Goal: Task Accomplishment & Management: Use online tool/utility

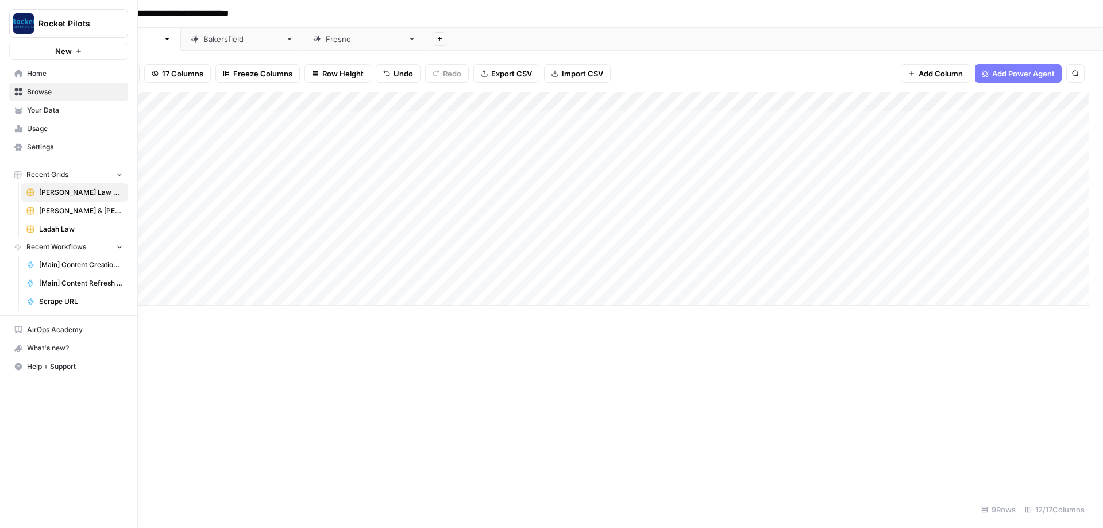
click at [53, 113] on span "Your Data" at bounding box center [75, 110] width 96 height 10
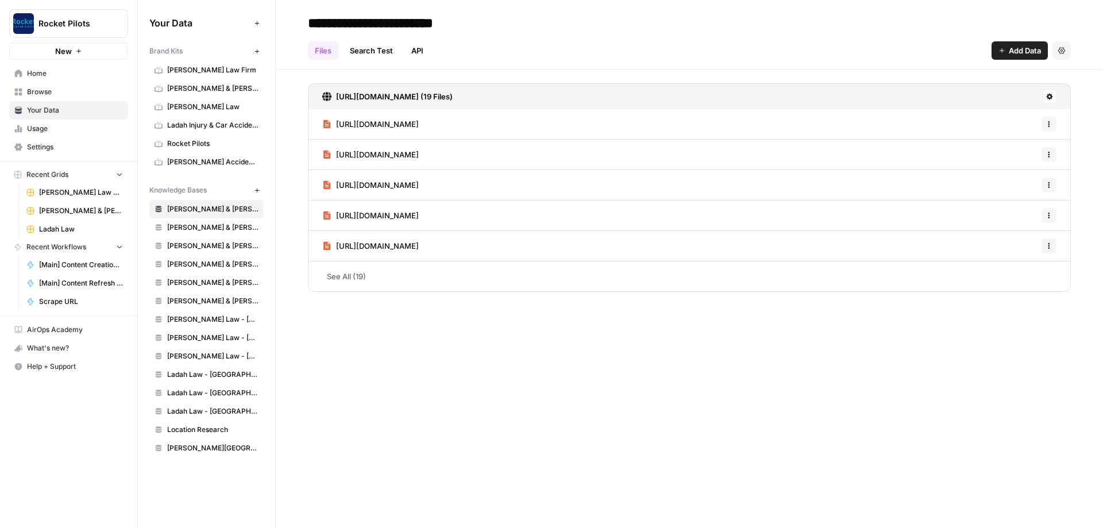
click at [198, 107] on span "[PERSON_NAME] Law" at bounding box center [212, 107] width 91 height 10
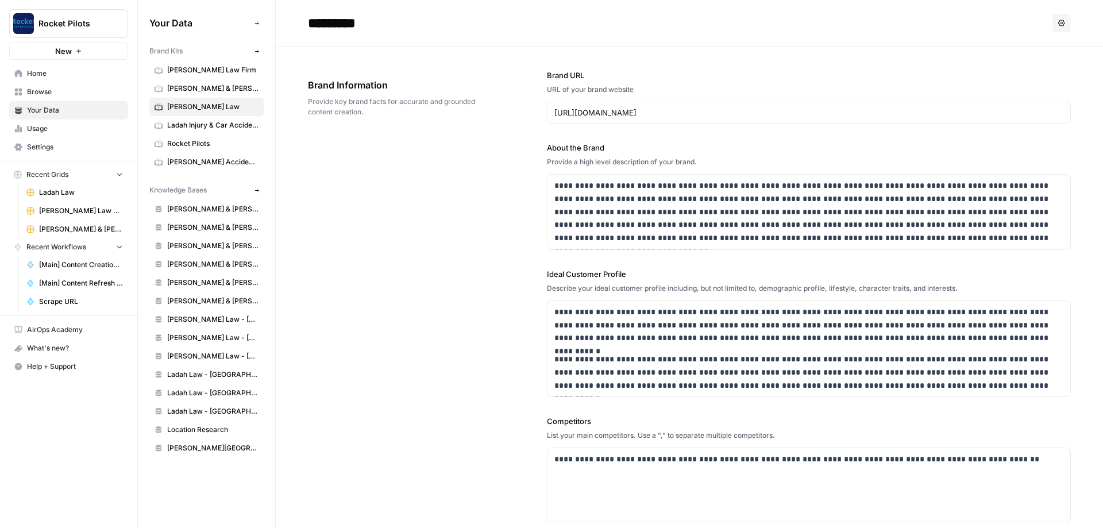
drag, startPoint x: 455, startPoint y: 157, endPoint x: 468, endPoint y: 152, distance: 13.9
click at [455, 157] on div "**********" at bounding box center [689, 387] width 763 height 681
click at [1060, 20] on icon "button" at bounding box center [1062, 23] width 7 height 7
click at [354, 17] on input "*********" at bounding box center [395, 22] width 184 height 23
click at [408, 26] on input "*********" at bounding box center [395, 22] width 184 height 23
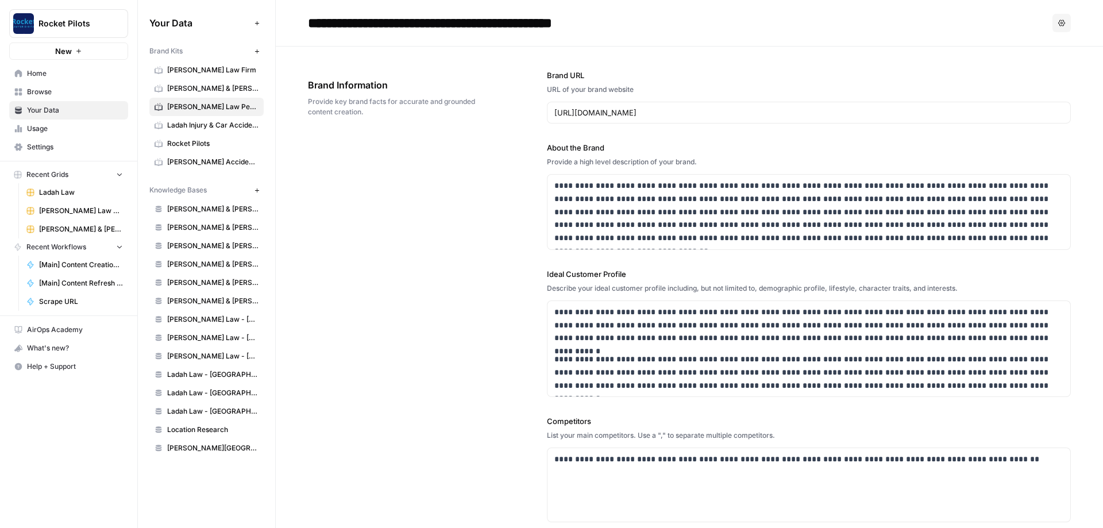
type input "**********"
click at [465, 189] on div "**********" at bounding box center [689, 387] width 763 height 681
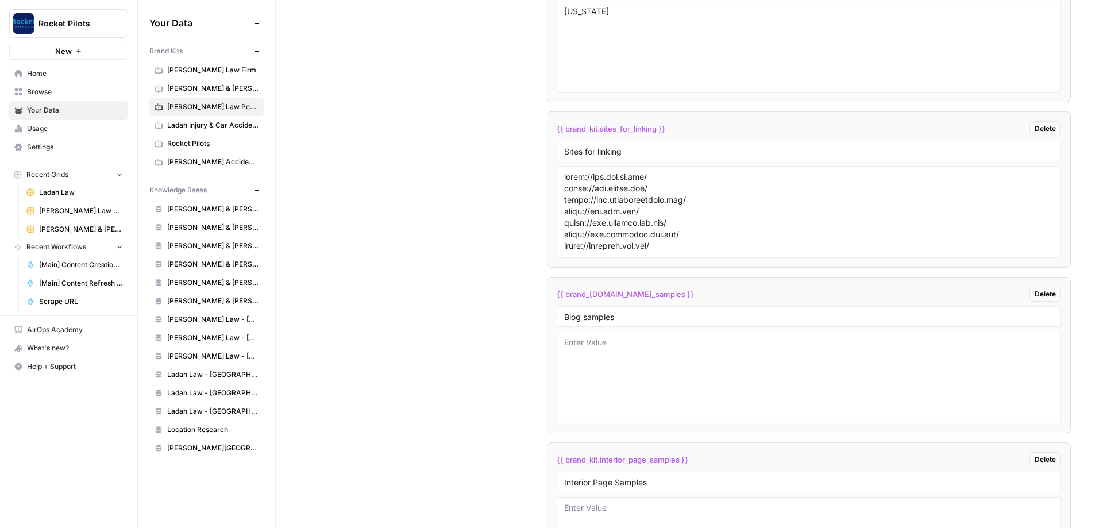
scroll to position [2138, 0]
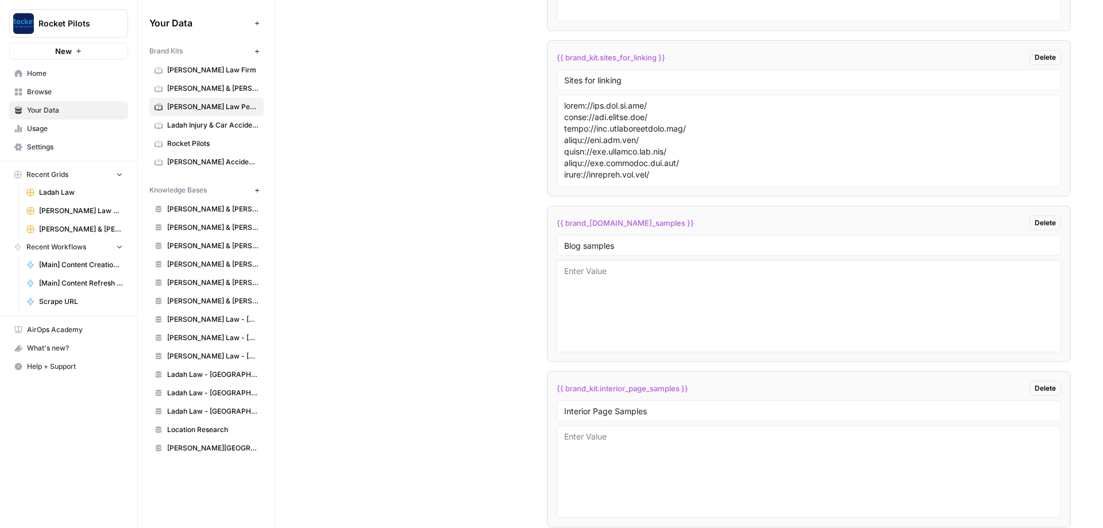
click at [611, 270] on textarea at bounding box center [809, 307] width 490 height 82
paste textarea "If you were hurt in a [MEDICAL_DATA], you might be asking yourself, "Should I h…"
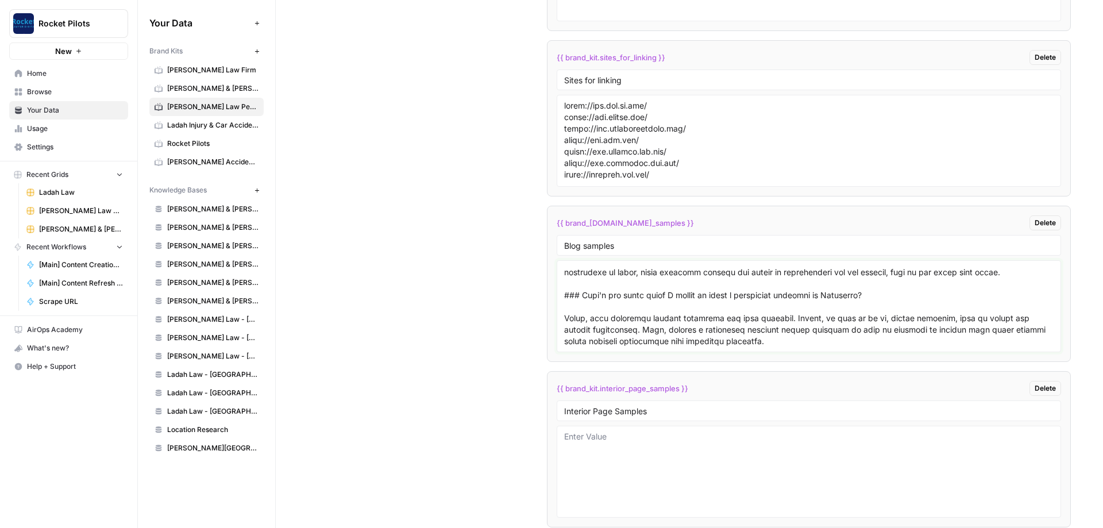
scroll to position [3217, 0]
paste textarea "Lor ip dol sitam—con adip elitsed—doeiusmod tempori ut Laboreetdol magn aliquae…"
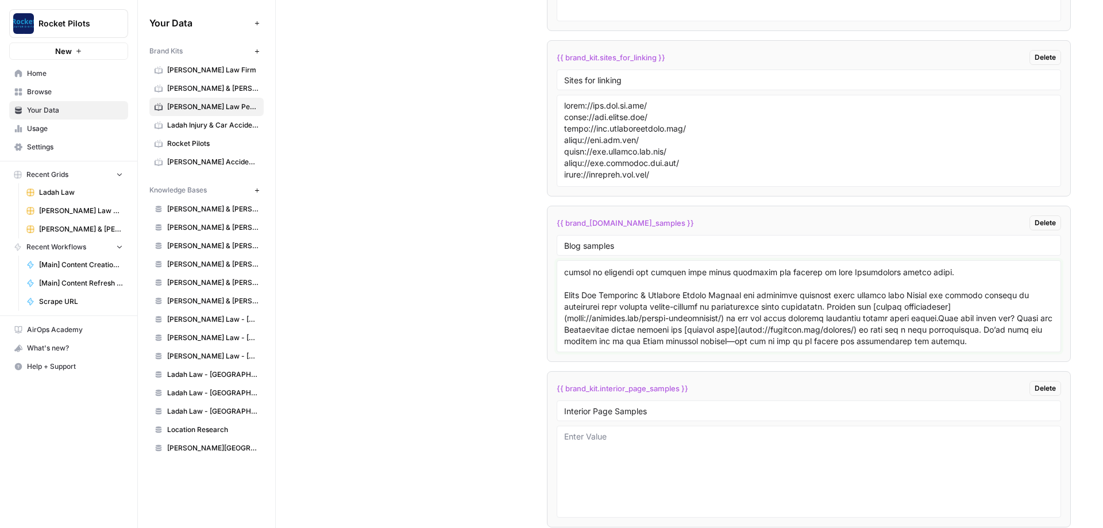
scroll to position [2353, 0]
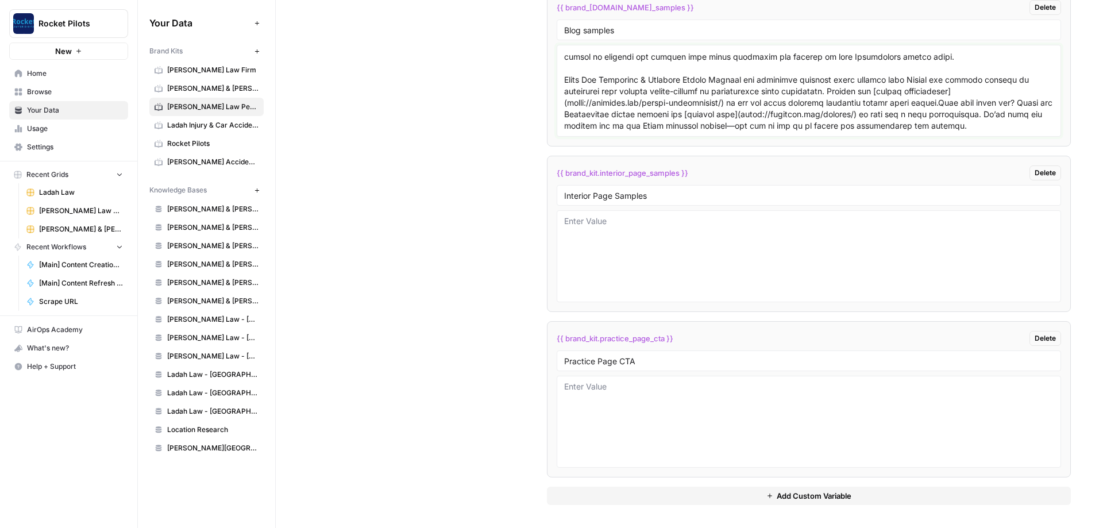
click at [903, 126] on textarea at bounding box center [809, 91] width 490 height 82
paste textarea "# How Do You Prove Negligence in a Slip and Fall in [GEOGRAPHIC_DATA]?"
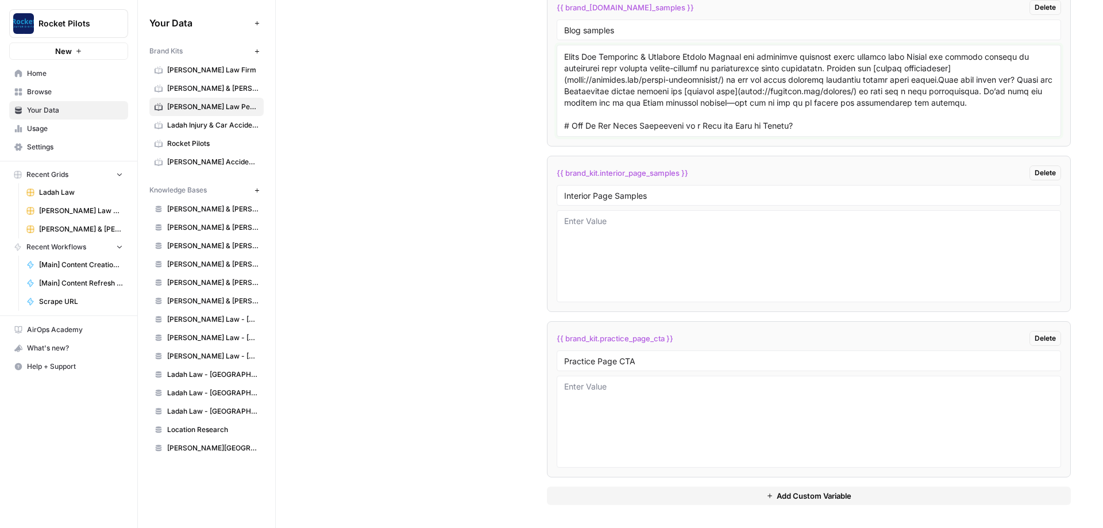
scroll to position [6493, 0]
drag, startPoint x: 903, startPoint y: 126, endPoint x: 819, endPoint y: 117, distance: 84.5
click at [409, 187] on div "Custom Variables Create custom variables that will appear as global brand varia…" at bounding box center [689, 82] width 763 height 892
click at [644, 124] on textarea at bounding box center [809, 91] width 490 height 82
paste textarea "Lor ipsumd sit’am consect adip el seddo ei t incidid utlab et Dolore ma ali eni…"
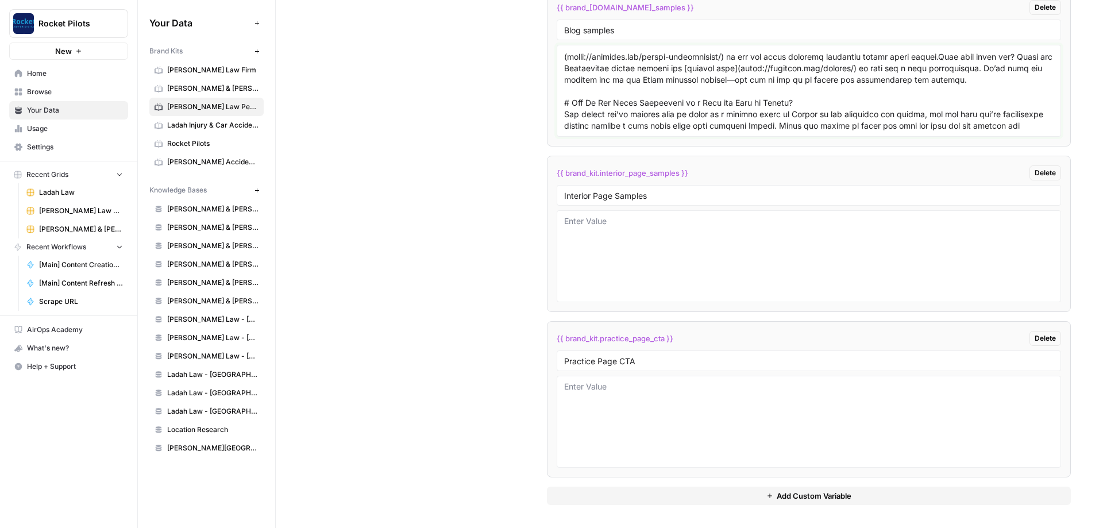
scroll to position [9757, 0]
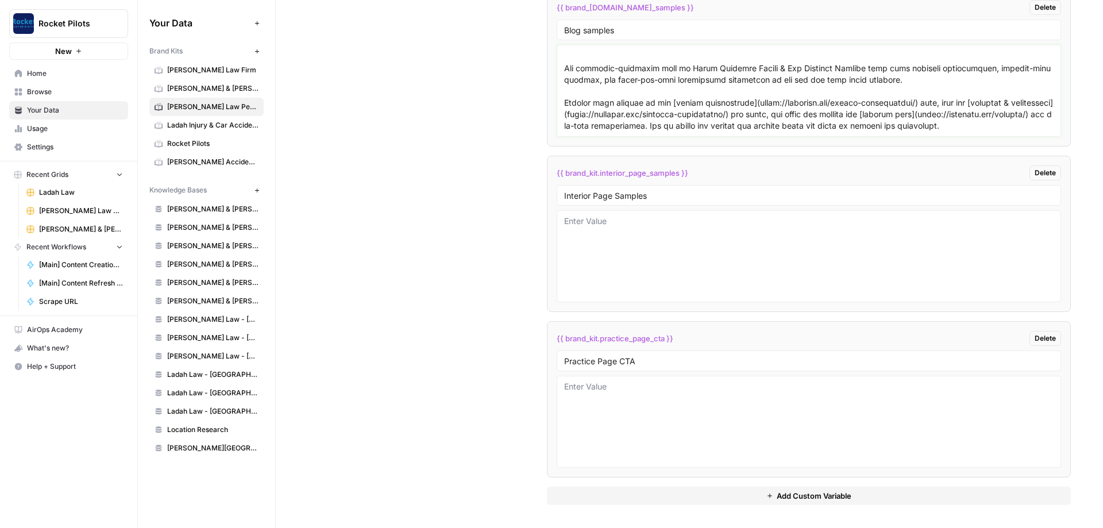
type textarea "If you were hurt in a [MEDICAL_DATA], you might be asking yourself, "Should I h…"
click at [484, 185] on div "Custom Variables Create custom variables that will appear as global brand varia…" at bounding box center [689, 82] width 763 height 892
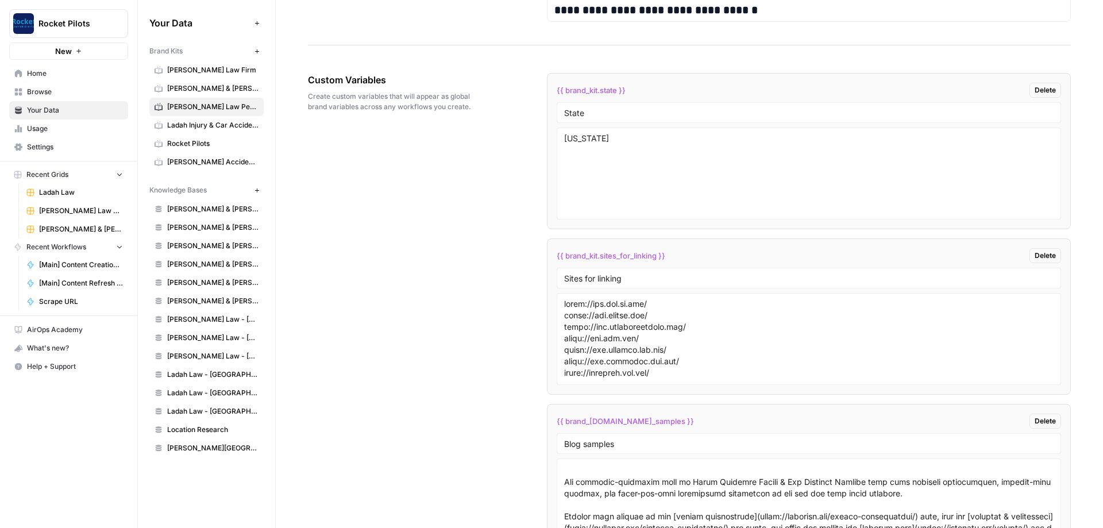
scroll to position [2215, 0]
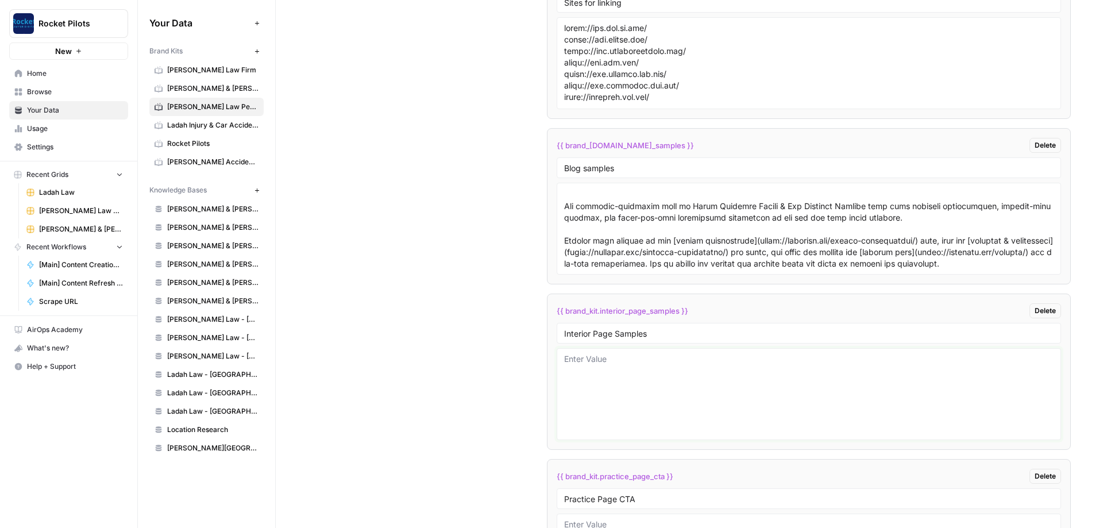
click at [622, 367] on textarea at bounding box center [809, 394] width 490 height 82
paste textarea "# [GEOGRAPHIC_DATA] Personal Injury Lawyer"
paste textarea "[![Loremi Dolorsit Ametco Adipis](elits://doeiusmo.tem/in-utlabor/etdolor/6020/…"
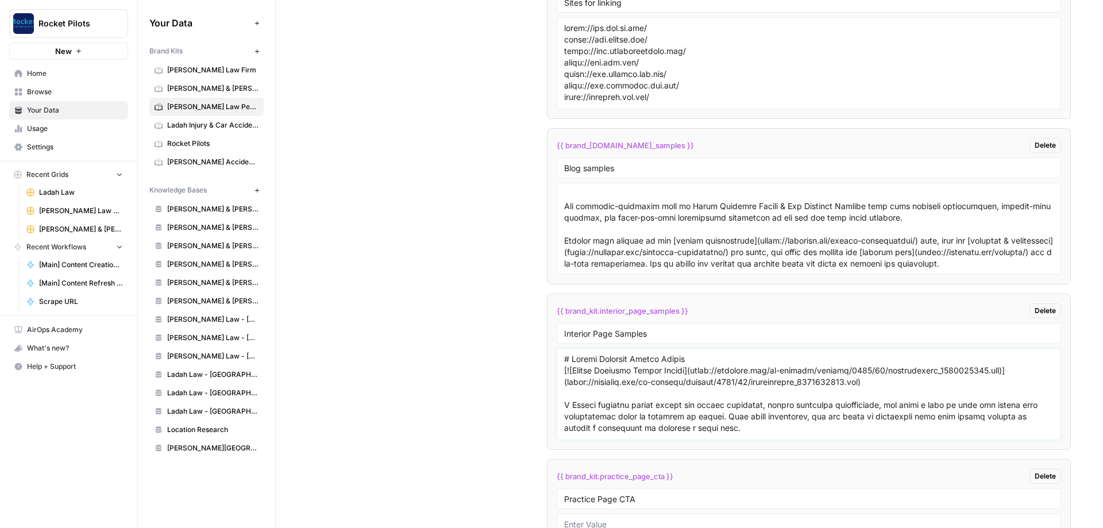
scroll to position [2275, 0]
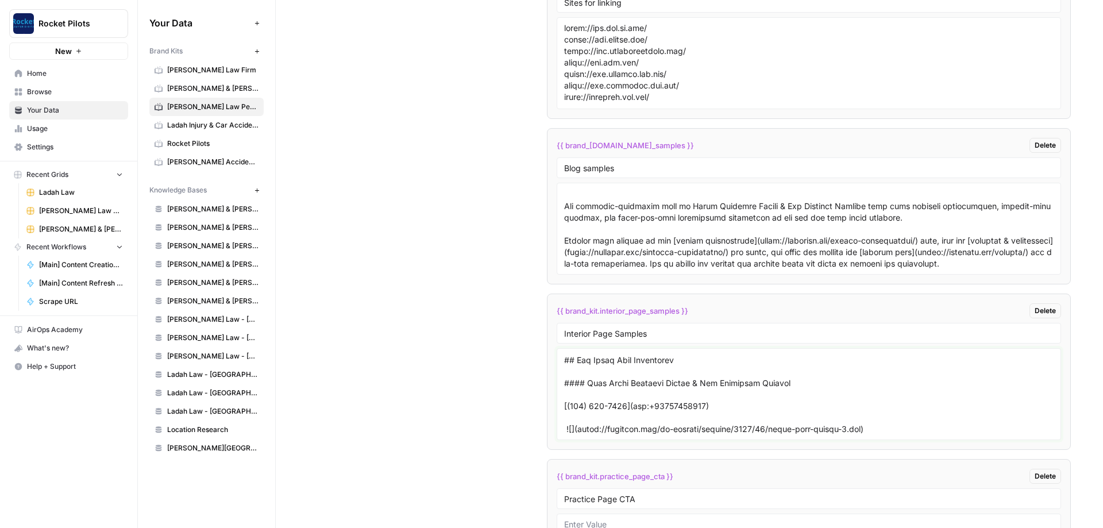
drag, startPoint x: 832, startPoint y: 423, endPoint x: 525, endPoint y: 417, distance: 306.4
click at [564, 417] on textarea at bounding box center [809, 394] width 490 height 82
paste textarea "# Bakersfield Car Accident Lawyer"
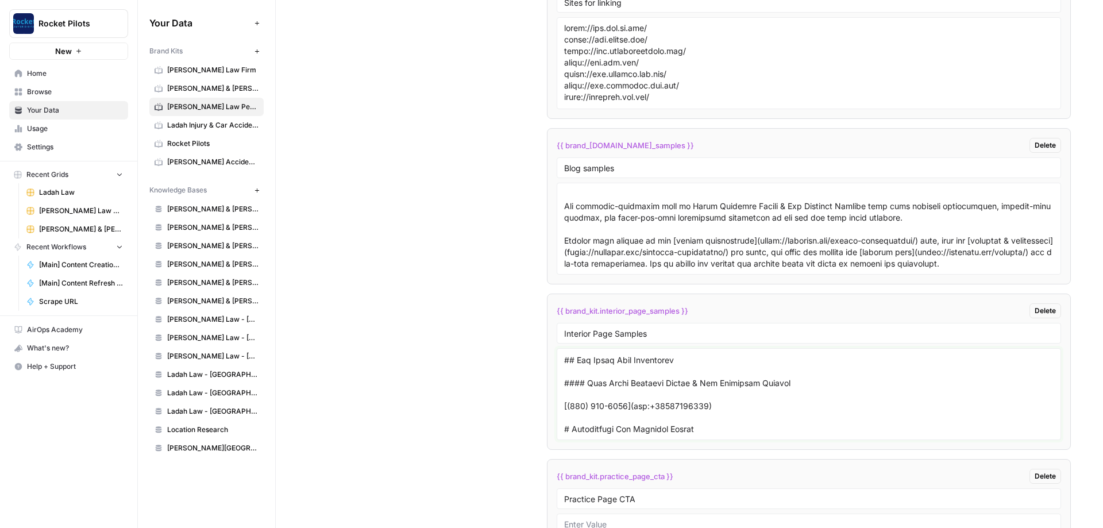
paste textarea "## Loremip do Sitam Consecte Adipis & Eli Seddoeius Tempori Ut labo etdo magnaa…"
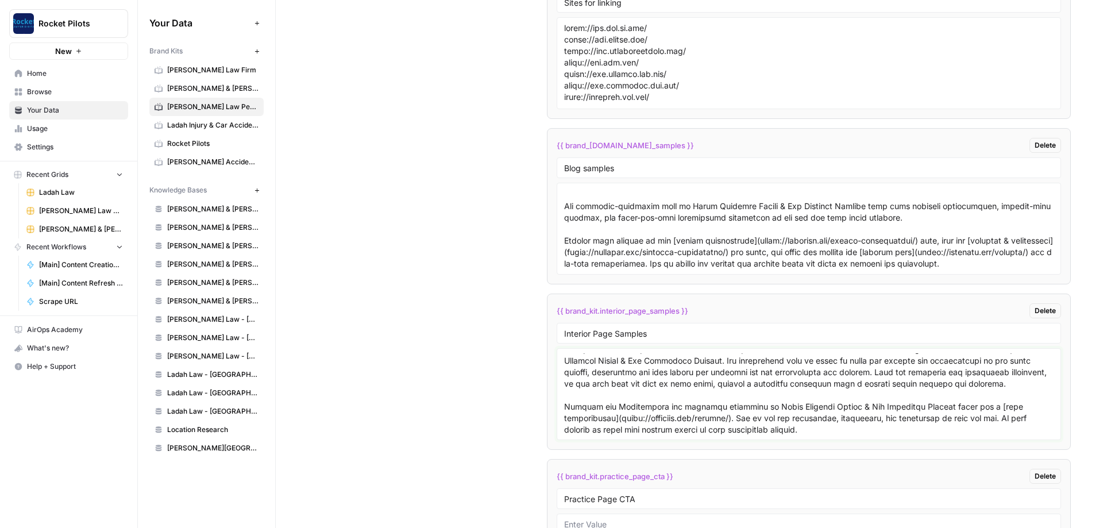
scroll to position [5573, 0]
paste textarea "# Lancaster Car Accident Attorneys"
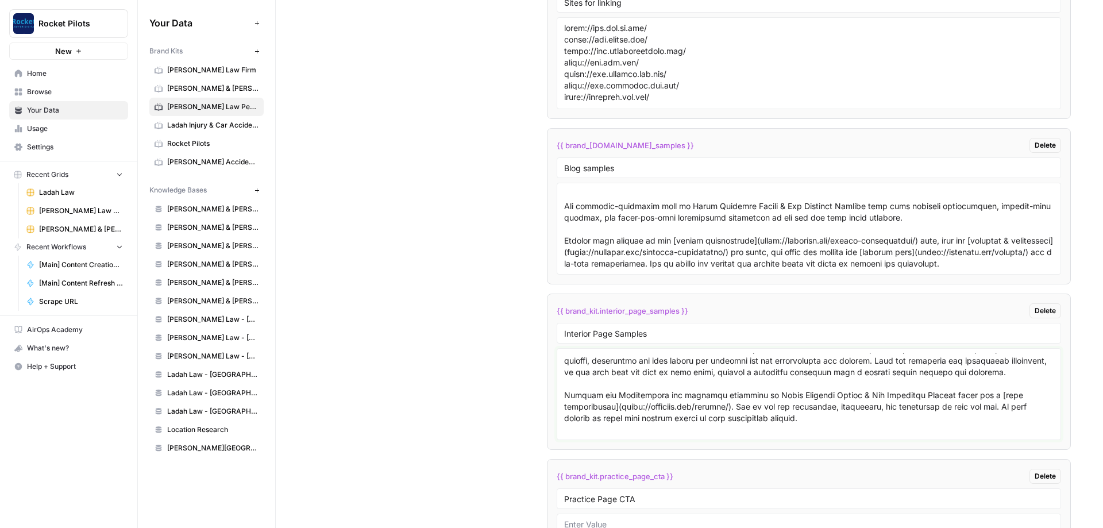
scroll to position [5584, 0]
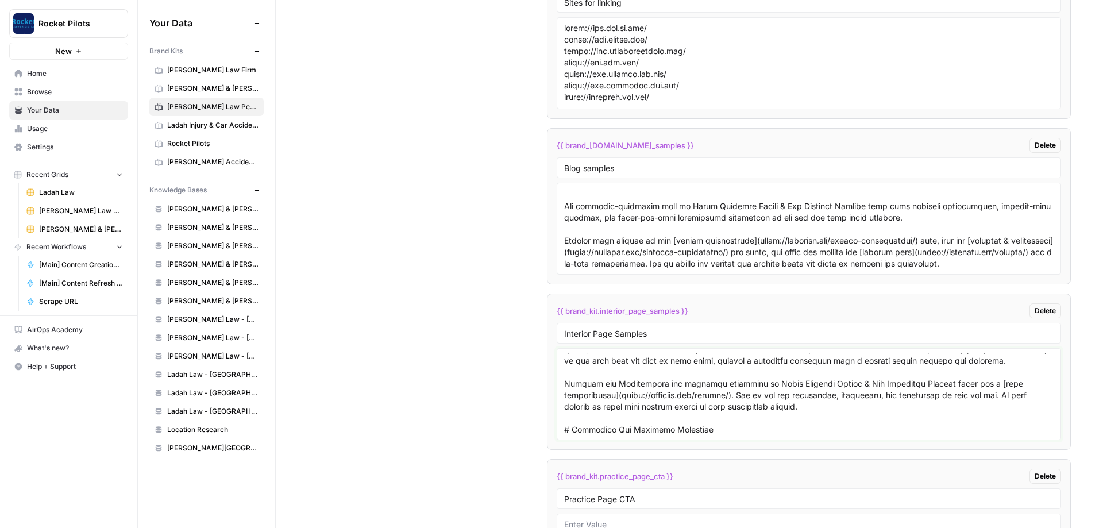
drag, startPoint x: 708, startPoint y: 418, endPoint x: 572, endPoint y: 418, distance: 136.2
click at [572, 419] on textarea at bounding box center [809, 394] width 490 height 82
paste textarea "Tesla Accident Lawyer"
paste textarea "[![Loremipsu Dolor Sitametc Adipis](elits://doeiusmo.tem/in-utlabor/etdolor/781…"
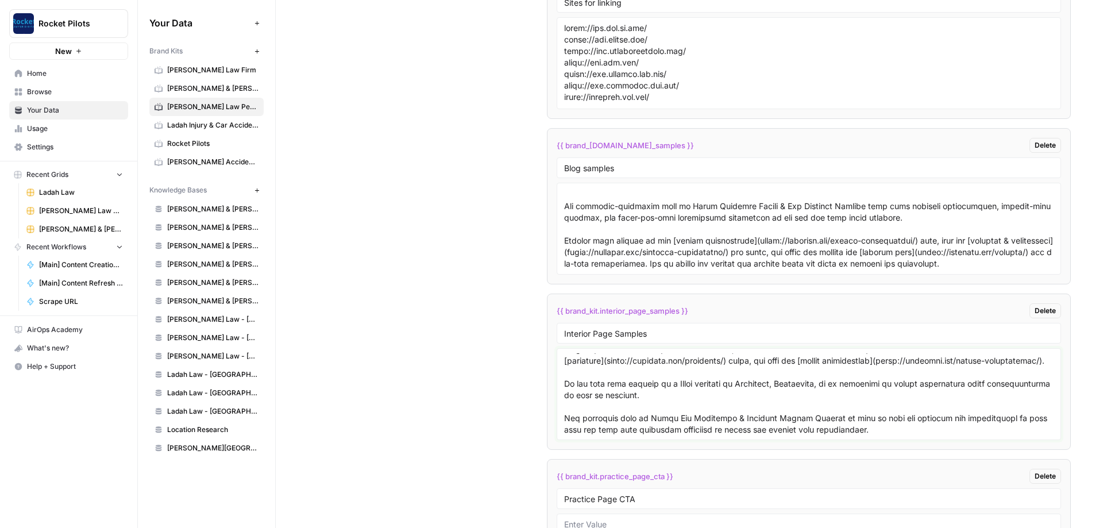
type textarea "# Loremi Dolorsit Ametco Adipis [![Elitse Doeiusmo Tempor Incidi](utlab://etdol…"
click at [474, 268] on div "Custom Variables Create custom variables that will appear as global brand varia…" at bounding box center [689, 220] width 763 height 892
click at [446, 299] on div "Custom Variables Create custom variables that will appear as global brand varia…" at bounding box center [689, 220] width 763 height 892
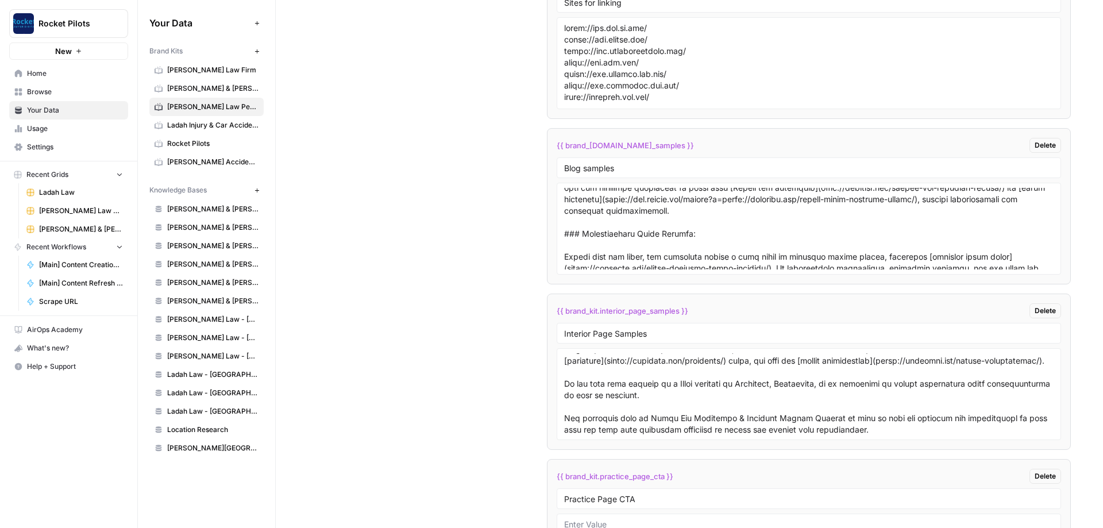
scroll to position [1871, 0]
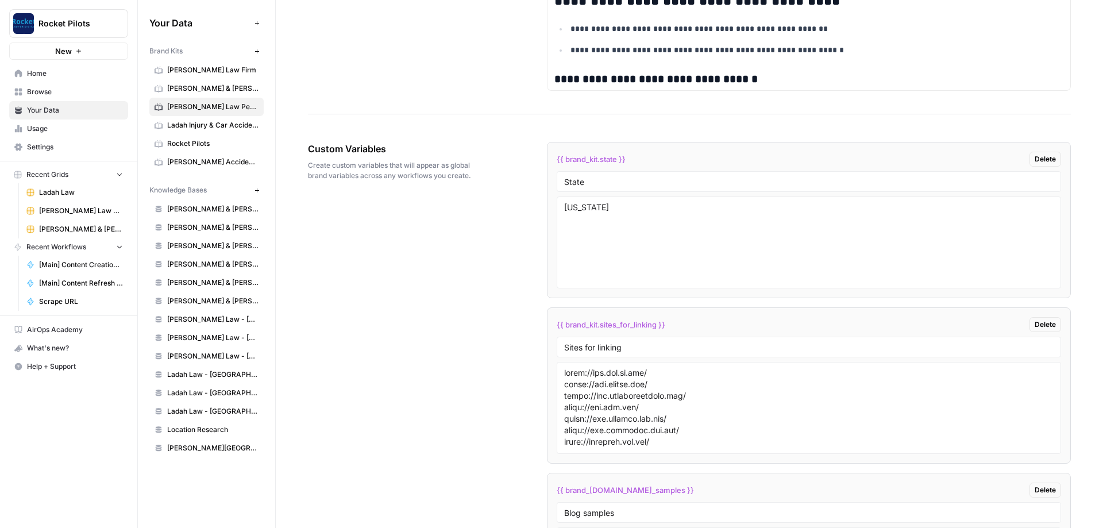
click at [209, 341] on span "[PERSON_NAME] Law - [GEOGRAPHIC_DATA]" at bounding box center [212, 338] width 91 height 10
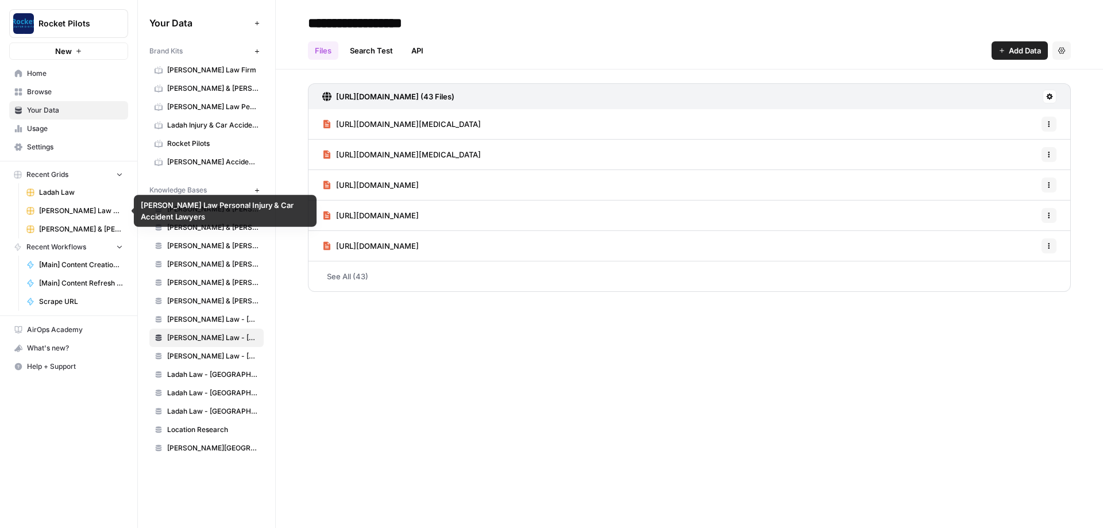
click at [56, 214] on span "[PERSON_NAME] Law Personal Injury & Car Accident Lawyers" at bounding box center [81, 211] width 84 height 10
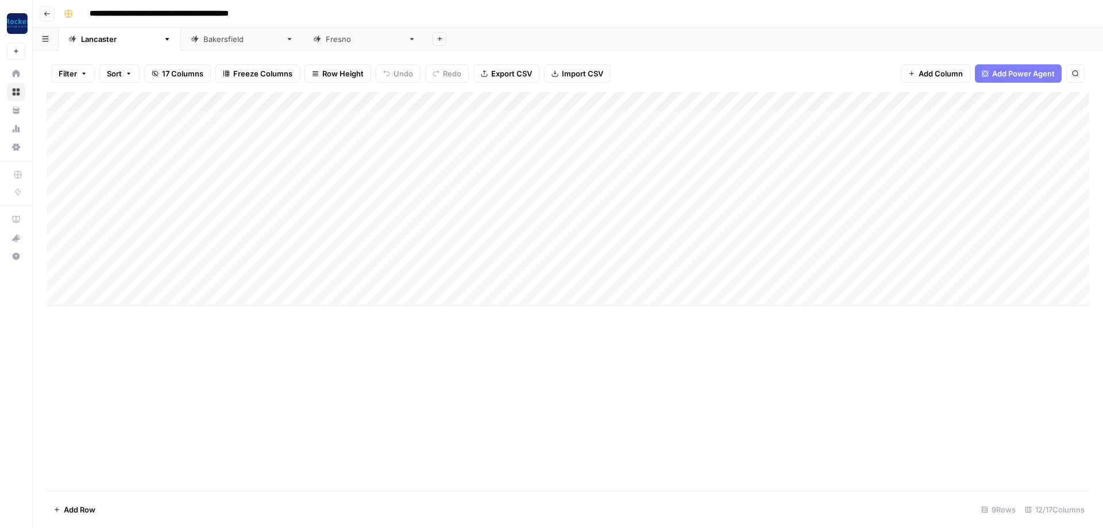
click at [159, 136] on div "Add Column" at bounding box center [568, 199] width 1043 height 214
type textarea "**********"
click at [145, 157] on div "Add Column" at bounding box center [568, 199] width 1043 height 214
drag, startPoint x: 90, startPoint y: 134, endPoint x: 99, endPoint y: 142, distance: 12.2
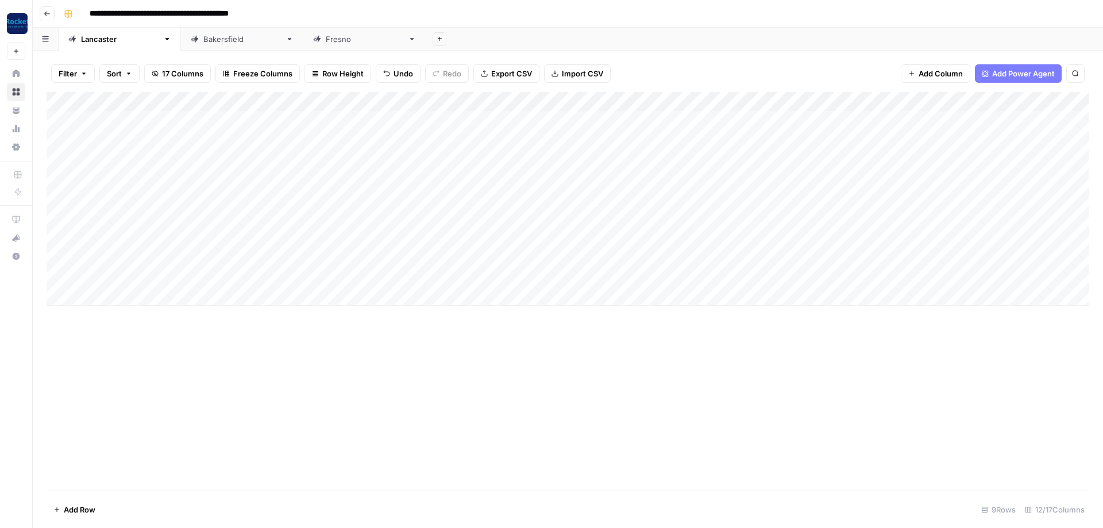
click at [94, 136] on div "Add Column" at bounding box center [568, 199] width 1043 height 214
click at [102, 156] on div "Add Column" at bounding box center [568, 199] width 1043 height 214
type textarea "**********"
click at [440, 163] on div "Add Column" at bounding box center [568, 199] width 1043 height 214
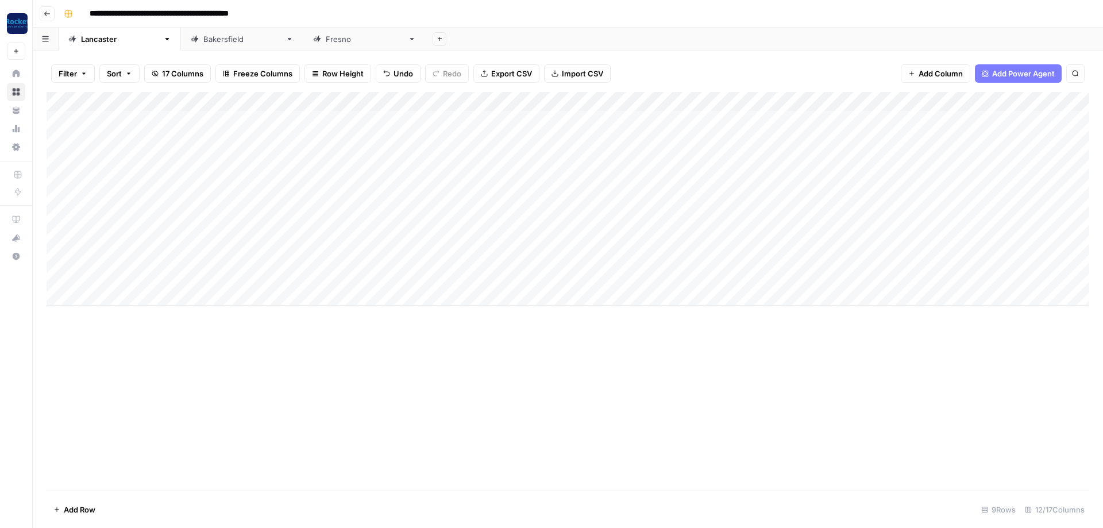
click at [440, 162] on div "Add Column" at bounding box center [568, 199] width 1043 height 214
click at [279, 351] on div "Add Column" at bounding box center [568, 291] width 1043 height 399
click at [448, 157] on div "Add Column" at bounding box center [568, 199] width 1043 height 214
type input "Content Refresh"
click at [144, 158] on div "Add Column" at bounding box center [568, 199] width 1043 height 214
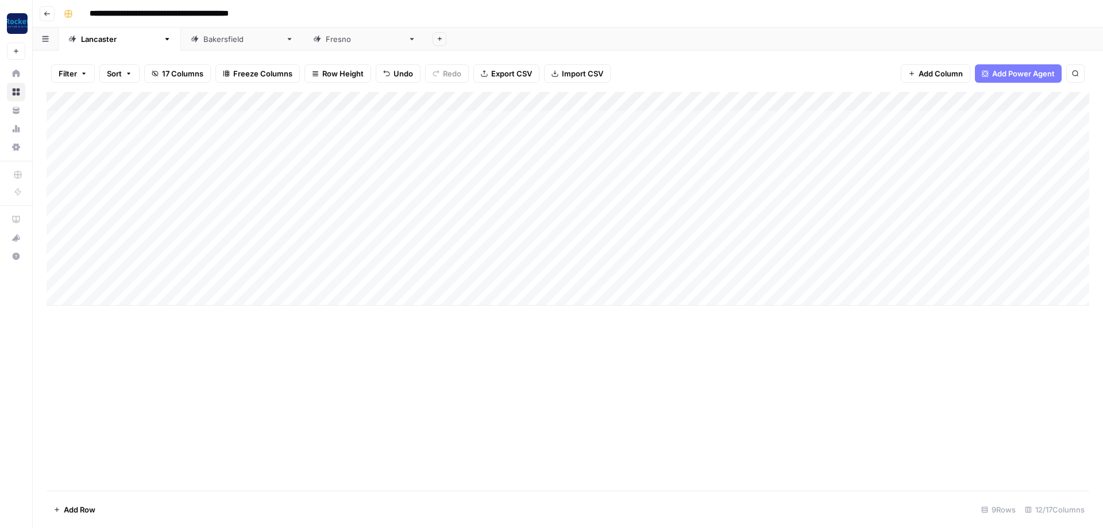
click at [203, 41] on div "[GEOGRAPHIC_DATA]" at bounding box center [242, 38] width 78 height 11
click at [115, 116] on div "Add Column" at bounding box center [568, 111] width 1043 height 38
click at [543, 97] on div "Add Column" at bounding box center [568, 120] width 1043 height 57
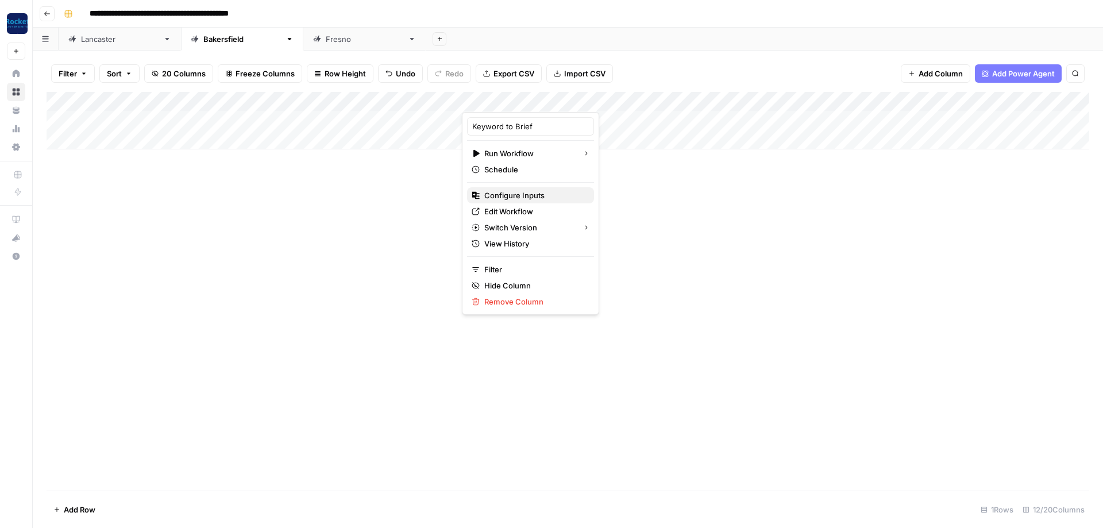
click at [517, 197] on span "Configure Inputs" at bounding box center [534, 195] width 101 height 11
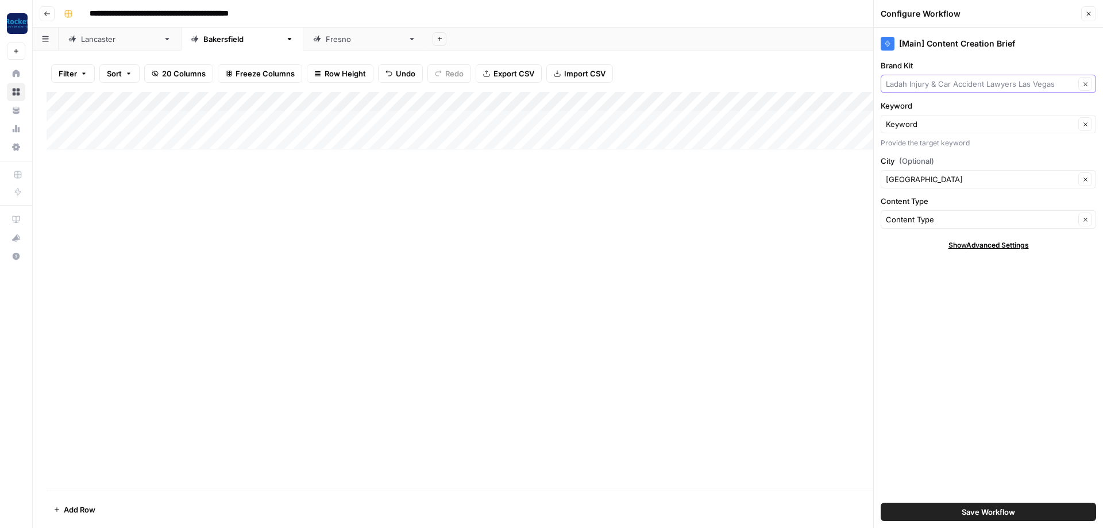
click at [1019, 87] on input "Brand Kit" at bounding box center [980, 83] width 189 height 11
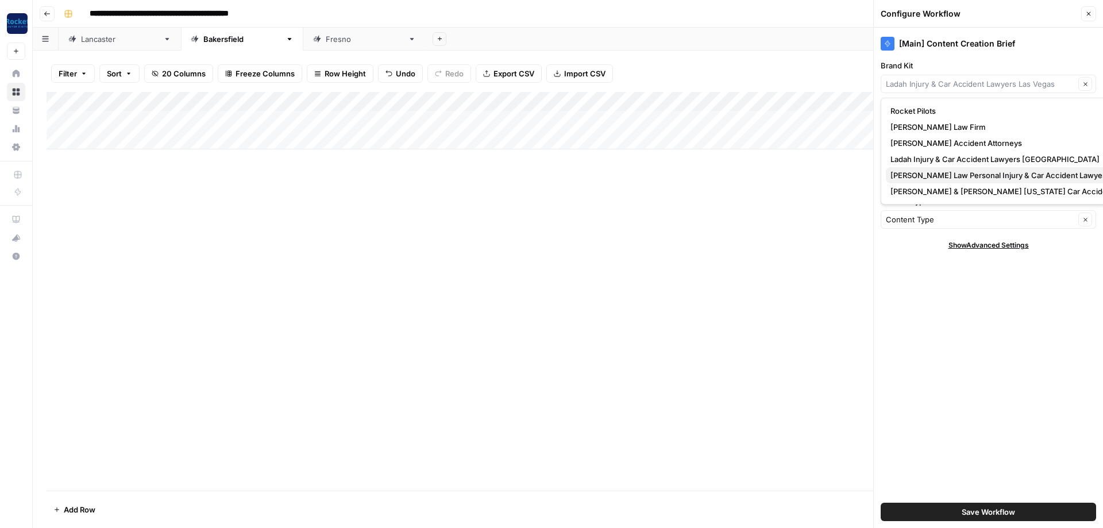
click at [918, 175] on span "[PERSON_NAME] Law Personal Injury & Car Accident Lawyer" at bounding box center [1018, 175] width 255 height 11
type input "[PERSON_NAME] Law Personal Injury & Car Accident Lawyer"
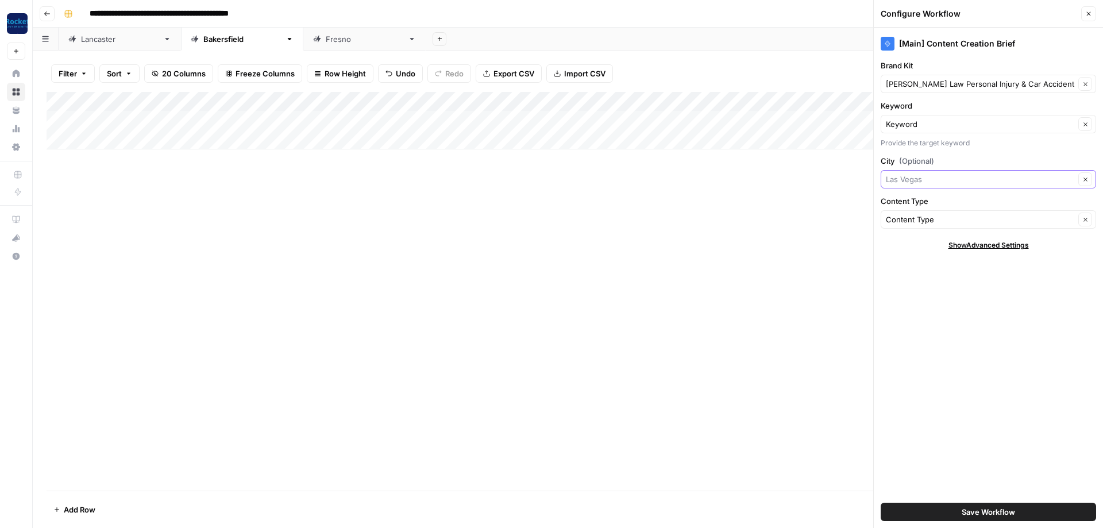
click at [934, 176] on input "City (Optional)" at bounding box center [980, 179] width 189 height 11
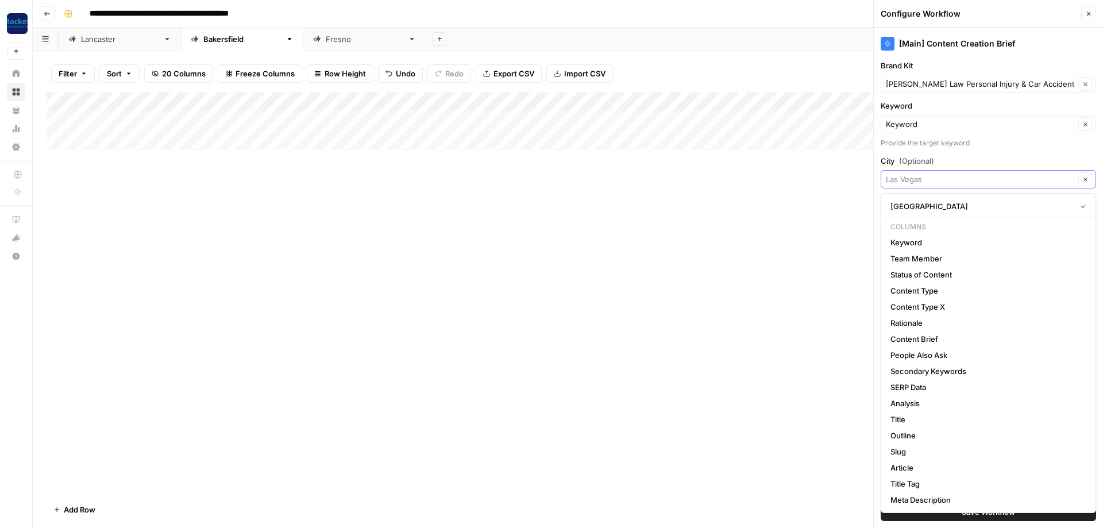
type input "V"
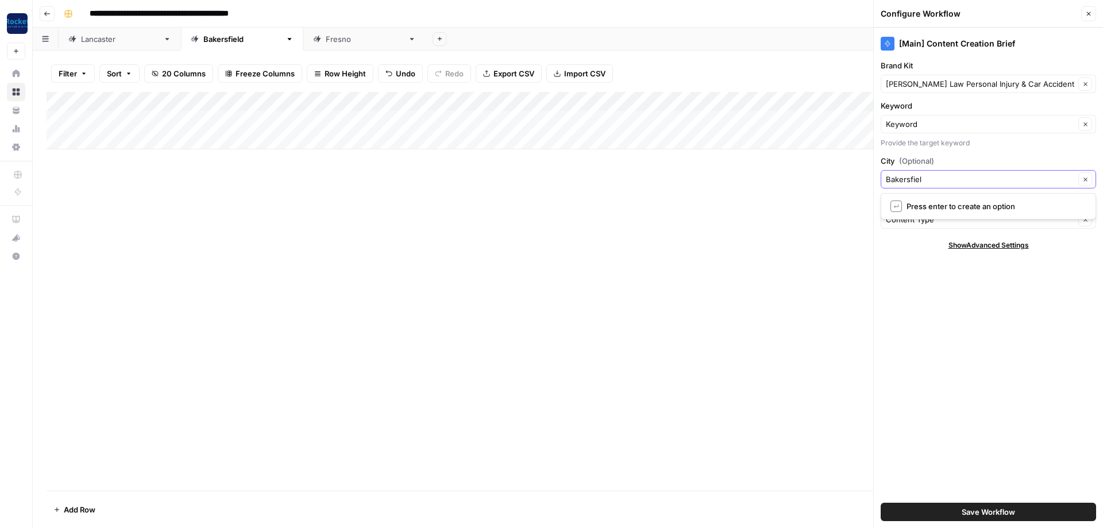
type input "[GEOGRAPHIC_DATA]"
click at [990, 506] on button "Save Workflow" at bounding box center [989, 512] width 216 height 18
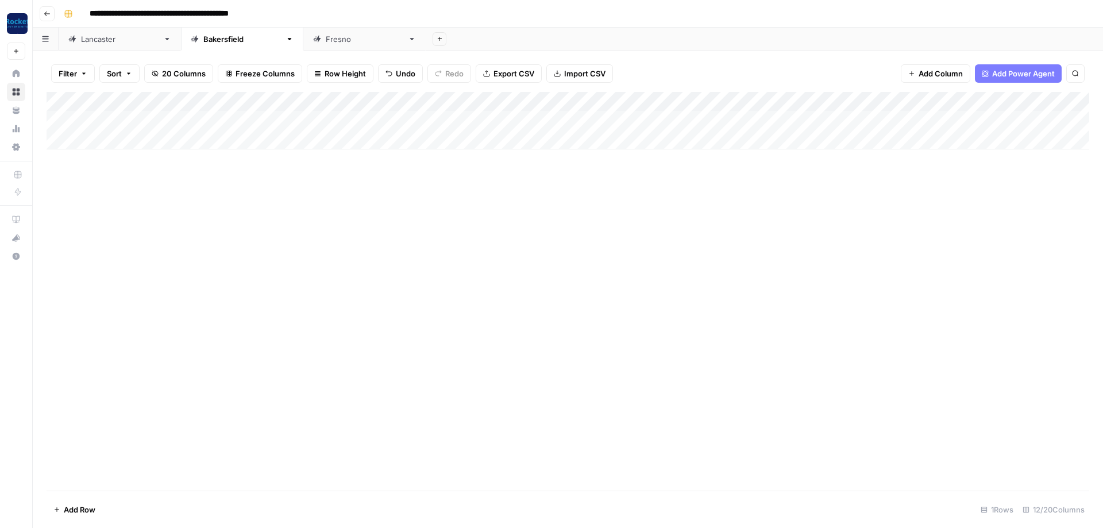
click at [958, 101] on div "Add Column" at bounding box center [568, 120] width 1043 height 57
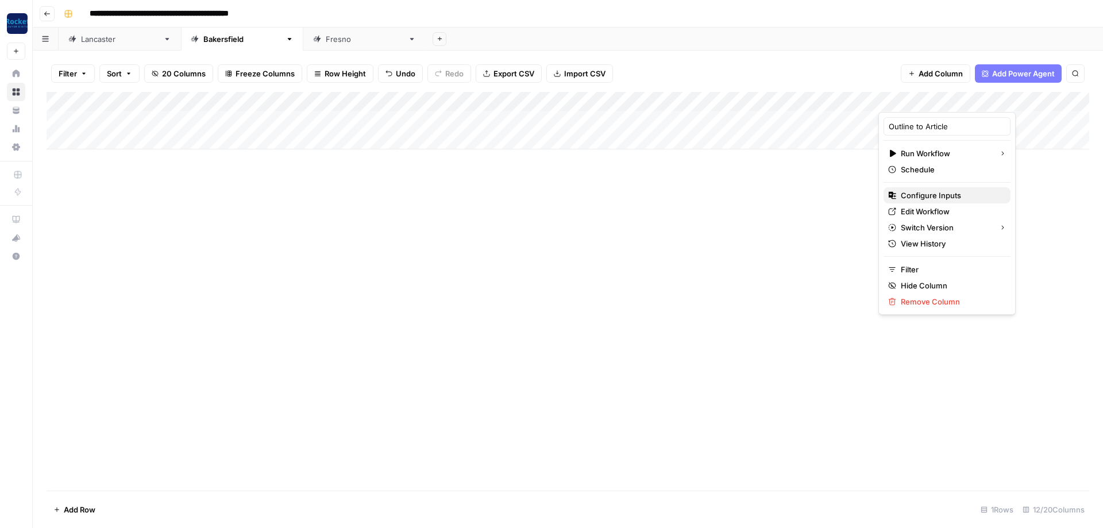
click at [919, 196] on span "Configure Inputs" at bounding box center [951, 195] width 101 height 11
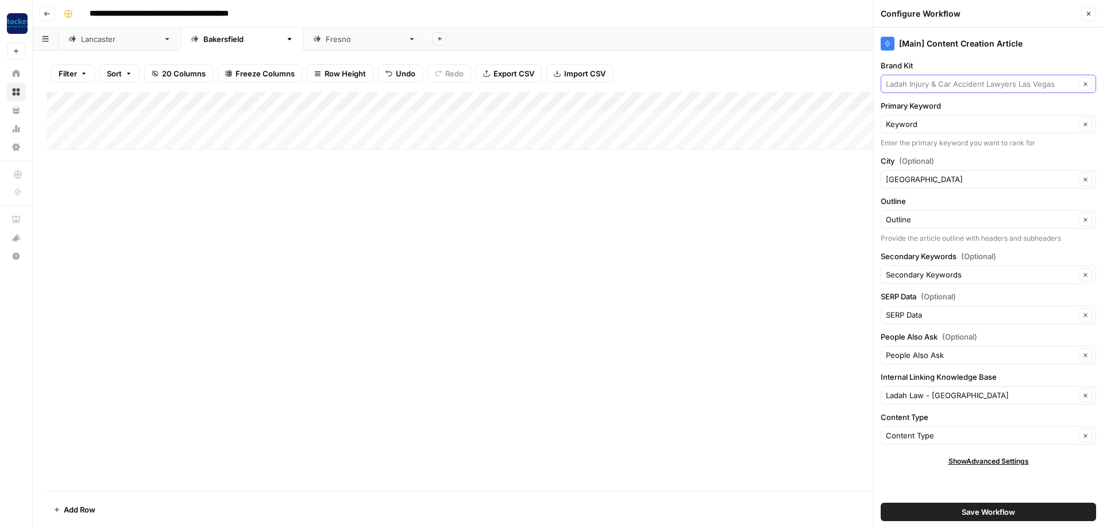
click at [947, 87] on input "Brand Kit" at bounding box center [980, 83] width 189 height 11
click at [928, 110] on span "[PERSON_NAME] Law Personal Injury & Car Accident Lawyer" at bounding box center [998, 110] width 215 height 11
type input "[PERSON_NAME] Law Personal Injury & Car Accident Lawyer"
click at [918, 179] on input "City (Optional)" at bounding box center [980, 179] width 189 height 11
type input "[GEOGRAPHIC_DATA]"
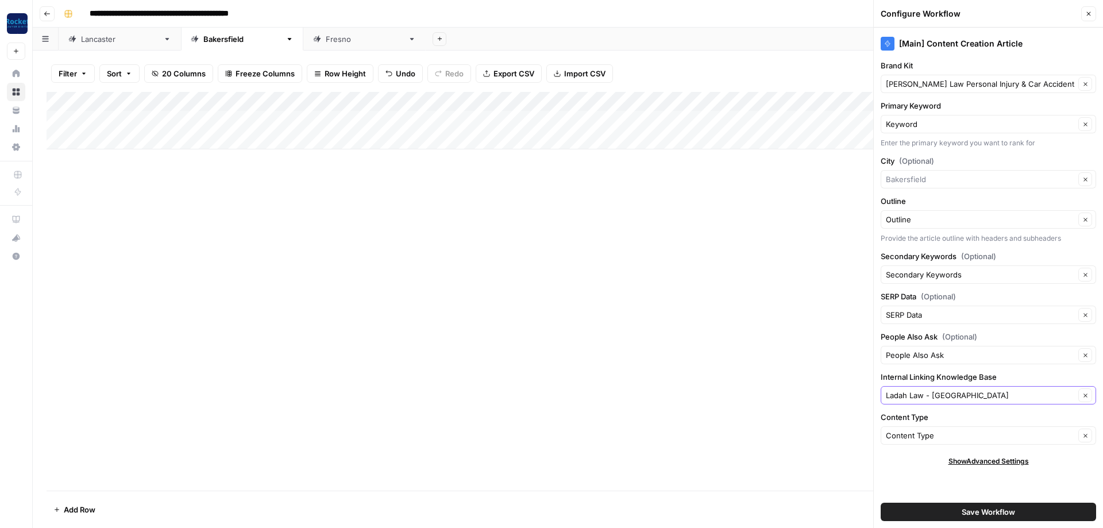
type input "[GEOGRAPHIC_DATA]"
click at [961, 396] on input "Internal Linking Knowledge Base" at bounding box center [980, 395] width 189 height 11
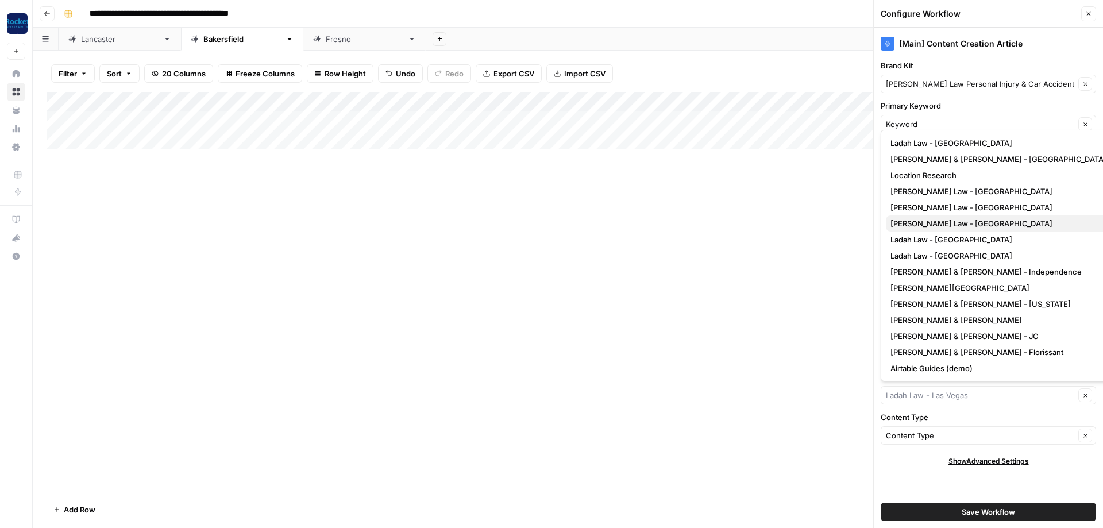
click at [961, 225] on span "[PERSON_NAME] Law - [GEOGRAPHIC_DATA]" at bounding box center [1030, 223] width 278 height 11
type input "[PERSON_NAME] Law - [GEOGRAPHIC_DATA]"
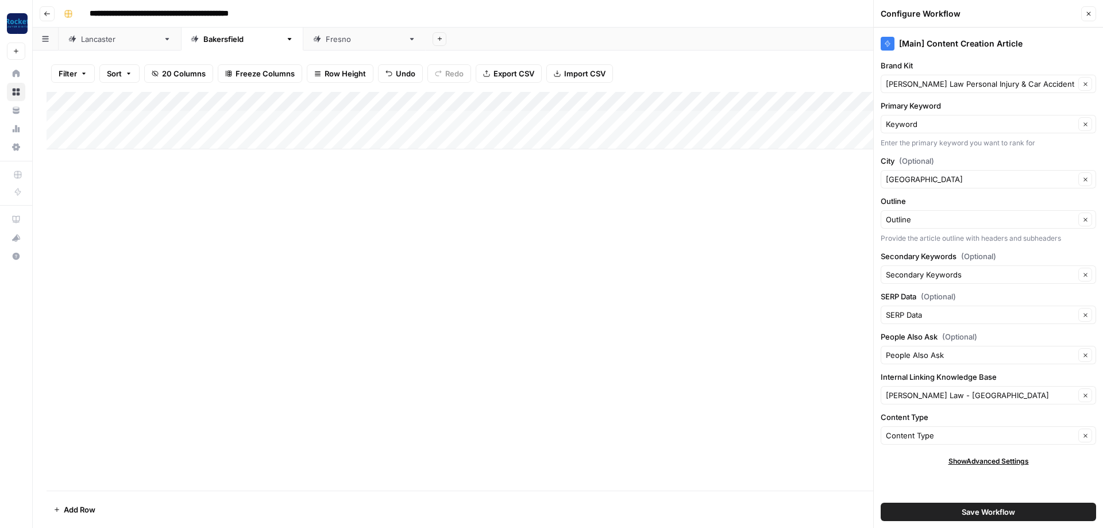
click at [985, 515] on span "Save Workflow" at bounding box center [988, 511] width 53 height 11
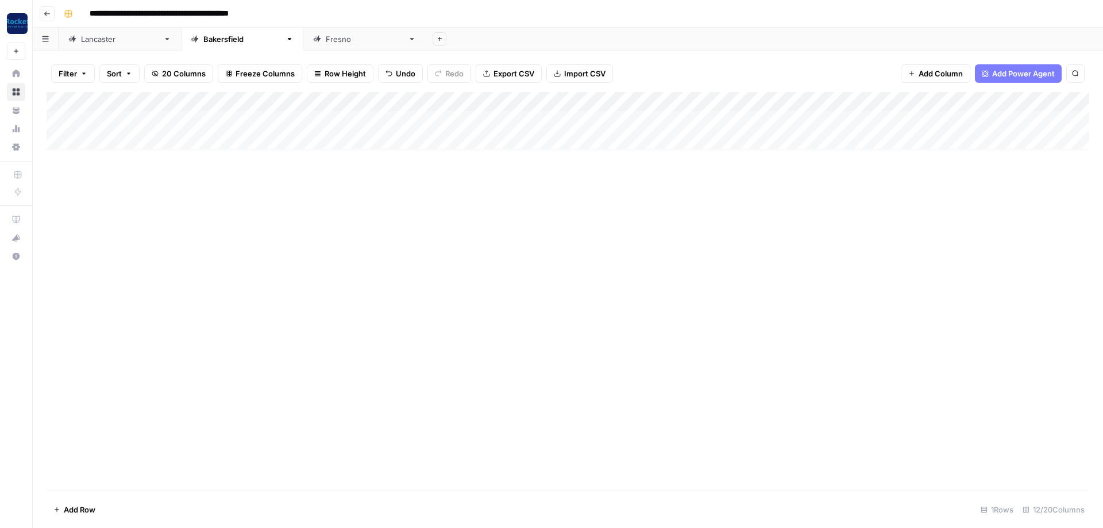
click at [115, 39] on div "[GEOGRAPHIC_DATA]" at bounding box center [120, 38] width 78 height 11
click at [883, 98] on div "Add Column" at bounding box center [568, 199] width 1043 height 214
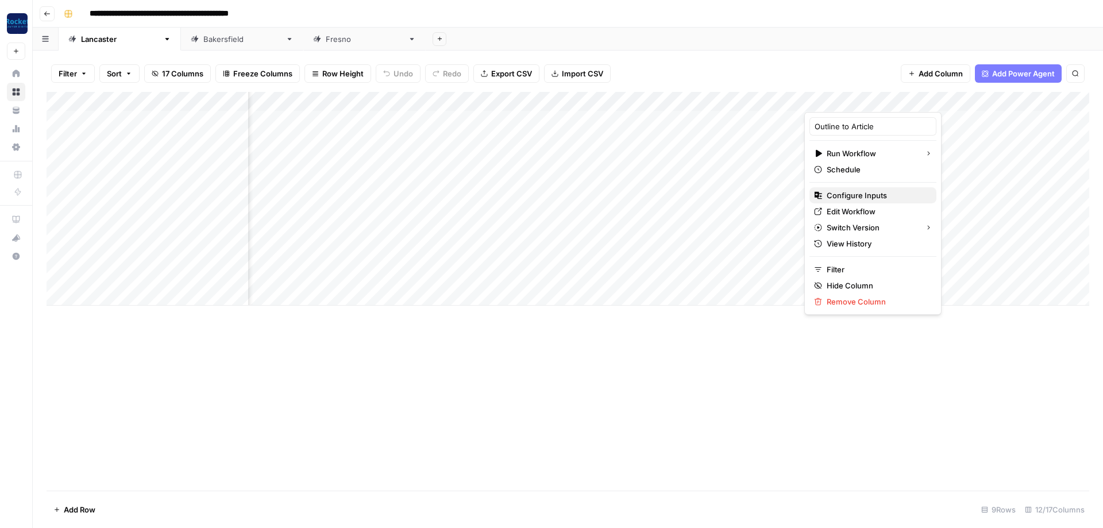
click at [845, 198] on span "Configure Inputs" at bounding box center [877, 195] width 101 height 11
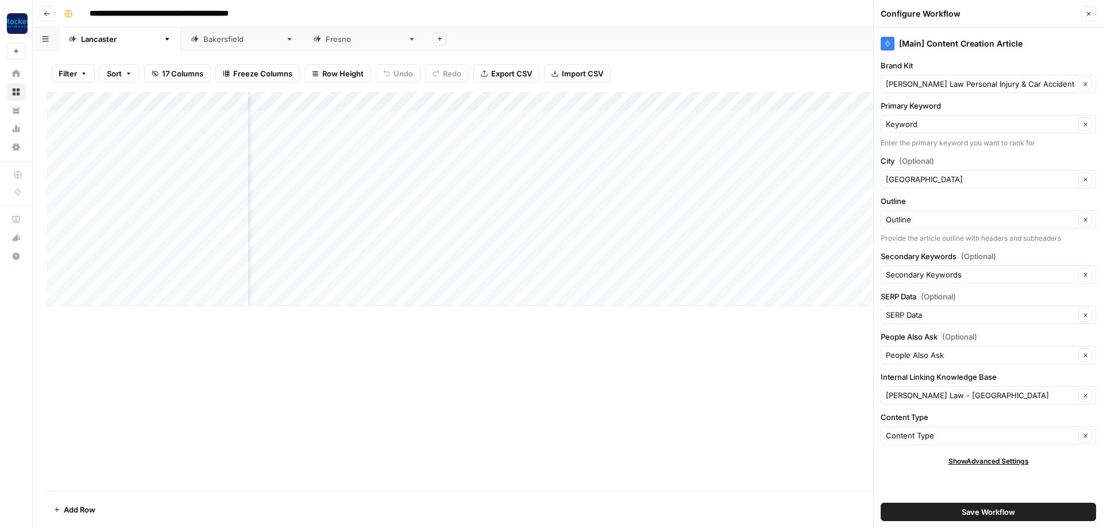
click at [799, 415] on div "Add Column" at bounding box center [568, 291] width 1043 height 399
click at [1084, 16] on button "Close" at bounding box center [1089, 13] width 15 height 15
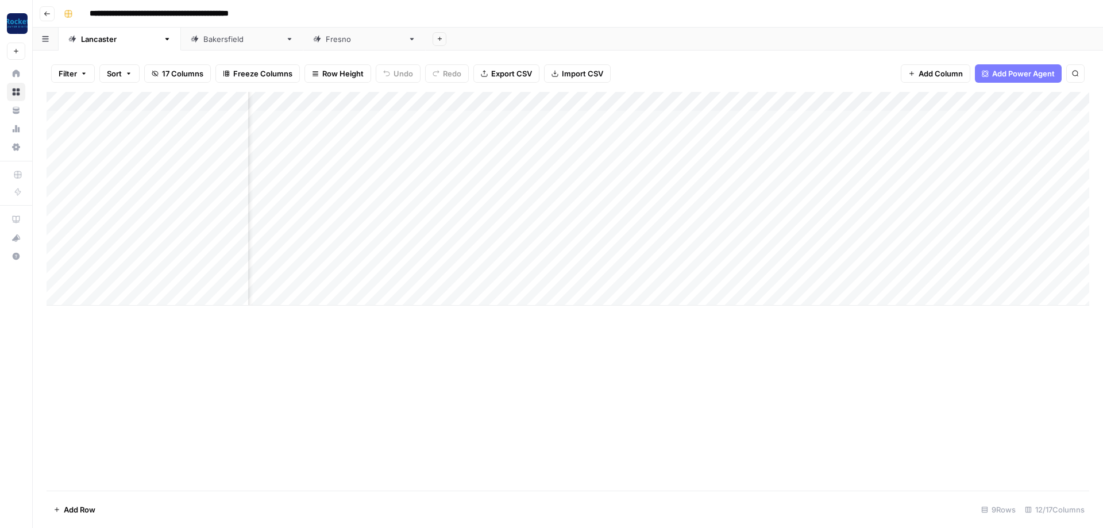
click at [203, 41] on div "[GEOGRAPHIC_DATA]" at bounding box center [242, 38] width 78 height 11
click at [139, 118] on div "Add Column" at bounding box center [568, 120] width 1043 height 57
click at [140, 118] on div "Add Column" at bounding box center [568, 120] width 1043 height 57
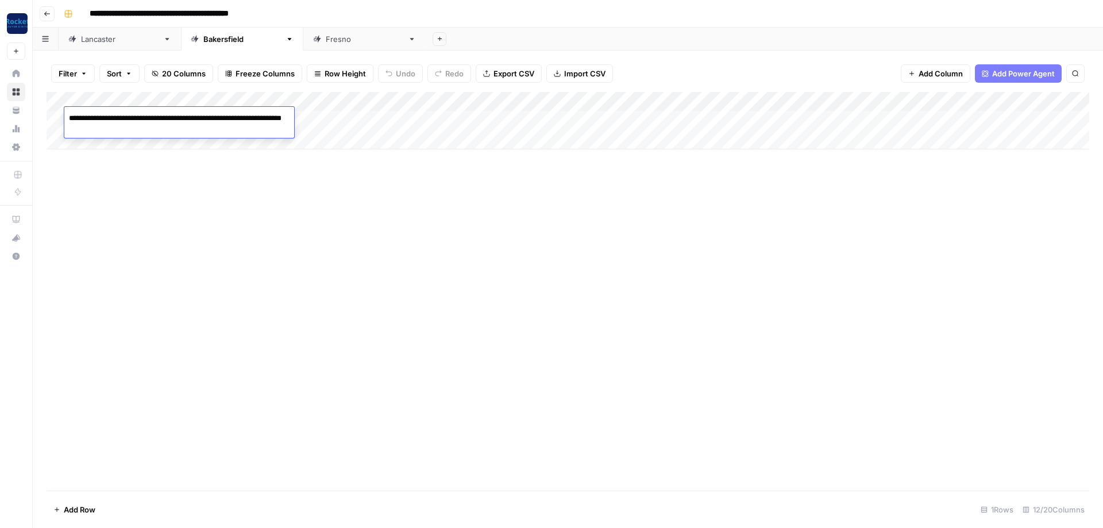
type textarea "**********"
click at [194, 93] on div "Add Column" at bounding box center [568, 120] width 1043 height 57
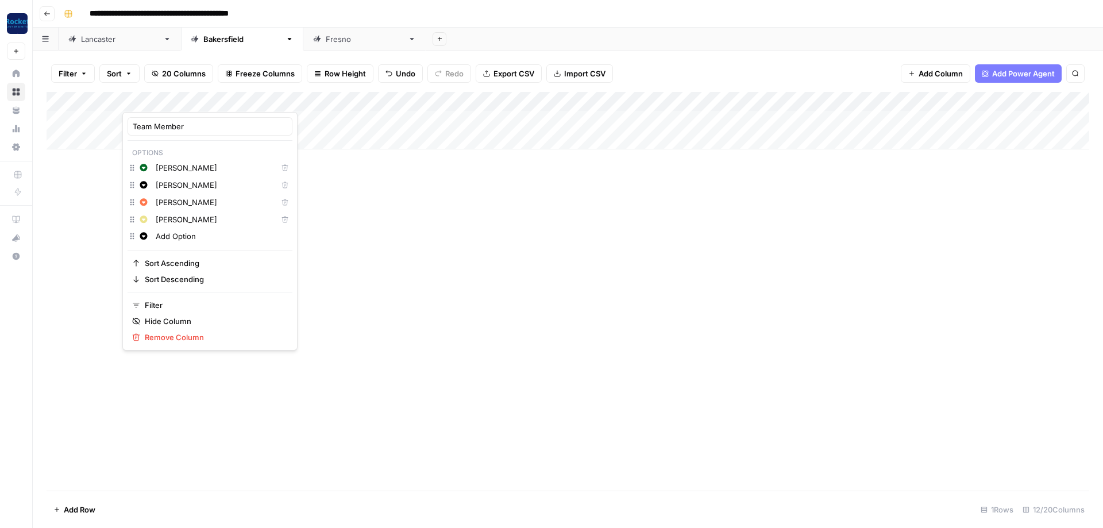
click at [121, 94] on div "Add Column" at bounding box center [568, 120] width 1043 height 57
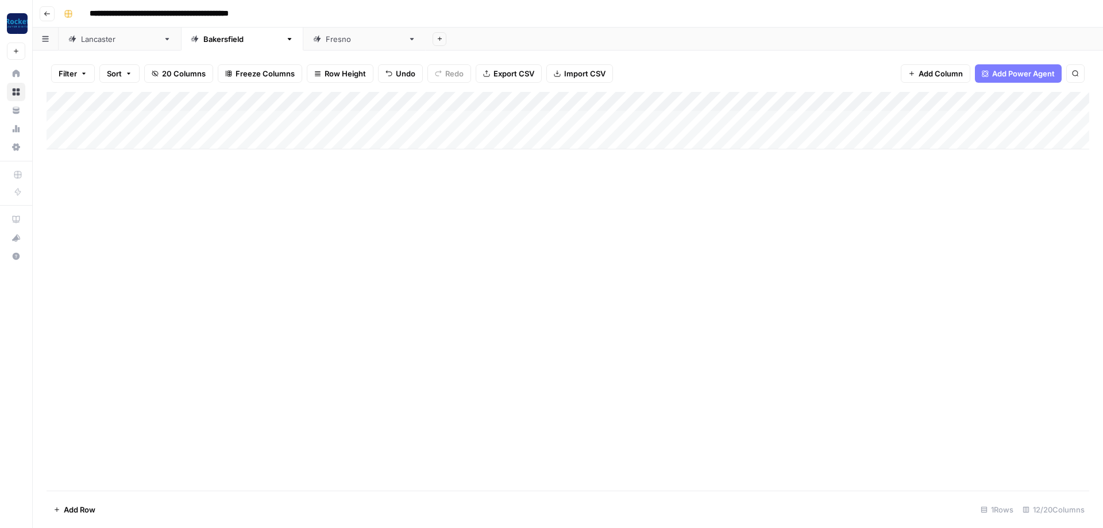
click at [121, 94] on div "Add Column" at bounding box center [568, 120] width 1043 height 57
drag, startPoint x: 121, startPoint y: 94, endPoint x: 293, endPoint y: 94, distance: 171.3
click at [293, 94] on div "Add Column" at bounding box center [568, 120] width 1043 height 57
drag, startPoint x: 299, startPoint y: 94, endPoint x: 394, endPoint y: 95, distance: 94.3
click at [392, 95] on div "Add Column" at bounding box center [568, 120] width 1043 height 57
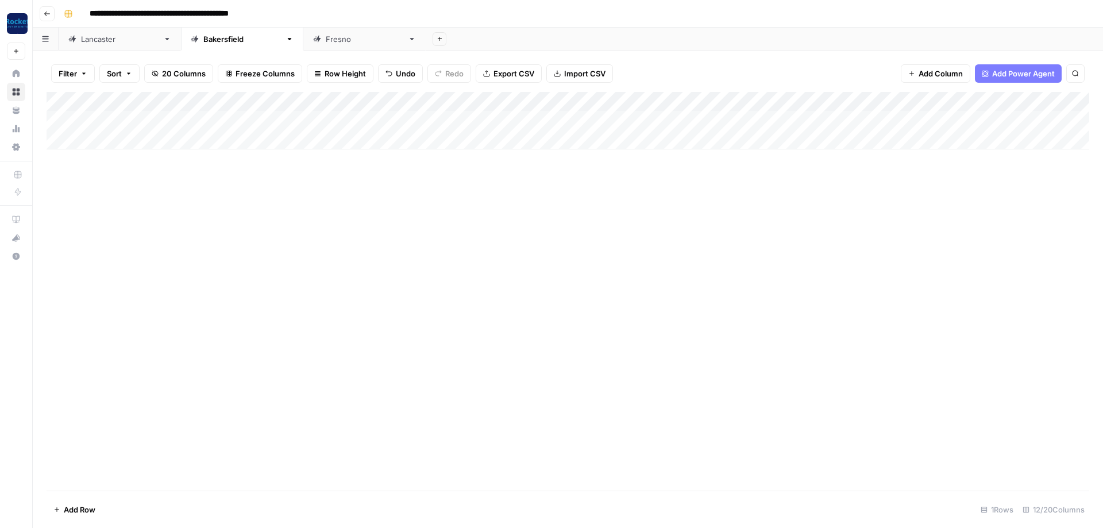
click at [503, 117] on div "Add Column" at bounding box center [568, 120] width 1043 height 57
click at [622, 118] on div "Add Column" at bounding box center [568, 120] width 1043 height 57
click at [595, 160] on button "Blog Post" at bounding box center [597, 162] width 43 height 14
click at [425, 121] on div "Add Column" at bounding box center [568, 120] width 1043 height 57
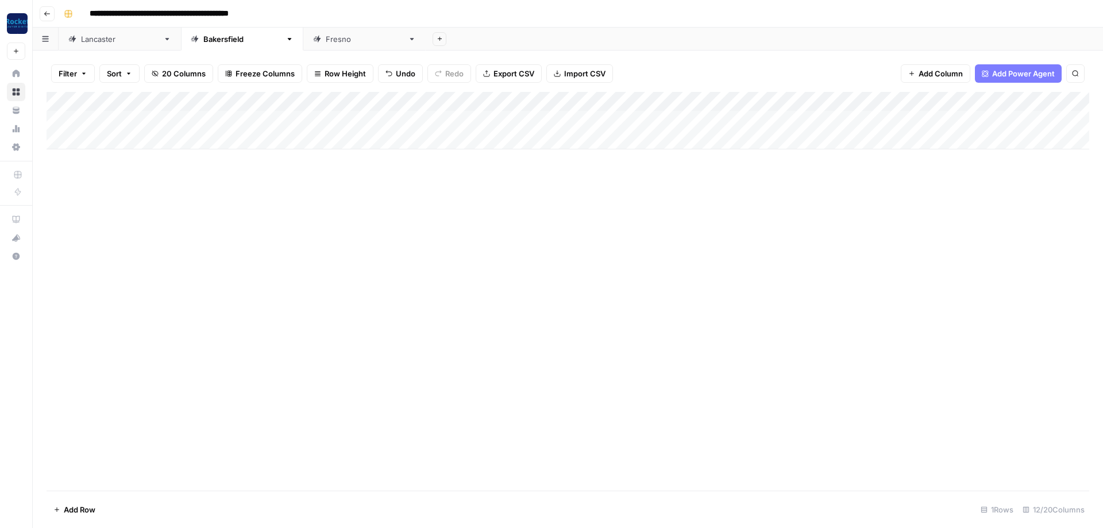
click at [425, 121] on div "Add Column" at bounding box center [568, 120] width 1043 height 57
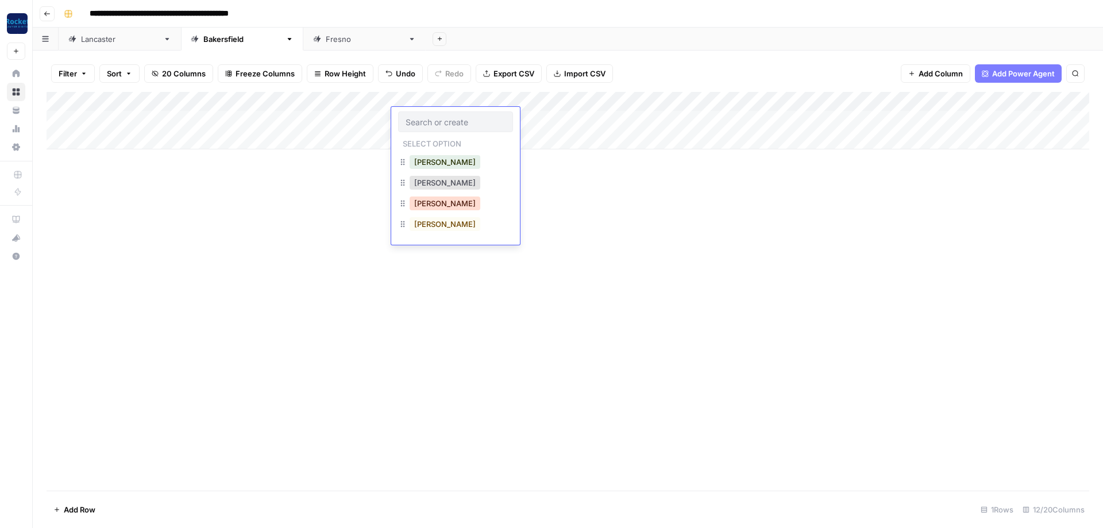
click at [425, 203] on button "[PERSON_NAME]" at bounding box center [445, 204] width 71 height 14
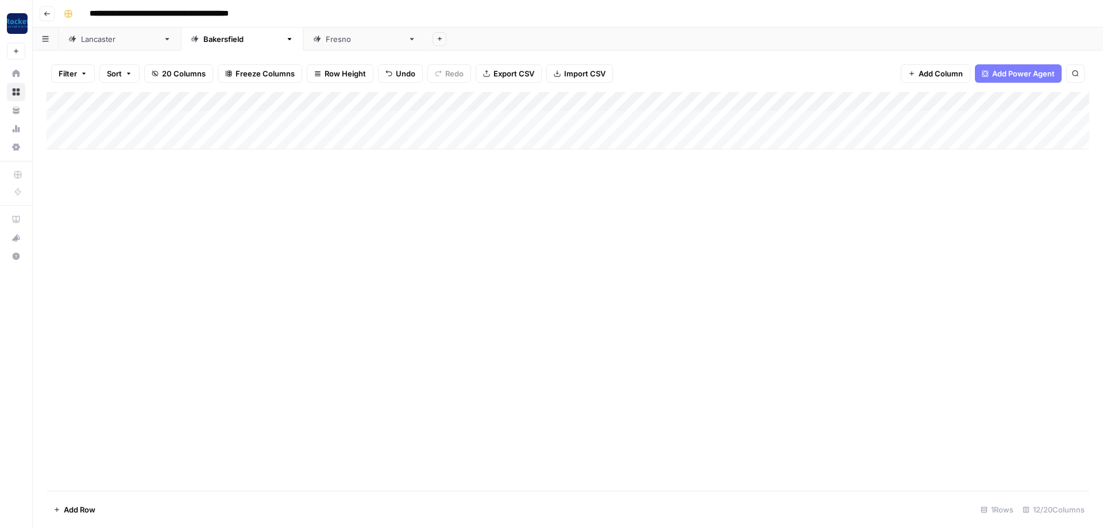
click at [170, 133] on div "Add Column" at bounding box center [568, 120] width 1043 height 57
click at [109, 155] on div "Add Column" at bounding box center [568, 130] width 1043 height 77
click at [103, 172] on div "Add Column" at bounding box center [568, 140] width 1043 height 97
click at [103, 137] on div "Add Column" at bounding box center [568, 150] width 1043 height 116
click at [113, 137] on div "Add Column" at bounding box center [568, 150] width 1043 height 116
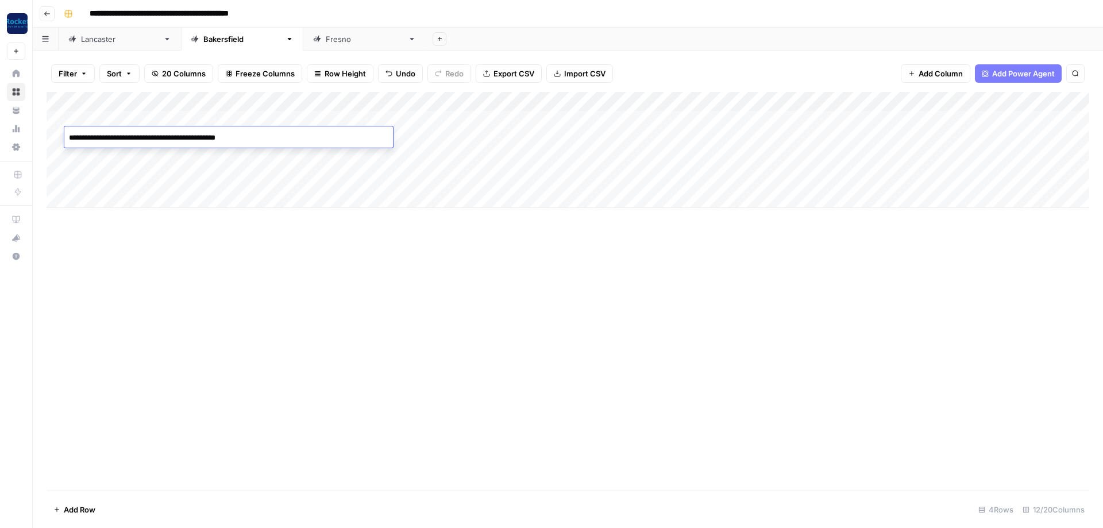
type textarea "**********"
click at [440, 131] on div "Add Column" at bounding box center [568, 150] width 1043 height 116
click at [460, 116] on div "Add Column" at bounding box center [568, 150] width 1043 height 116
drag, startPoint x: 471, startPoint y: 126, endPoint x: 471, endPoint y: 141, distance: 14.4
click at [471, 141] on div "Add Column" at bounding box center [568, 150] width 1043 height 116
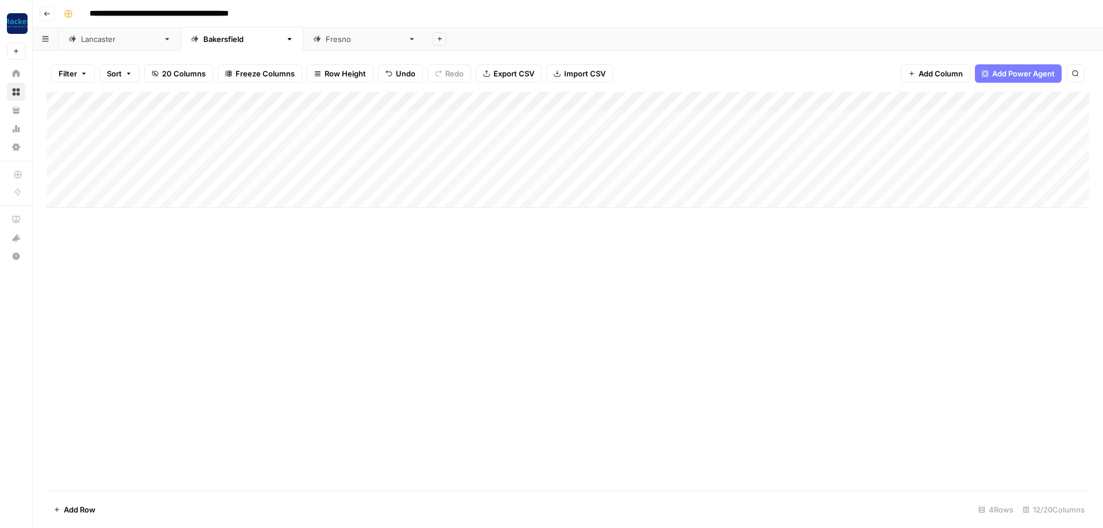
click at [635, 123] on div "Add Column" at bounding box center [568, 150] width 1043 height 116
drag, startPoint x: 660, startPoint y: 125, endPoint x: 654, endPoint y: 139, distance: 15.5
click at [656, 139] on div "Add Column" at bounding box center [568, 150] width 1043 height 116
click at [456, 138] on div "Add Column" at bounding box center [568, 150] width 1043 height 116
drag, startPoint x: 471, startPoint y: 147, endPoint x: 469, endPoint y: 183, distance: 36.2
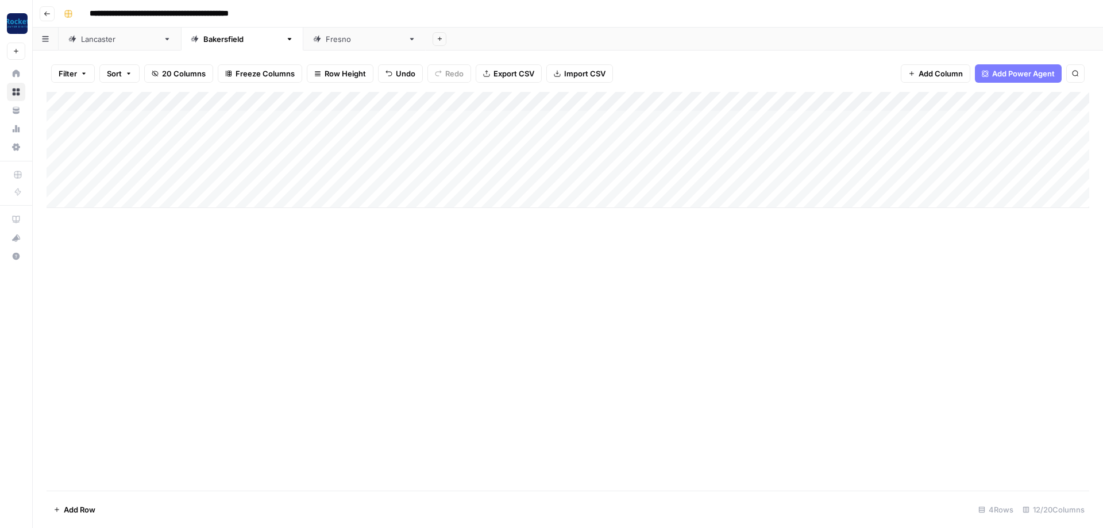
click at [470, 183] on div "Add Column" at bounding box center [568, 150] width 1043 height 116
click at [599, 159] on div "Add Column" at bounding box center [568, 150] width 1043 height 116
click at [601, 159] on div "Add Column" at bounding box center [568, 150] width 1043 height 116
click at [608, 226] on button "Practice Area Page" at bounding box center [614, 222] width 76 height 14
drag, startPoint x: 660, startPoint y: 165, endPoint x: 660, endPoint y: 180, distance: 15.0
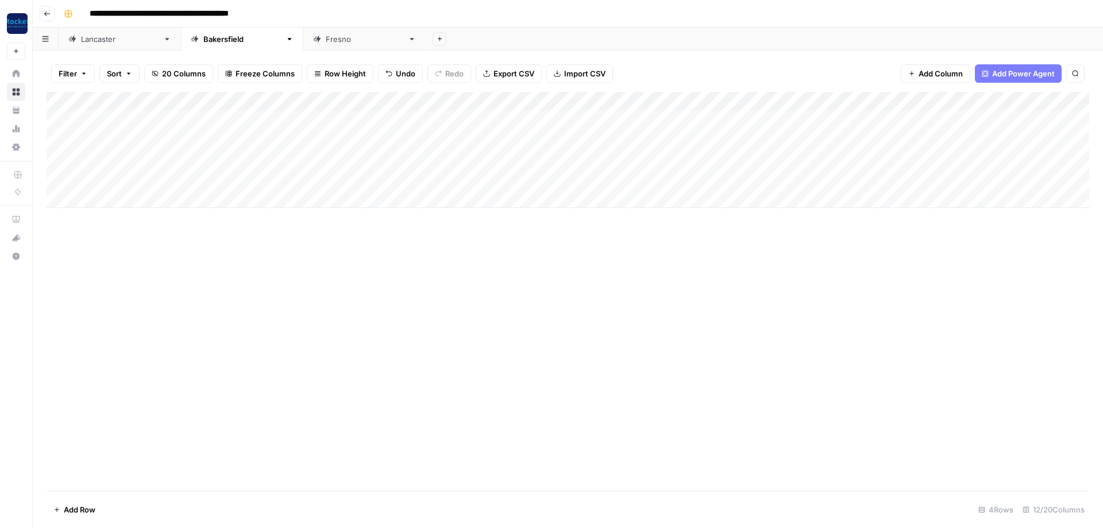
click at [660, 180] on div "Add Column" at bounding box center [568, 150] width 1043 height 116
click at [201, 157] on div "Add Column" at bounding box center [568, 150] width 1043 height 116
type textarea "**********"
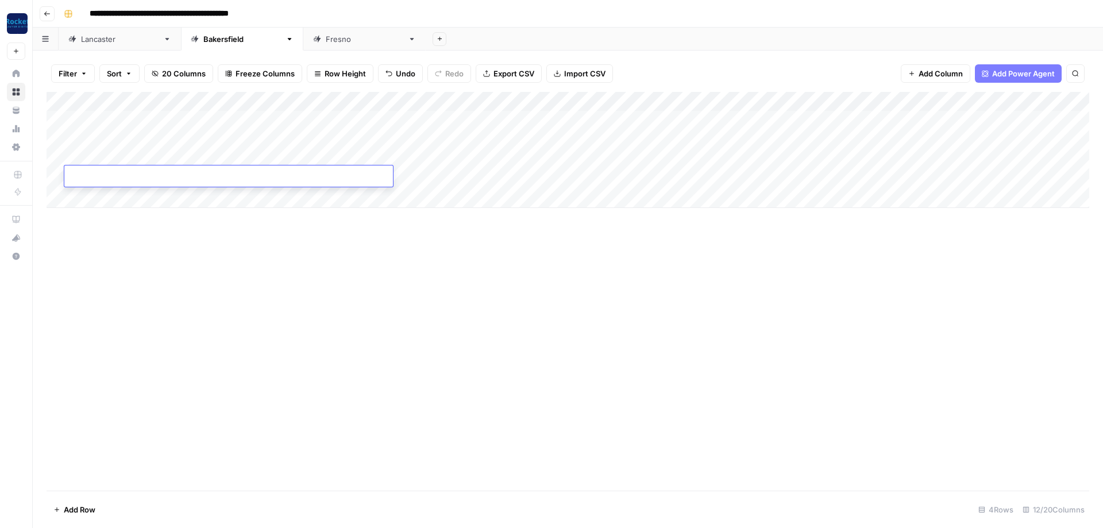
type textarea "**********"
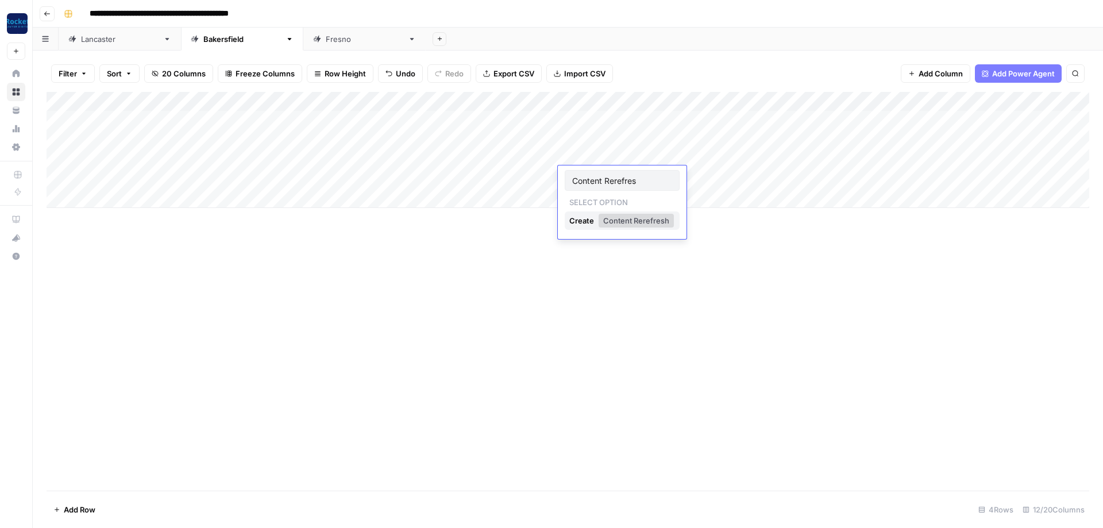
type input "Content Rerefresh"
click at [626, 284] on div "Add Column" at bounding box center [568, 291] width 1043 height 399
click at [629, 176] on div "Add Column" at bounding box center [568, 150] width 1043 height 116
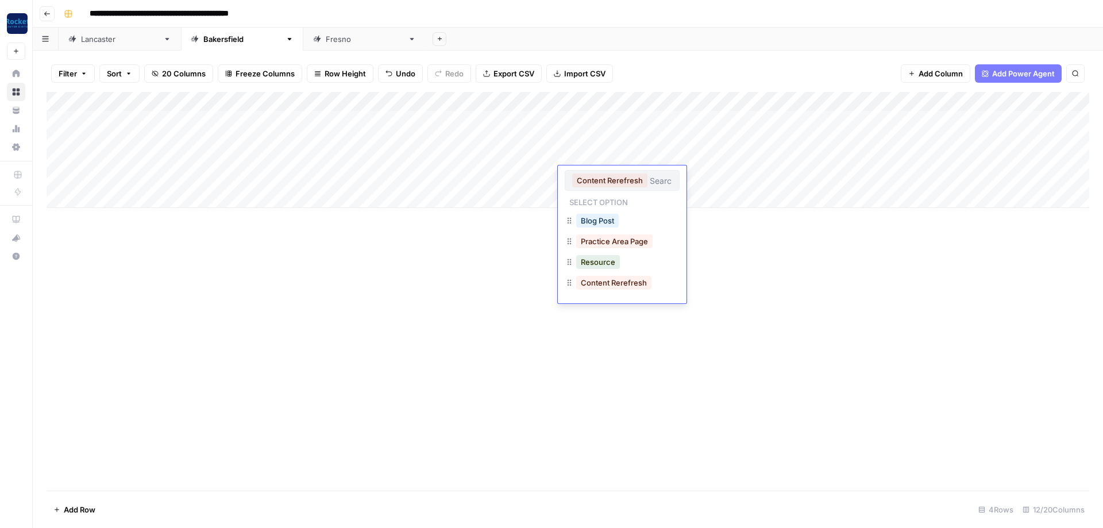
click at [629, 176] on button "Content Rerefresh" at bounding box center [609, 181] width 75 height 14
click at [624, 286] on button "Content Rerefresh" at bounding box center [613, 283] width 75 height 14
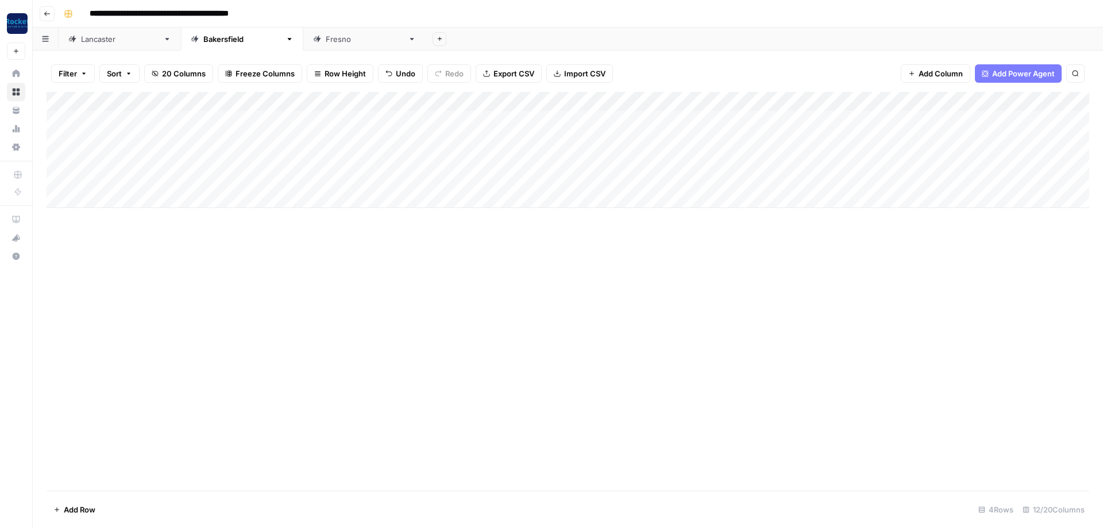
click at [620, 176] on div "Add Column" at bounding box center [568, 150] width 1043 height 116
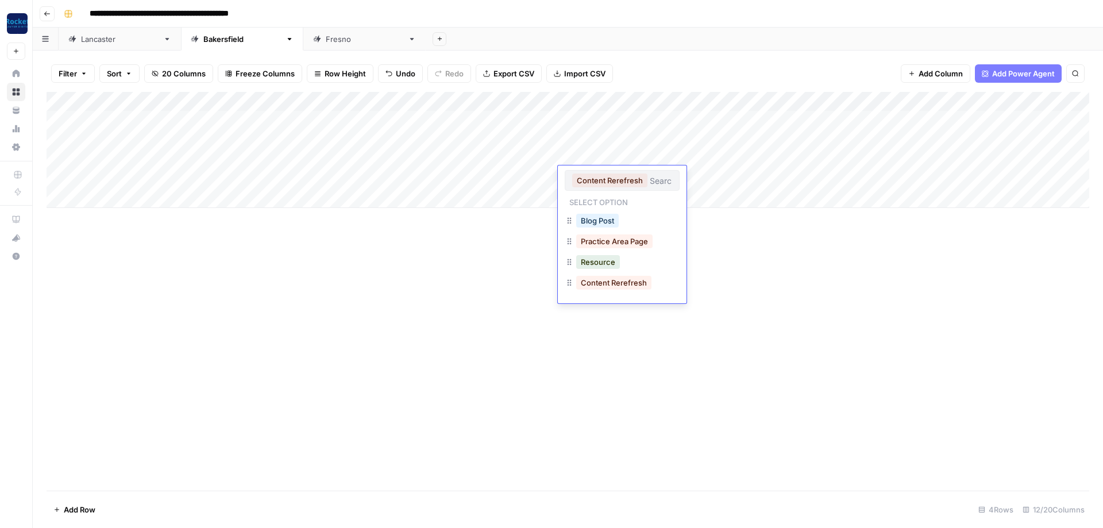
click at [667, 272] on div "Resource" at bounding box center [622, 263] width 115 height 21
drag, startPoint x: 655, startPoint y: 183, endPoint x: 507, endPoint y: 182, distance: 147.7
click at [650, 182] on input "text" at bounding box center [661, 180] width 22 height 10
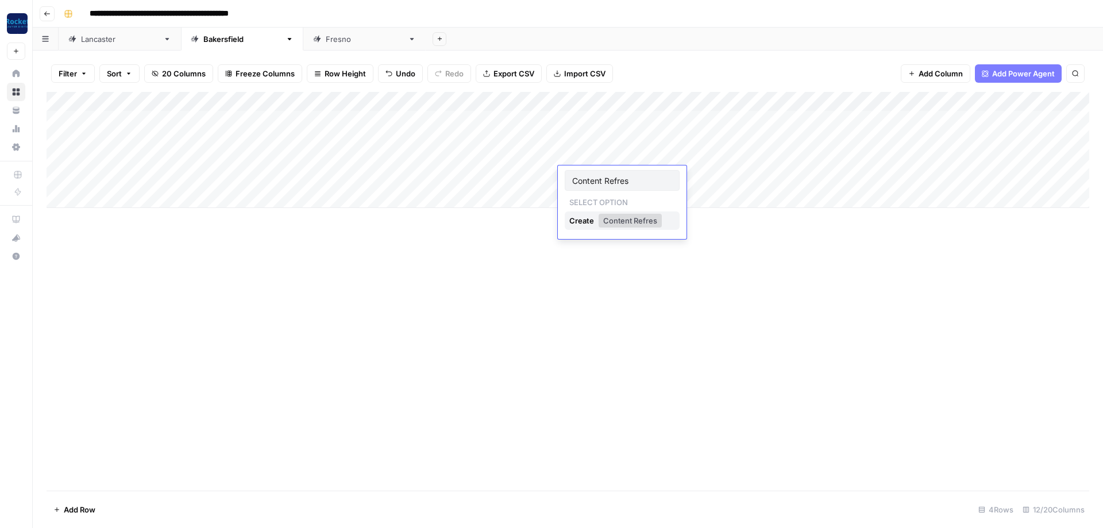
type input "Content Refresh"
click at [274, 390] on div "Add Column" at bounding box center [568, 291] width 1043 height 399
click at [326, 41] on div "[GEOGRAPHIC_DATA]" at bounding box center [365, 38] width 78 height 11
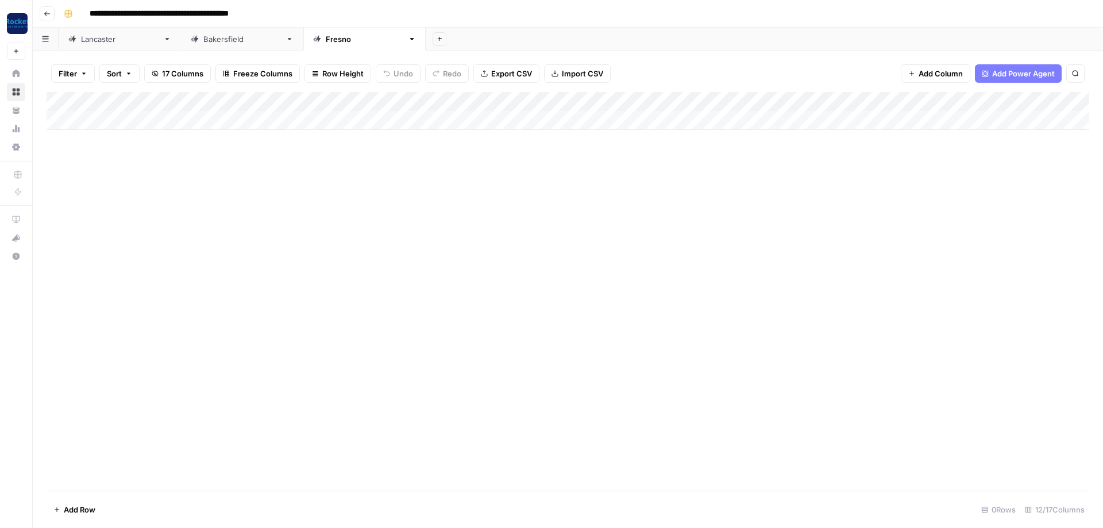
click at [547, 98] on div "Add Column" at bounding box center [568, 111] width 1043 height 38
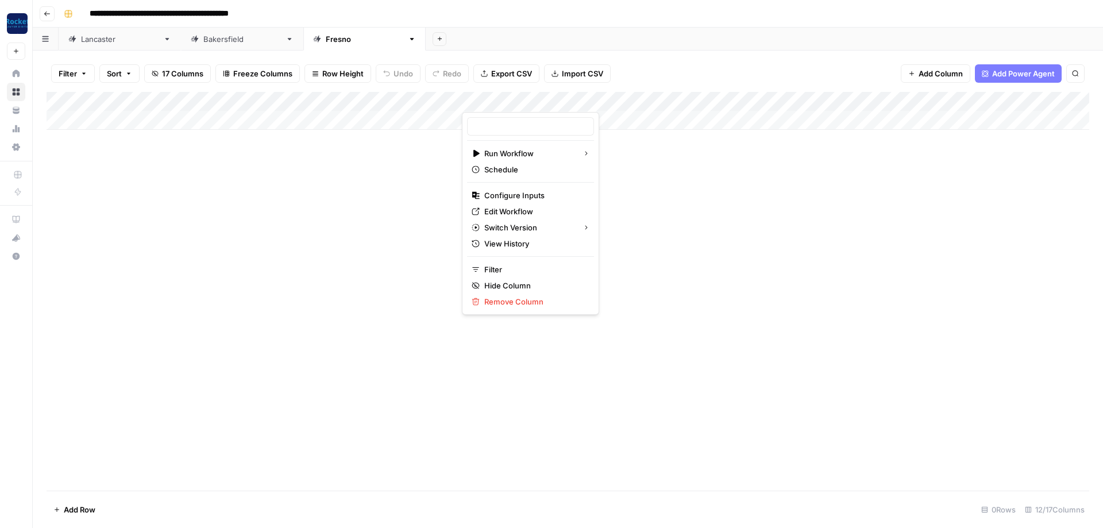
type input "Keyword to Brief"
click at [522, 197] on span "Configure Inputs" at bounding box center [534, 195] width 101 height 11
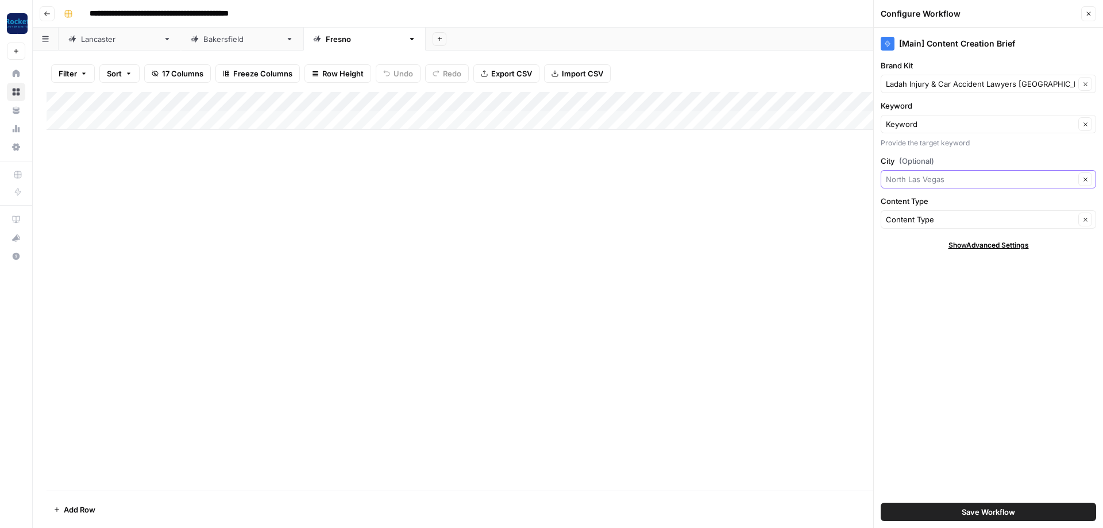
click at [953, 181] on input "City (Optional)" at bounding box center [980, 179] width 189 height 11
type input "[GEOGRAPHIC_DATA]"
click at [979, 84] on input "Brand Kit" at bounding box center [980, 83] width 189 height 11
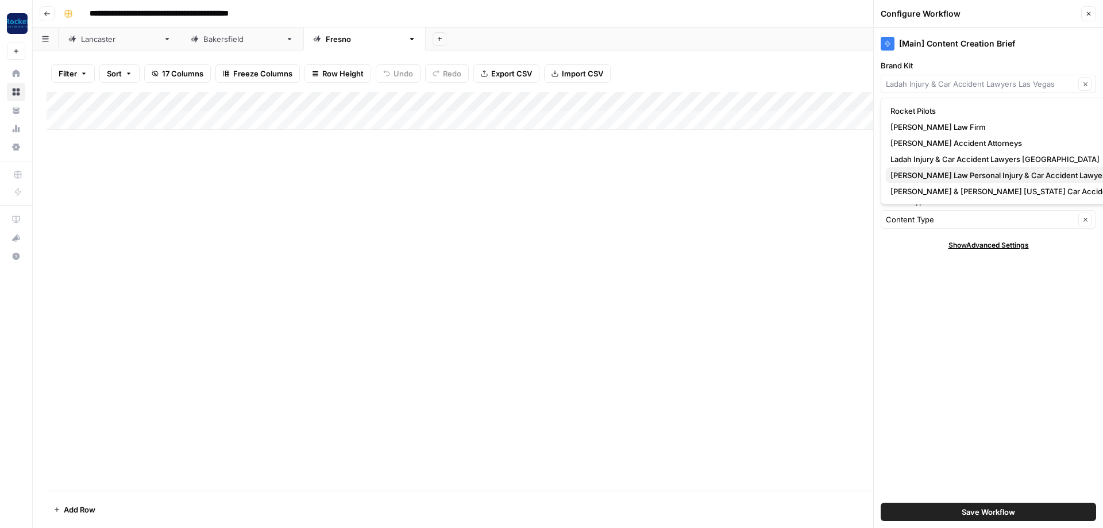
click at [946, 171] on span "[PERSON_NAME] Law Personal Injury & Car Accident Lawyer" at bounding box center [1018, 175] width 255 height 11
type input "[PERSON_NAME] Law Personal Injury & Car Accident Lawyer"
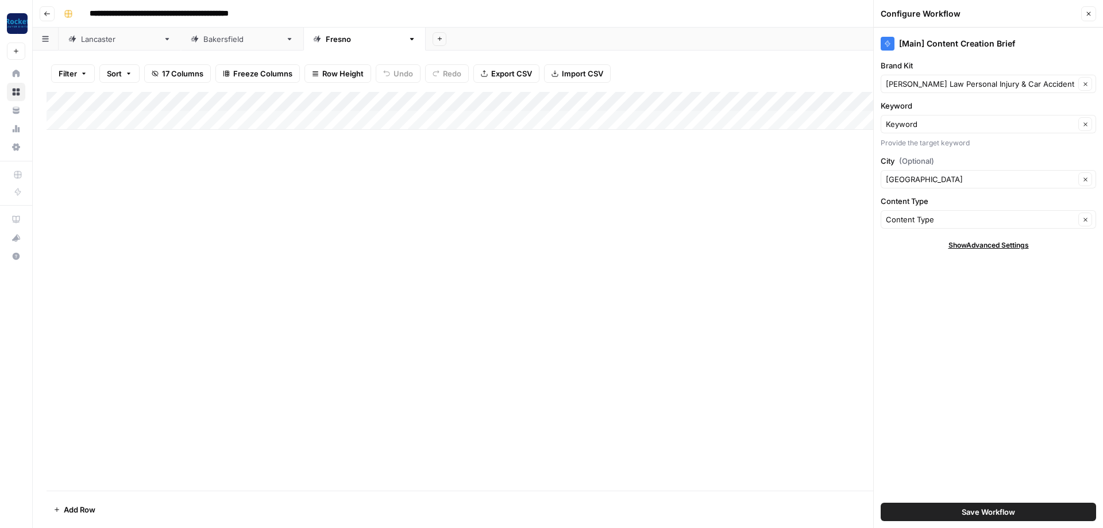
click at [1021, 509] on button "Save Workflow" at bounding box center [989, 512] width 216 height 18
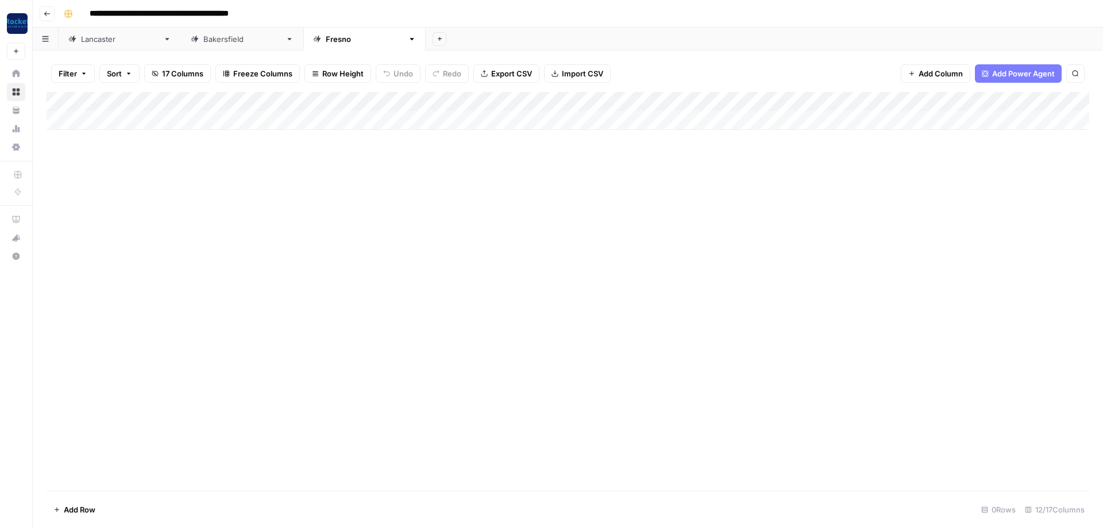
click at [959, 99] on div "Add Column" at bounding box center [568, 111] width 1043 height 38
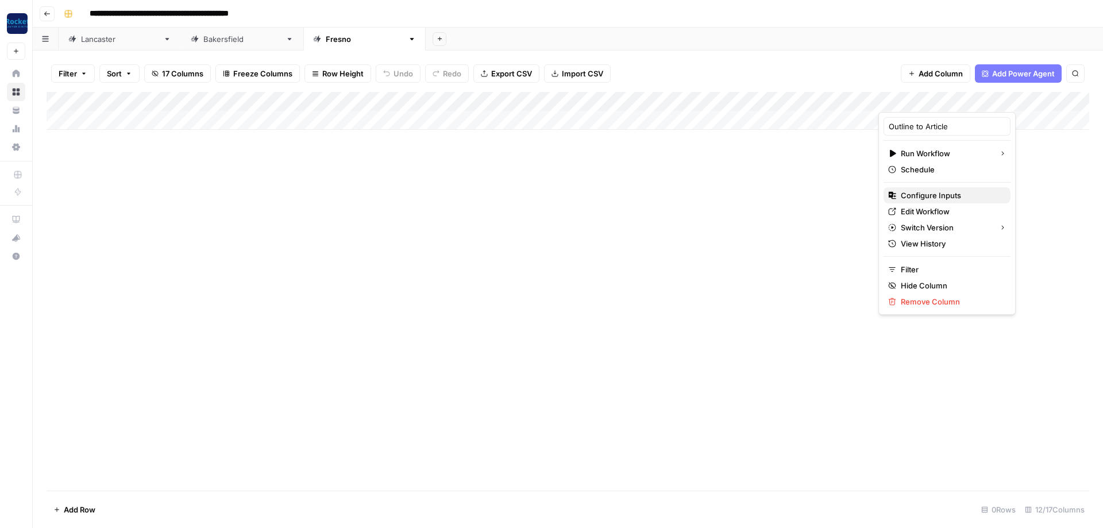
click at [914, 197] on span "Configure Inputs" at bounding box center [951, 195] width 101 height 11
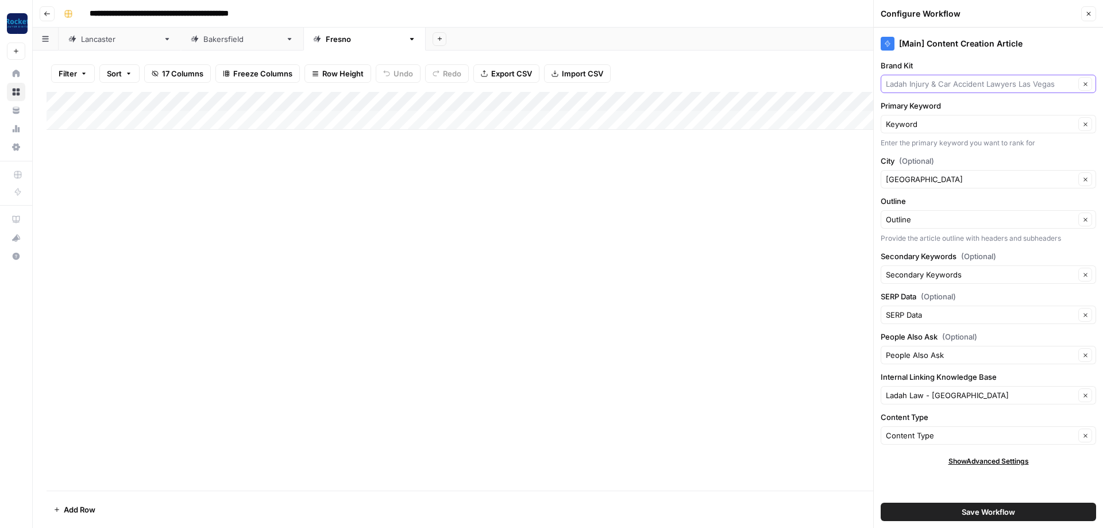
click at [951, 89] on input "Brand Kit" at bounding box center [980, 83] width 189 height 11
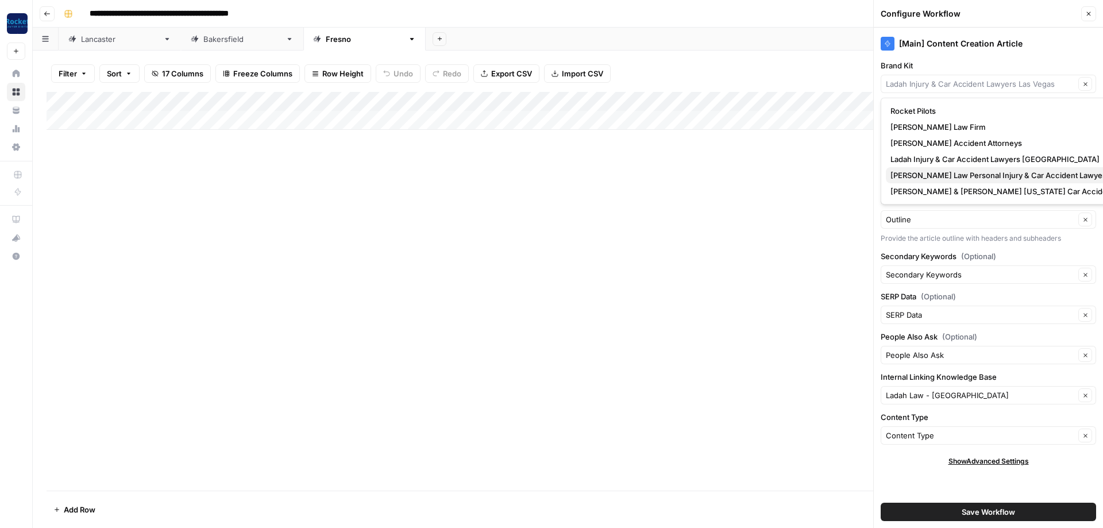
click at [926, 174] on span "[PERSON_NAME] Law Personal Injury & Car Accident Lawyer" at bounding box center [1018, 175] width 255 height 11
type input "[PERSON_NAME] Law Personal Injury & Car Accident Lawyer"
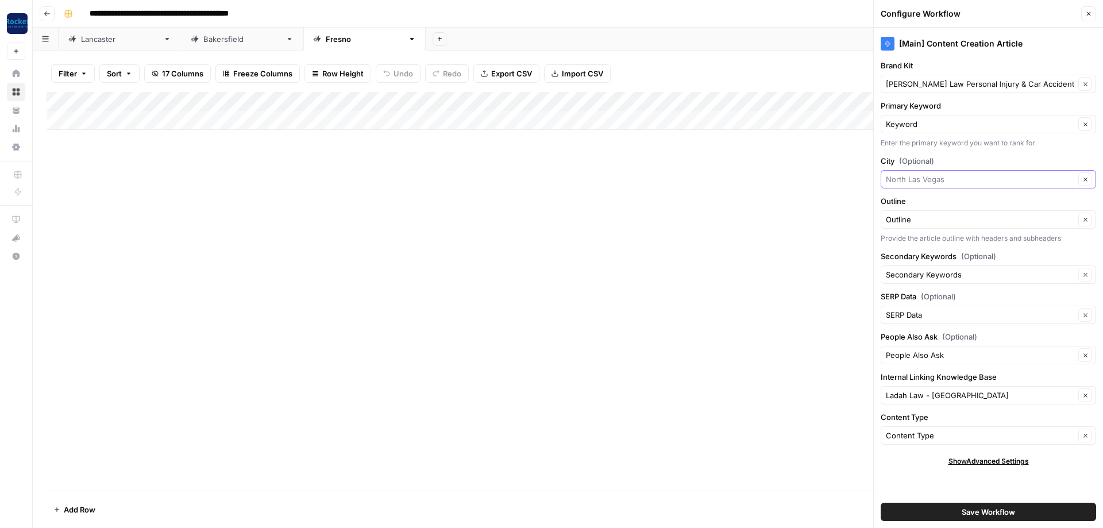
click at [945, 182] on input "City (Optional)" at bounding box center [980, 179] width 189 height 11
type input "[GEOGRAPHIC_DATA]"
click at [955, 394] on input "Internal Linking Knowledge Base" at bounding box center [980, 395] width 189 height 11
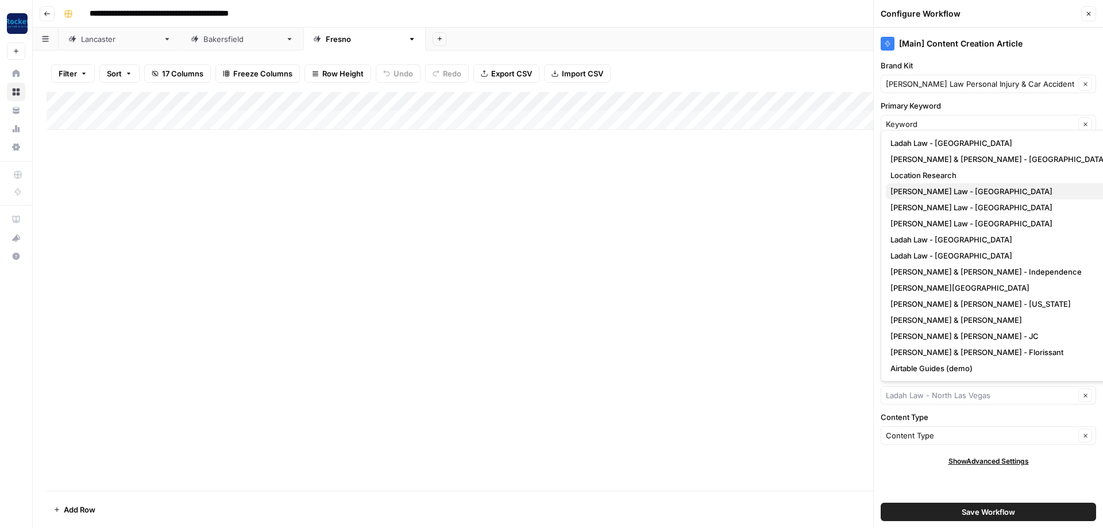
click at [948, 193] on span "[PERSON_NAME] Law - [GEOGRAPHIC_DATA]" at bounding box center [1030, 191] width 278 height 11
type input "[PERSON_NAME] Law - [GEOGRAPHIC_DATA]"
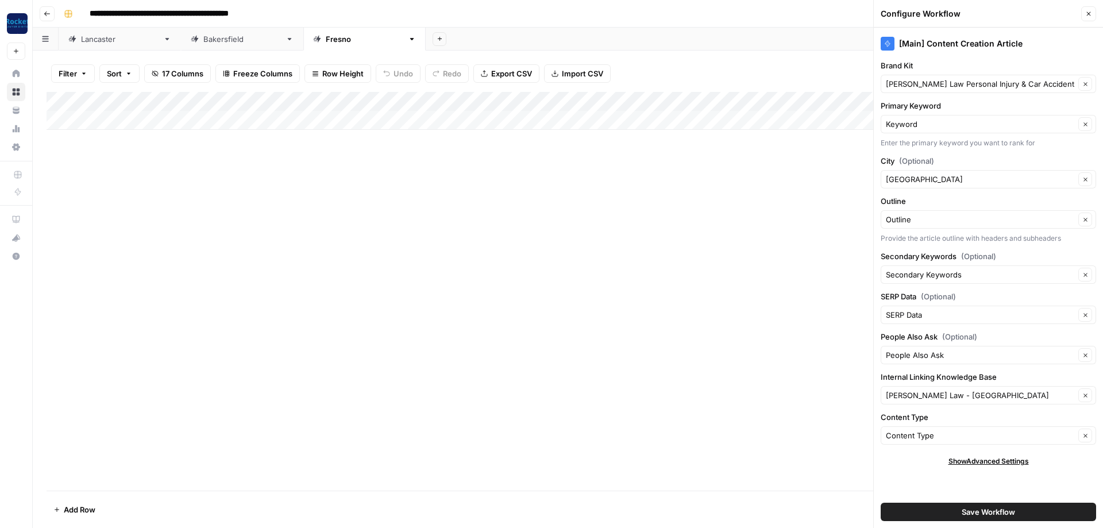
click at [954, 513] on button "Save Workflow" at bounding box center [989, 512] width 216 height 18
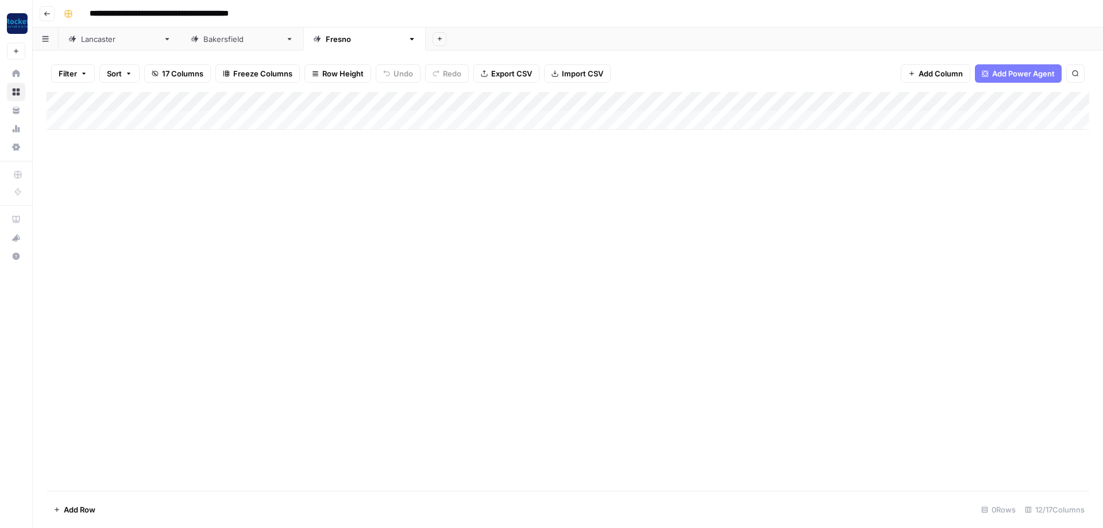
click at [869, 259] on div "Add Column" at bounding box center [568, 291] width 1043 height 399
click at [98, 115] on div "Add Column" at bounding box center [568, 111] width 1043 height 38
click at [97, 133] on div "Add Column" at bounding box center [568, 120] width 1043 height 57
click at [87, 156] on div "Add Column" at bounding box center [568, 130] width 1043 height 77
click at [78, 176] on div "Add Column" at bounding box center [568, 140] width 1043 height 97
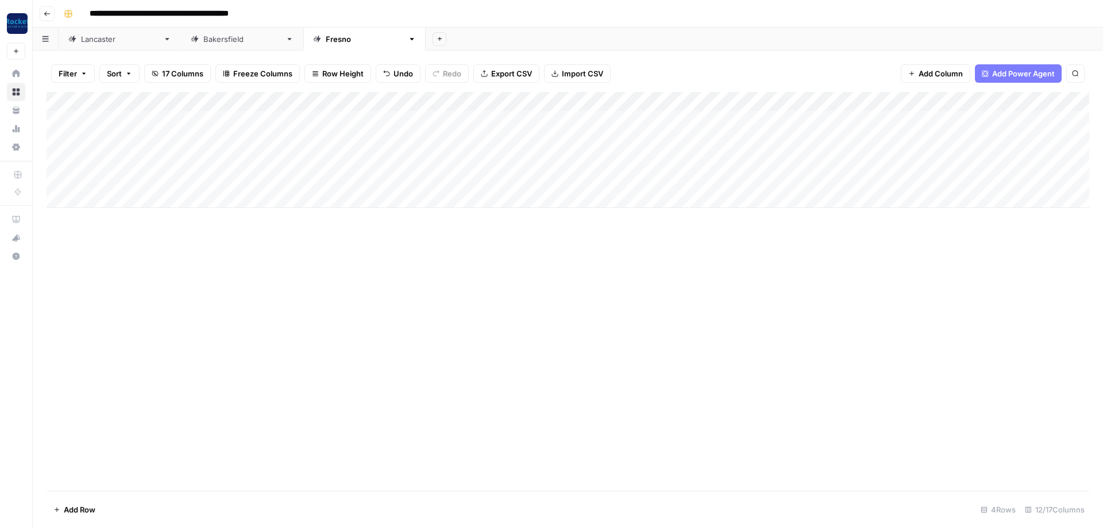
click at [128, 124] on div "Add Column" at bounding box center [568, 150] width 1043 height 116
click at [137, 123] on div "Add Column" at bounding box center [568, 150] width 1043 height 116
type textarea "**********"
click at [112, 133] on div "Add Column" at bounding box center [568, 150] width 1043 height 116
type textarea "**********"
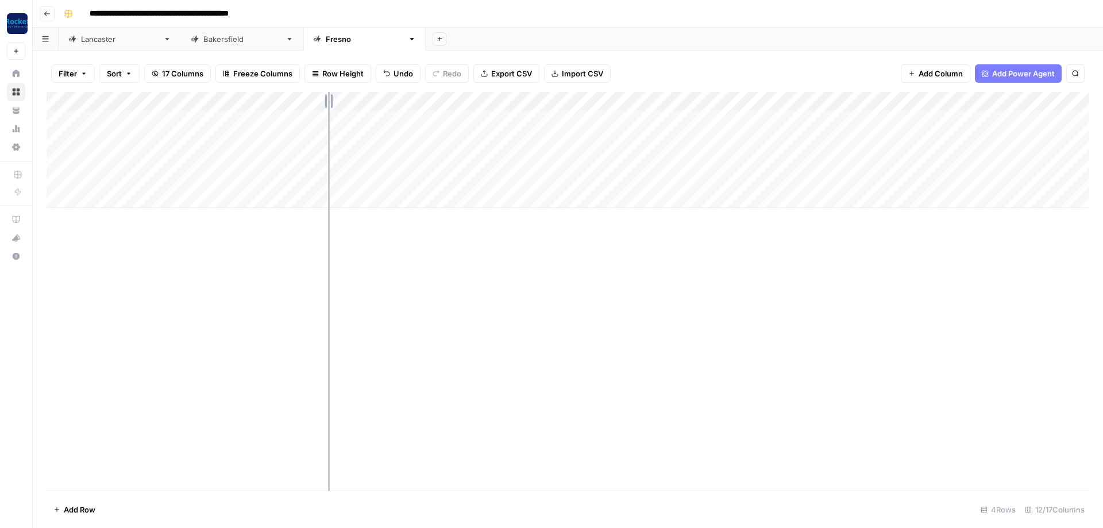
drag, startPoint x: 193, startPoint y: 98, endPoint x: 378, endPoint y: 97, distance: 184.5
click at [378, 97] on div "Add Column" at bounding box center [568, 150] width 1043 height 116
drag, startPoint x: 377, startPoint y: 97, endPoint x: 299, endPoint y: 96, distance: 78.2
click at [299, 96] on div "Add Column" at bounding box center [568, 150] width 1043 height 116
drag, startPoint x: 472, startPoint y: 230, endPoint x: 429, endPoint y: 206, distance: 48.9
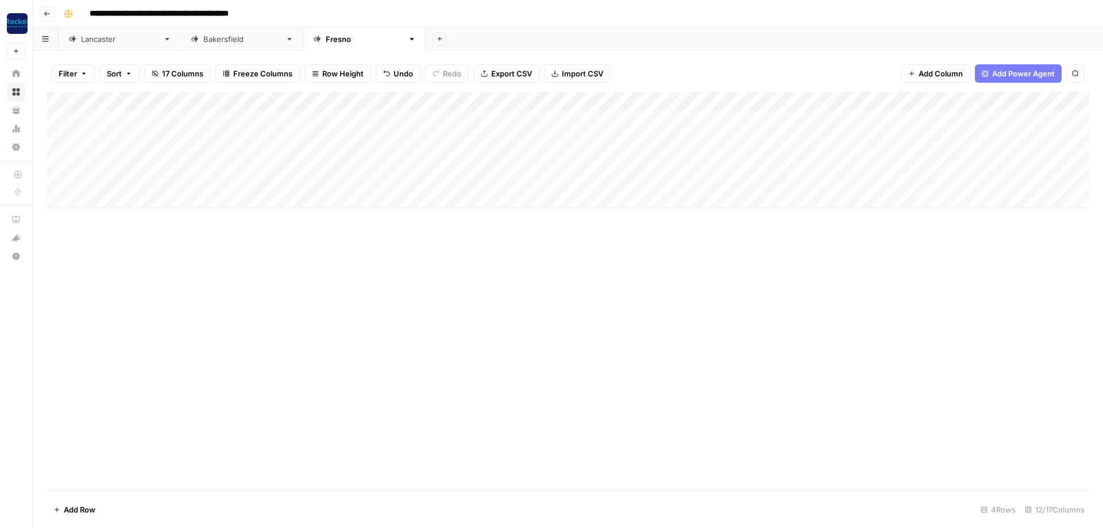
click at [468, 226] on div "Add Column" at bounding box center [568, 291] width 1043 height 399
click at [510, 120] on div "Add Column" at bounding box center [568, 150] width 1043 height 116
click at [510, 121] on div "Add Column" at bounding box center [568, 150] width 1043 height 116
click at [507, 163] on button "Blog Post" at bounding box center [504, 162] width 43 height 14
click at [513, 138] on div "Add Column" at bounding box center [568, 150] width 1043 height 116
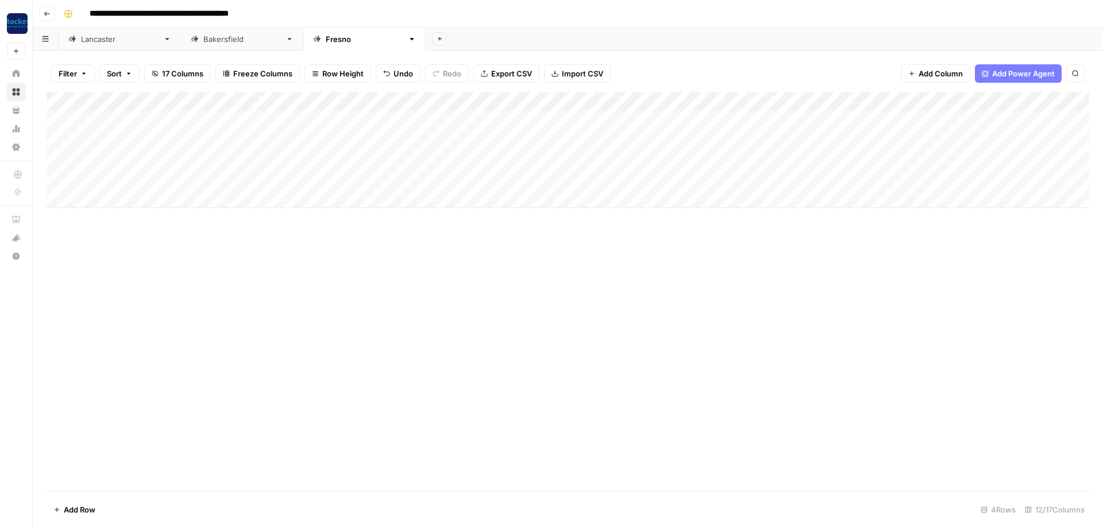
click at [513, 138] on div "Add Column" at bounding box center [568, 150] width 1043 height 116
click at [510, 178] on button "Blog Post" at bounding box center [504, 182] width 43 height 14
click at [335, 116] on div "Add Column" at bounding box center [568, 150] width 1043 height 116
click at [336, 116] on div "Add Column" at bounding box center [568, 150] width 1043 height 116
click at [342, 200] on button "[PERSON_NAME]" at bounding box center [352, 204] width 71 height 14
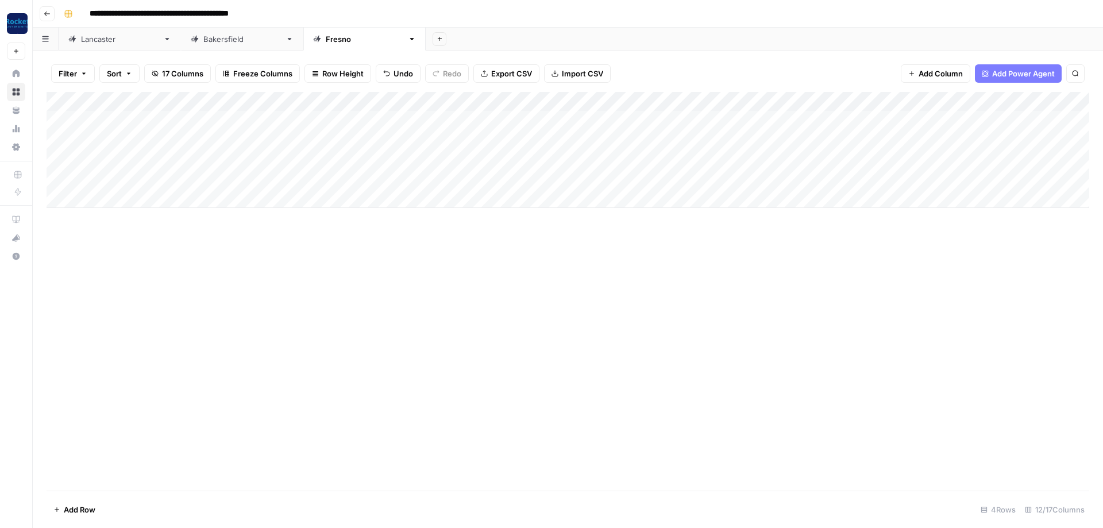
drag, startPoint x: 377, startPoint y: 126, endPoint x: 384, endPoint y: 161, distance: 36.3
click at [379, 176] on div "Add Column" at bounding box center [568, 150] width 1043 height 116
click at [447, 256] on div "Add Column" at bounding box center [568, 291] width 1043 height 399
click at [127, 151] on div "Add Column" at bounding box center [568, 150] width 1043 height 116
click at [128, 152] on div "Add Column" at bounding box center [568, 150] width 1043 height 116
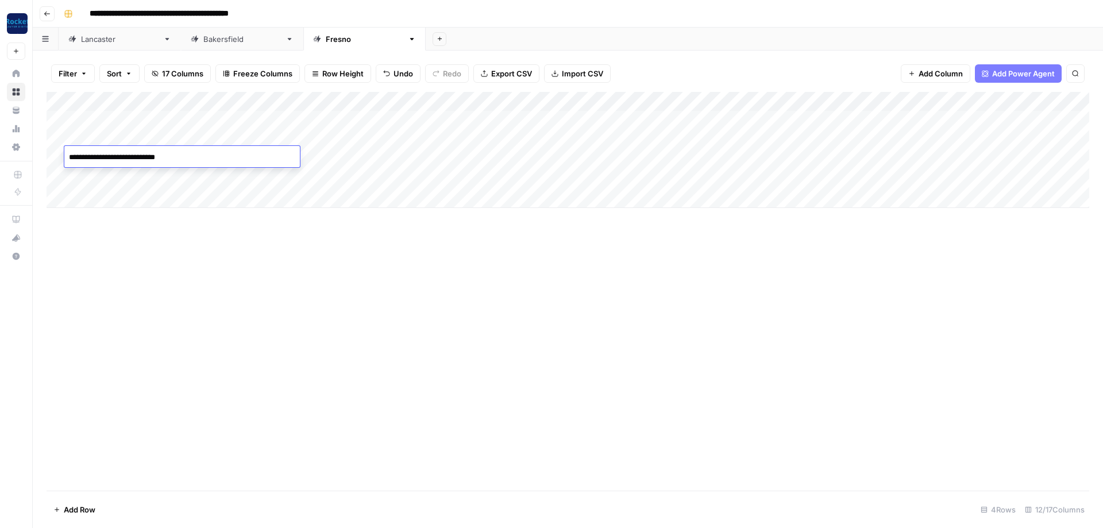
type textarea "**********"
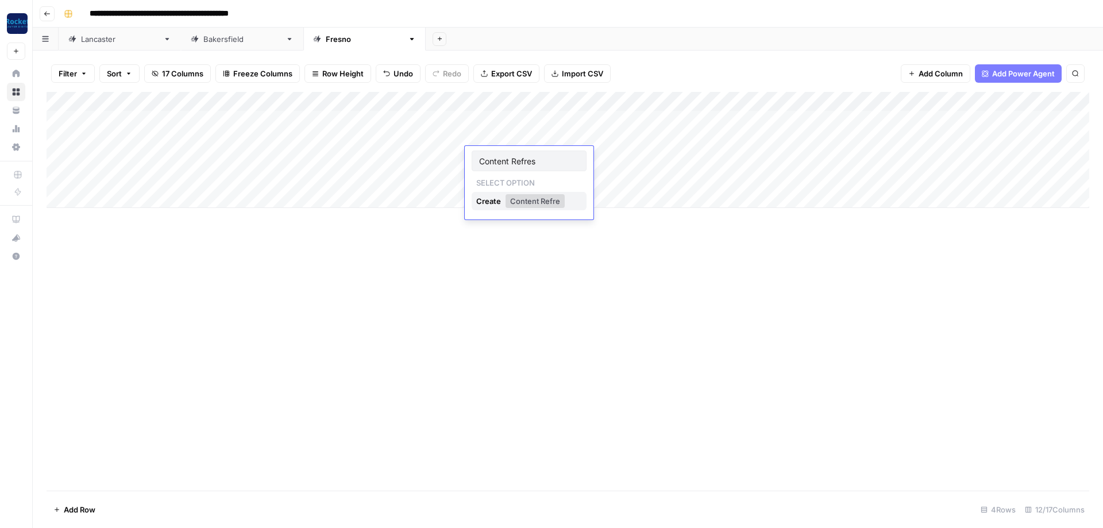
type input "Content Refresh"
click at [690, 270] on div "Add Column" at bounding box center [568, 291] width 1043 height 399
click at [668, 97] on div "Add Column" at bounding box center [568, 150] width 1043 height 116
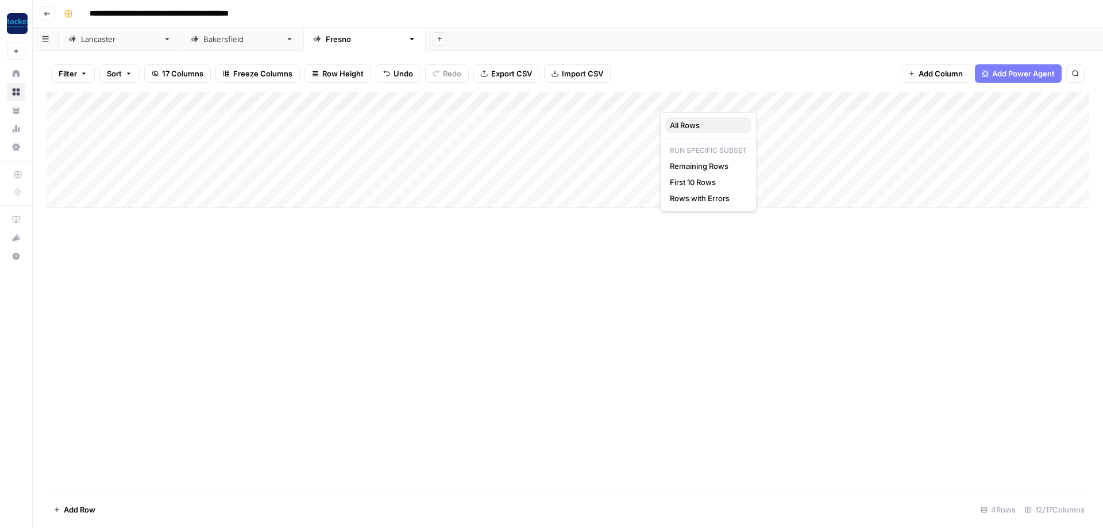
click at [697, 123] on span "All Rows" at bounding box center [706, 125] width 72 height 11
click at [203, 36] on div "[GEOGRAPHIC_DATA]" at bounding box center [242, 38] width 78 height 11
click at [758, 98] on div "Add Column" at bounding box center [568, 150] width 1043 height 116
click at [777, 128] on span "All Rows" at bounding box center [799, 125] width 72 height 11
click at [99, 44] on div "[GEOGRAPHIC_DATA]" at bounding box center [120, 38] width 78 height 11
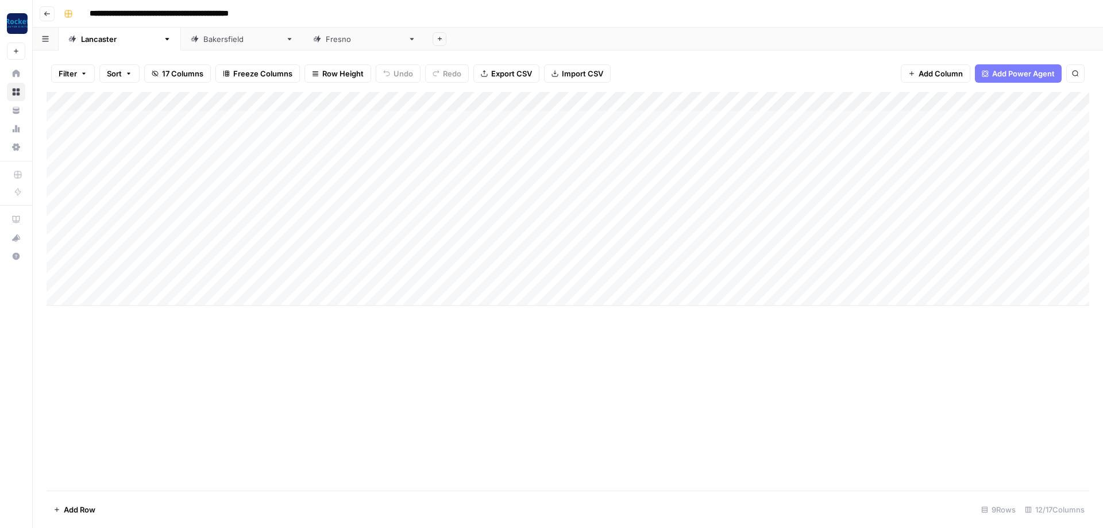
click at [56, 176] on div "Add Column" at bounding box center [568, 199] width 1043 height 214
click at [56, 197] on div "Add Column" at bounding box center [568, 199] width 1043 height 214
click at [56, 218] on div "Add Column" at bounding box center [568, 199] width 1043 height 214
drag, startPoint x: 55, startPoint y: 234, endPoint x: 56, endPoint y: 247, distance: 13.3
click at [55, 235] on div "Add Column" at bounding box center [568, 199] width 1043 height 214
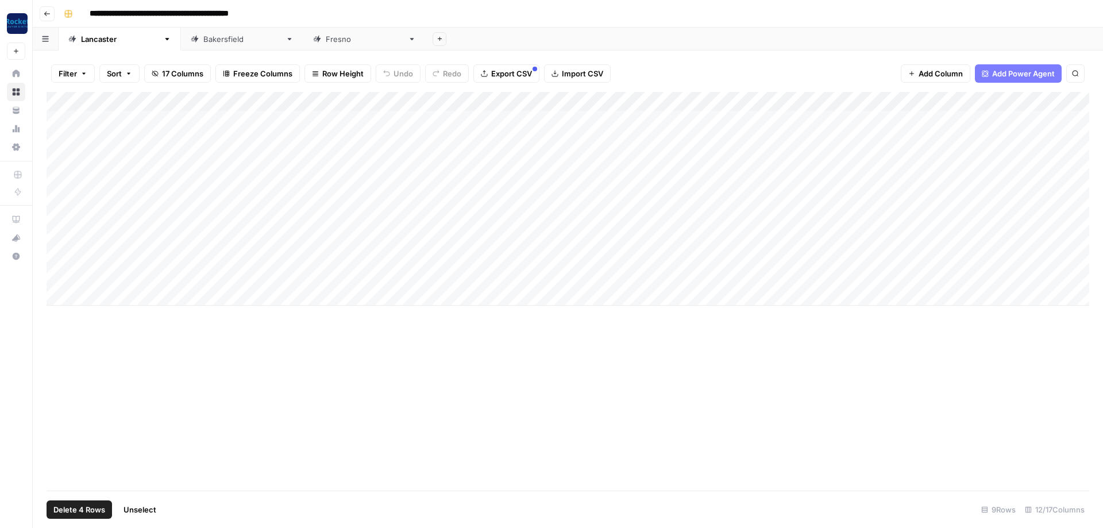
click at [57, 253] on div "Add Column" at bounding box center [568, 199] width 1043 height 214
click at [57, 272] on div "Add Column" at bounding box center [568, 199] width 1043 height 214
click at [90, 510] on span "Delete 6 Rows" at bounding box center [78, 509] width 51 height 11
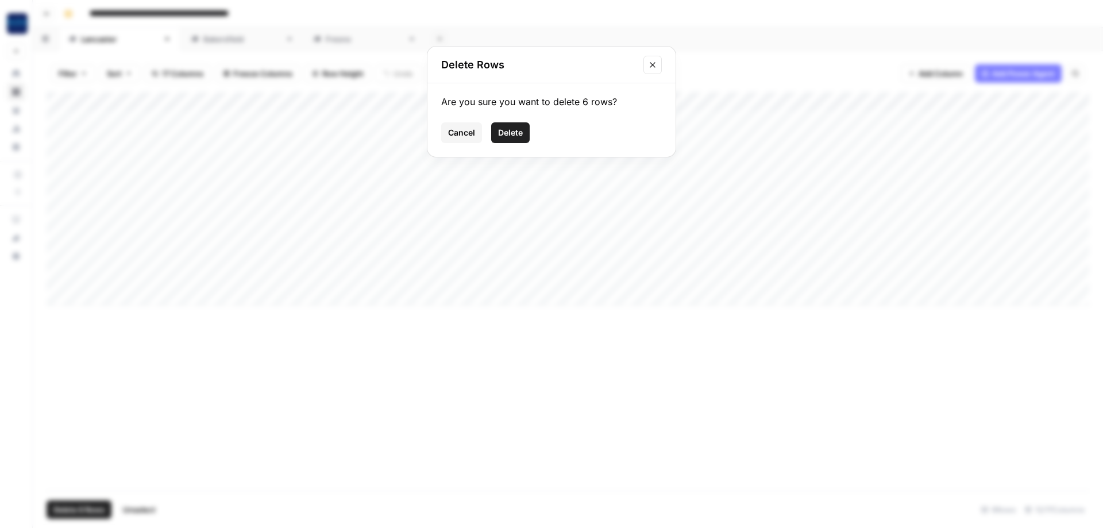
click at [518, 128] on span "Delete" at bounding box center [510, 132] width 25 height 11
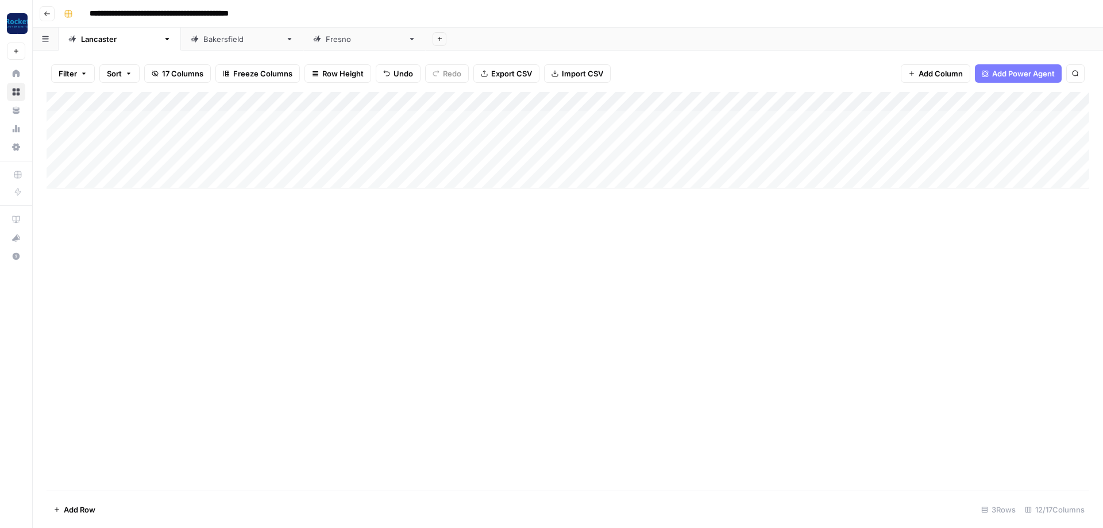
click at [690, 101] on div "Add Column" at bounding box center [568, 140] width 1043 height 97
click at [744, 166] on span "Remaining Rows" at bounding box center [732, 165] width 72 height 11
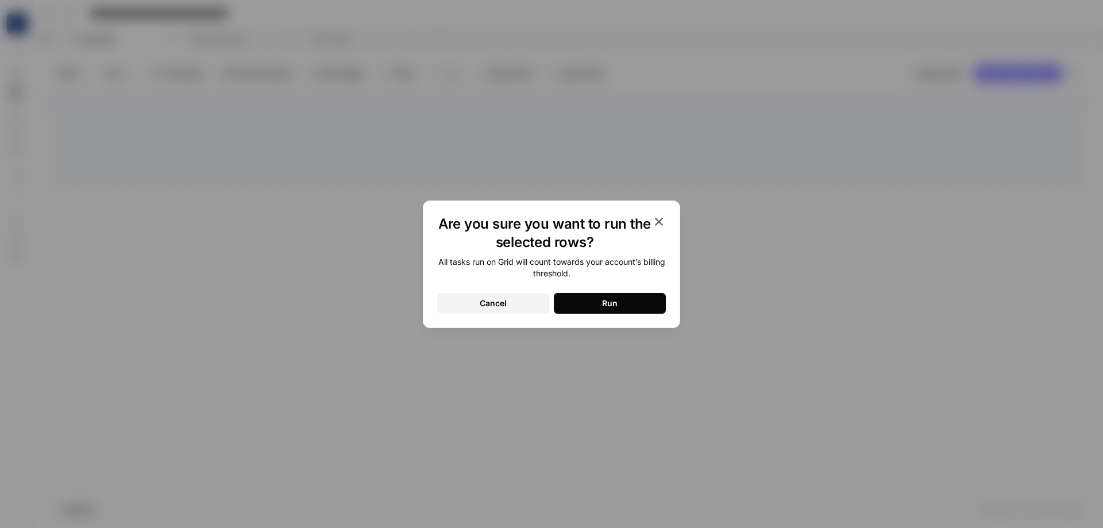
click at [611, 299] on div "Run" at bounding box center [610, 303] width 16 height 11
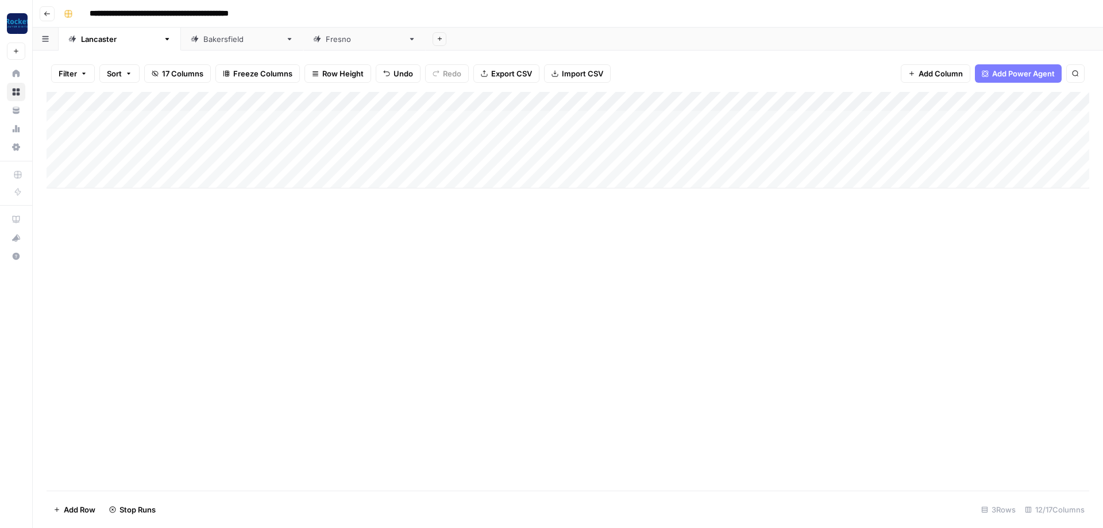
click at [203, 39] on div "[GEOGRAPHIC_DATA]" at bounding box center [242, 38] width 78 height 11
type input "**********"
click at [326, 35] on div "[GEOGRAPHIC_DATA]" at bounding box center [365, 38] width 78 height 11
click at [102, 41] on div "[GEOGRAPHIC_DATA]" at bounding box center [120, 38] width 78 height 11
click at [203, 44] on div "[GEOGRAPHIC_DATA]" at bounding box center [242, 38] width 78 height 11
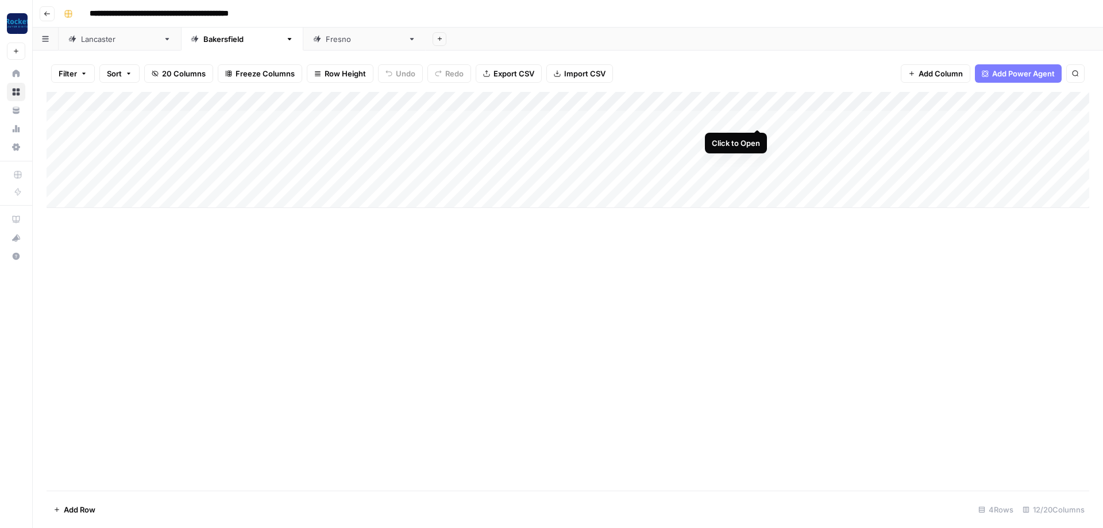
click at [760, 118] on div "Add Column" at bounding box center [568, 150] width 1043 height 116
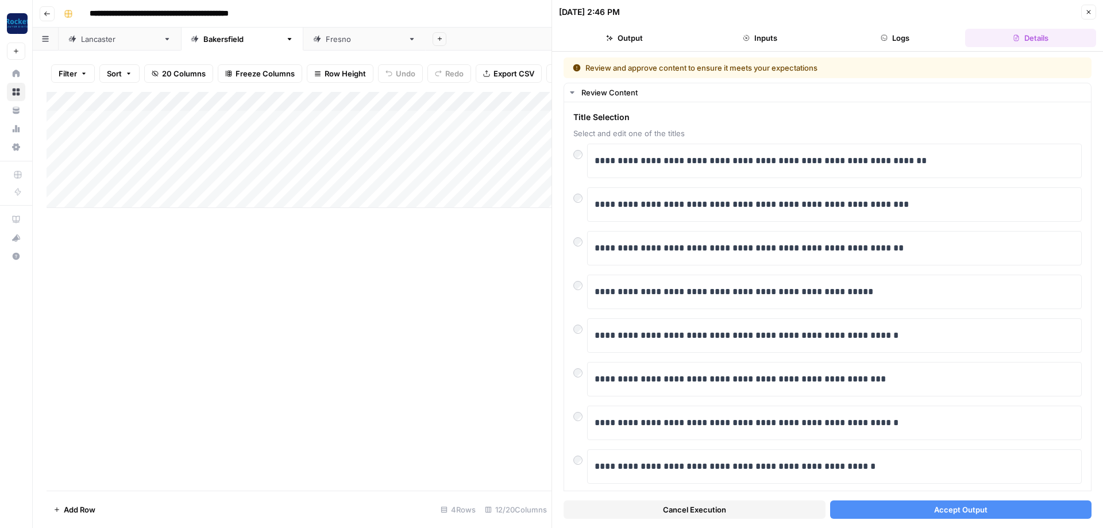
click at [908, 511] on button "Accept Output" at bounding box center [961, 510] width 262 height 18
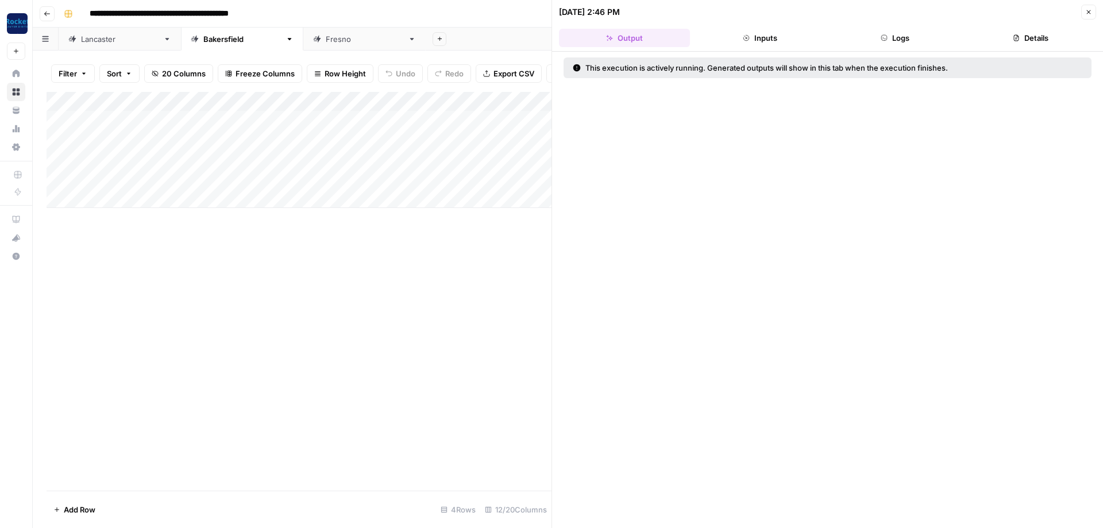
click at [1091, 14] on icon "button" at bounding box center [1089, 12] width 4 height 4
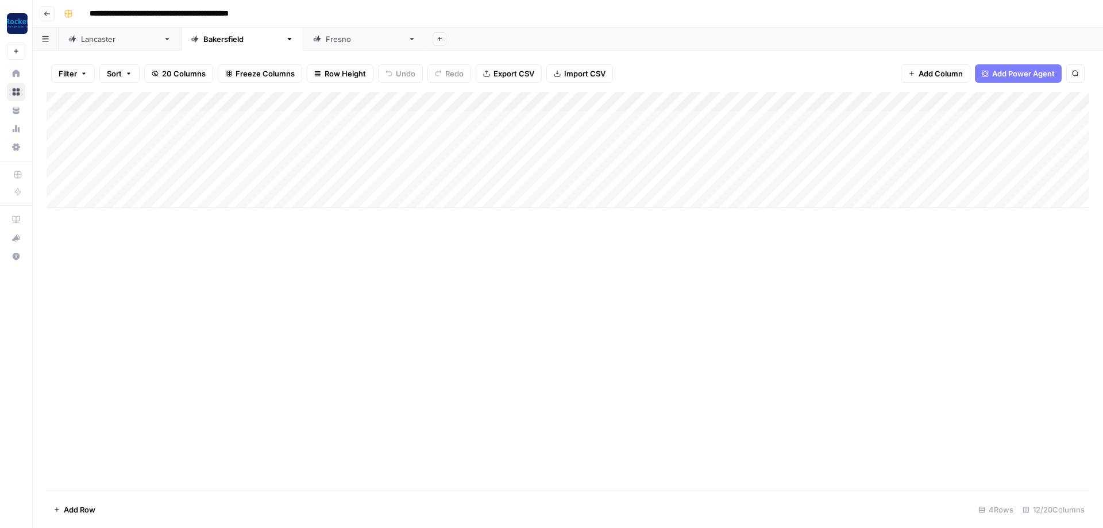
click at [753, 136] on div "Add Column" at bounding box center [568, 150] width 1043 height 116
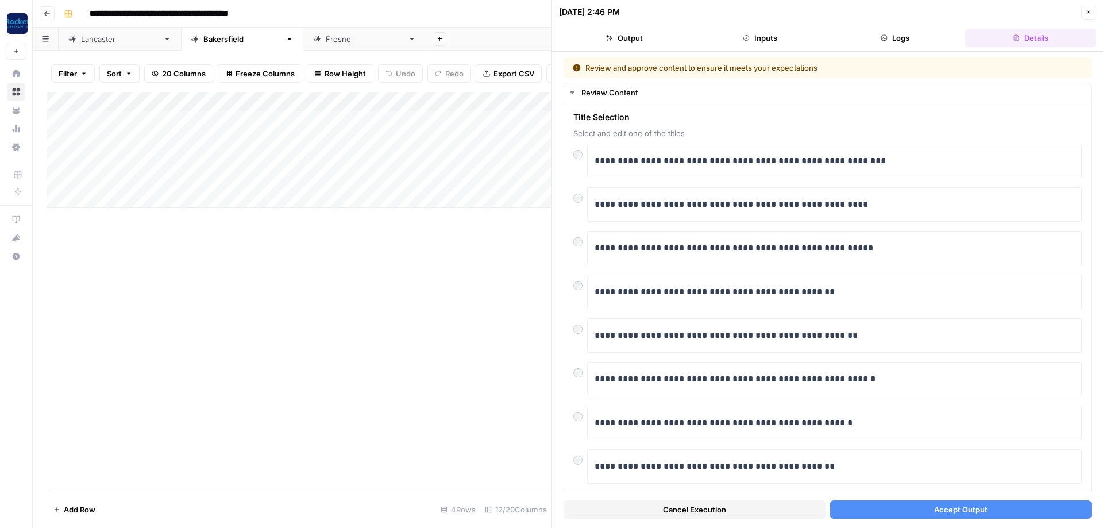
click at [870, 503] on button "Accept Output" at bounding box center [961, 510] width 262 height 18
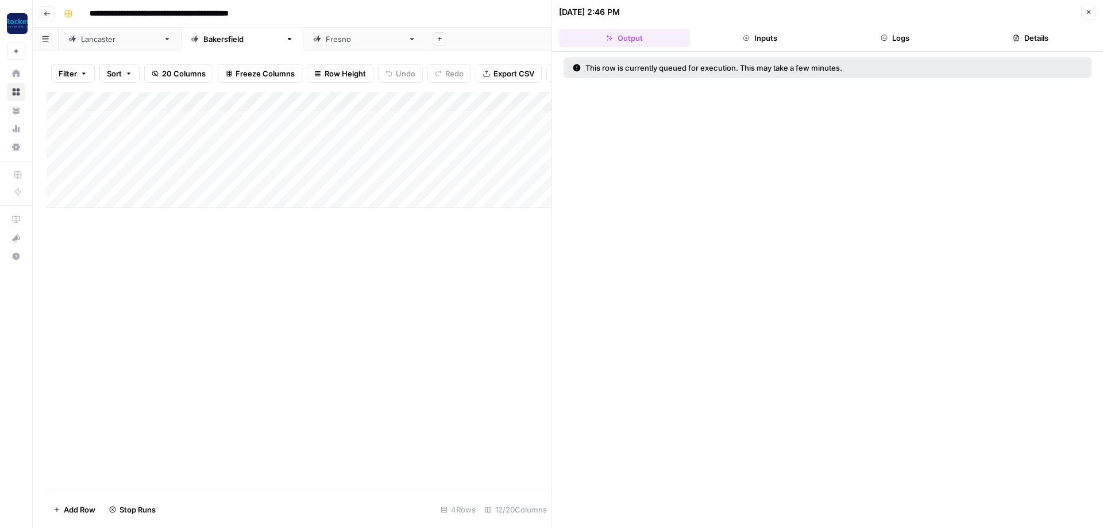
click at [1093, 11] on button "Close" at bounding box center [1089, 12] width 15 height 15
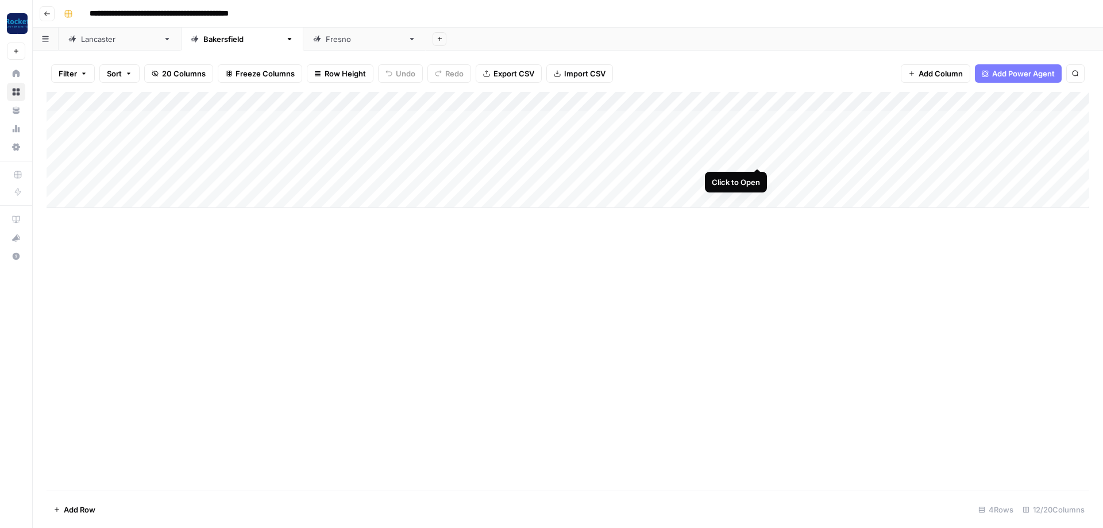
click at [759, 156] on div "Add Column" at bounding box center [568, 150] width 1043 height 116
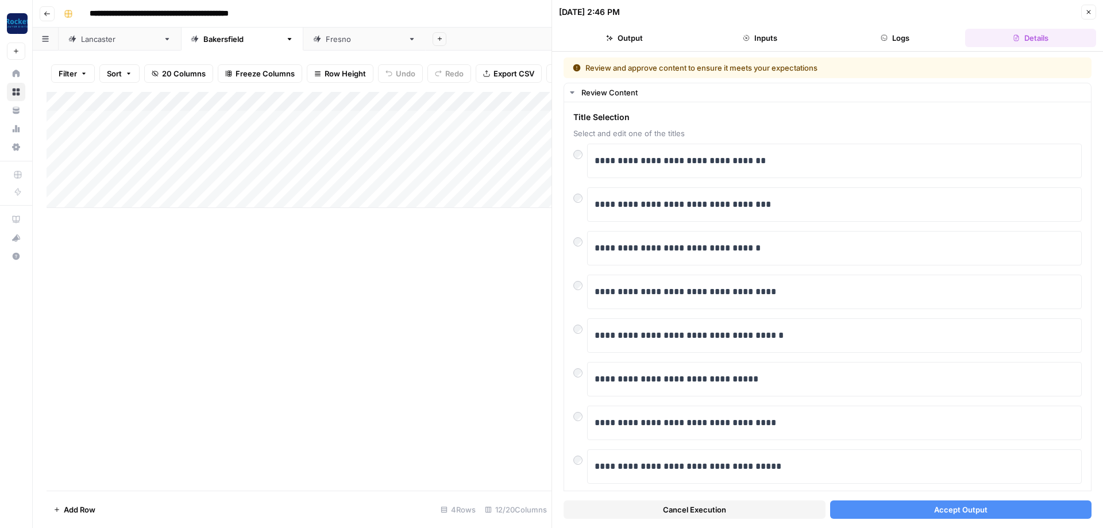
click at [1088, 12] on icon "button" at bounding box center [1089, 12] width 7 height 7
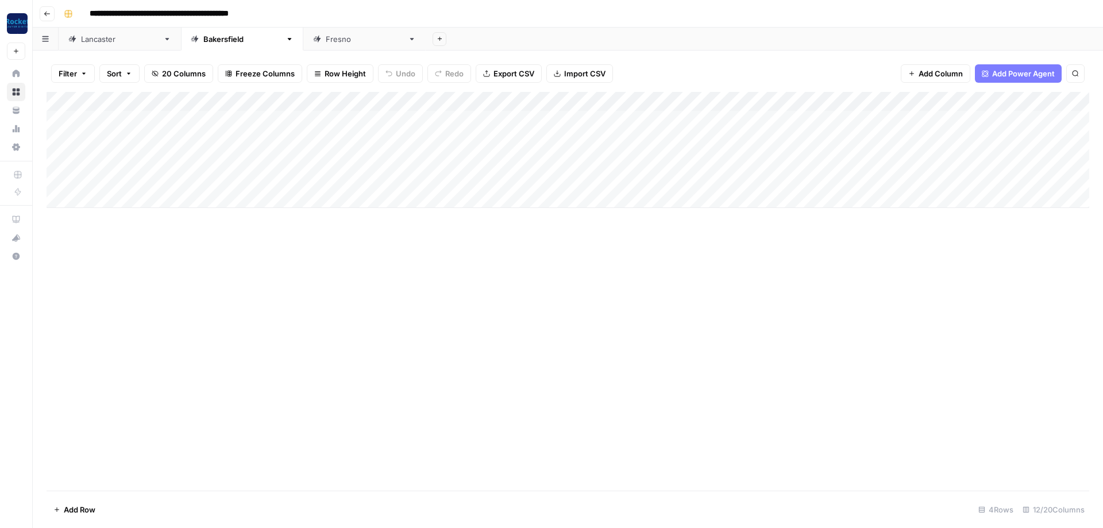
click at [755, 157] on div "Add Column" at bounding box center [568, 150] width 1043 height 116
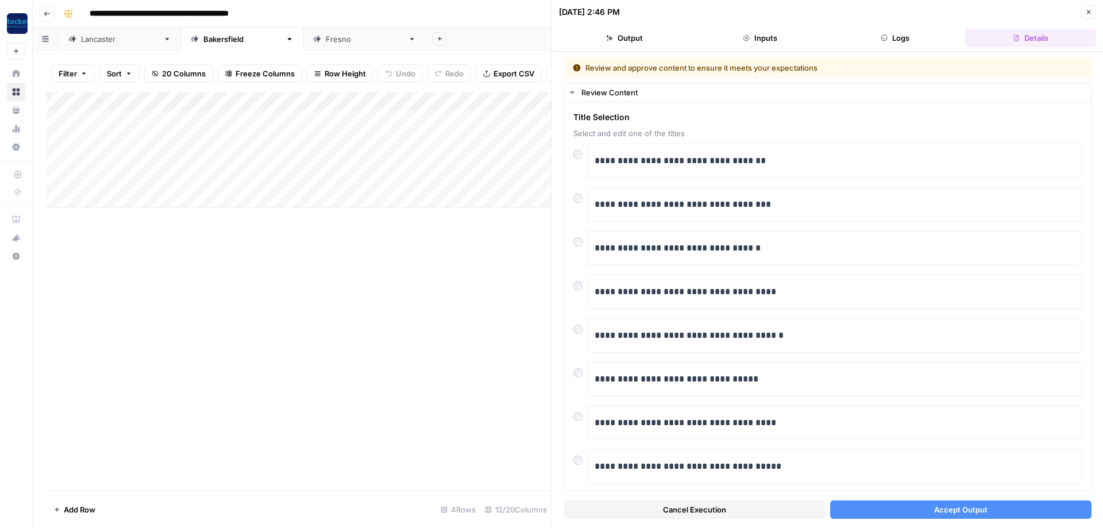
click at [919, 510] on button "Accept Output" at bounding box center [961, 510] width 262 height 18
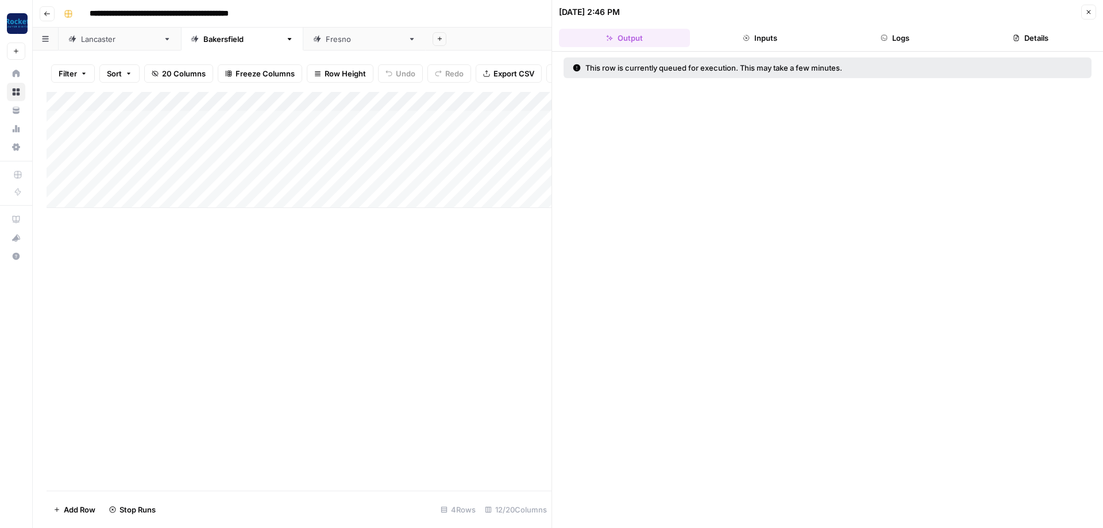
click at [1088, 9] on icon "button" at bounding box center [1089, 12] width 7 height 7
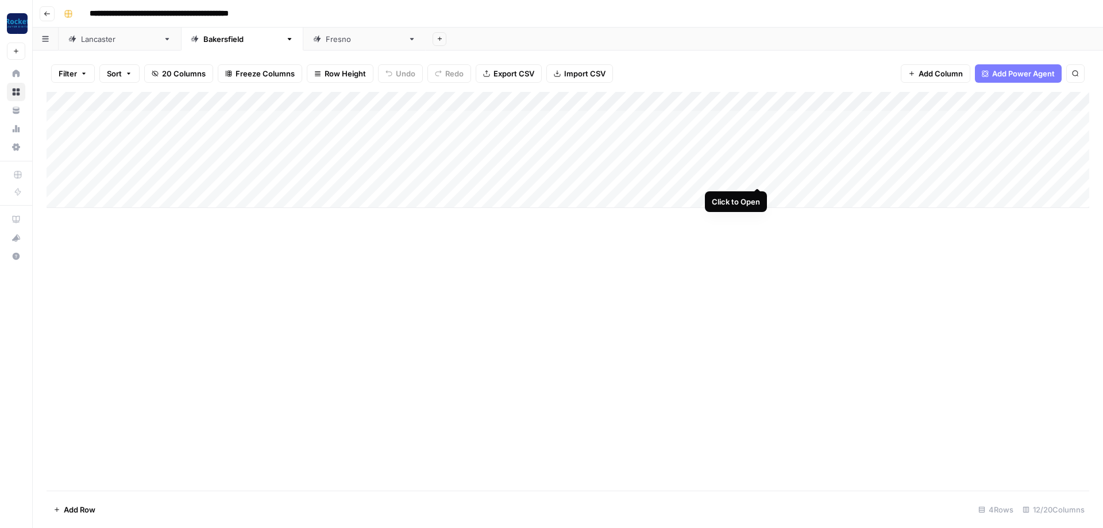
click at [755, 176] on div "Add Column" at bounding box center [568, 150] width 1043 height 116
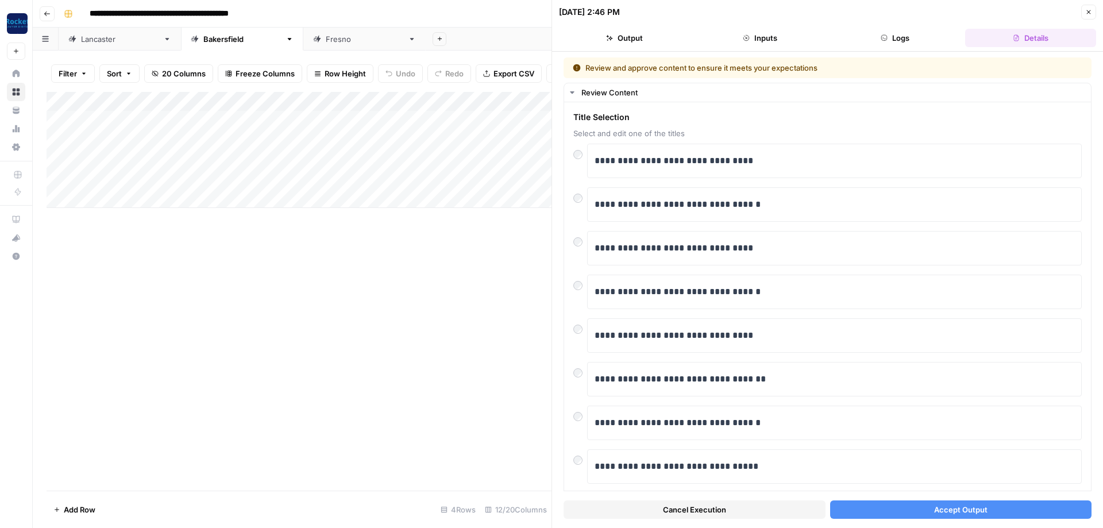
click at [941, 515] on span "Accept Output" at bounding box center [960, 509] width 53 height 11
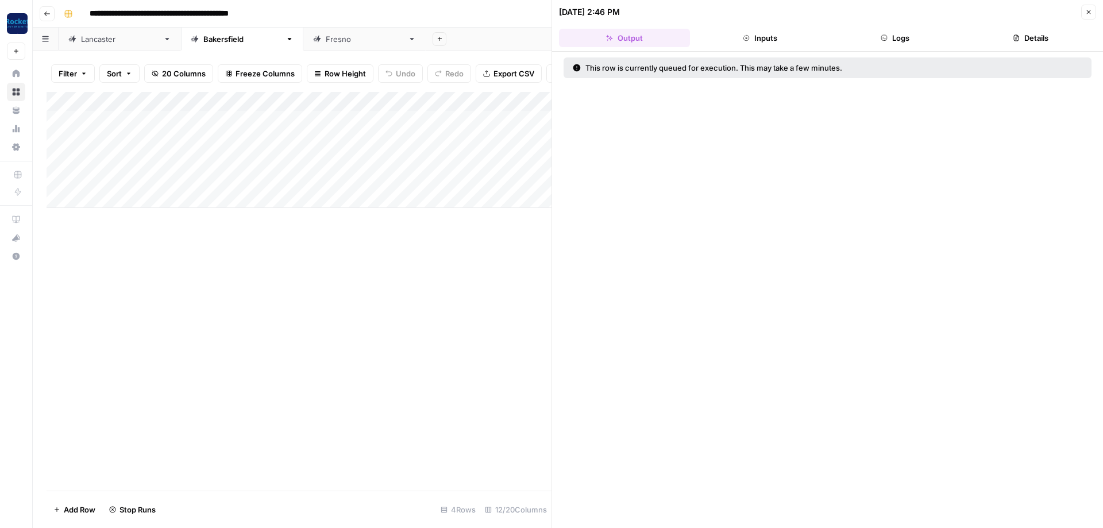
click at [1086, 13] on icon "button" at bounding box center [1089, 12] width 7 height 7
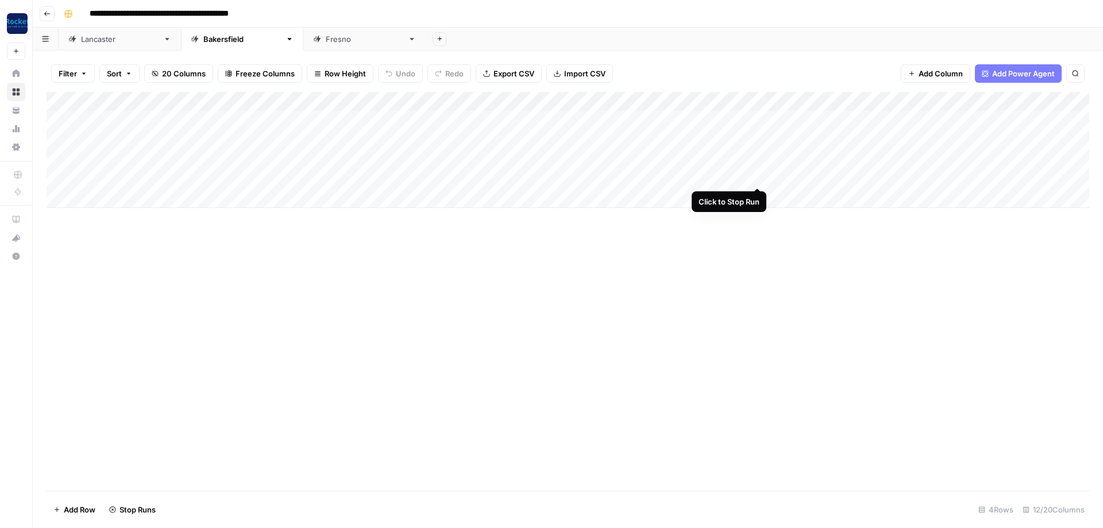
click at [760, 176] on div "Add Column" at bounding box center [568, 150] width 1043 height 116
click at [111, 43] on div "[GEOGRAPHIC_DATA]" at bounding box center [120, 38] width 78 height 11
click at [687, 136] on div "Add Column" at bounding box center [568, 140] width 1043 height 97
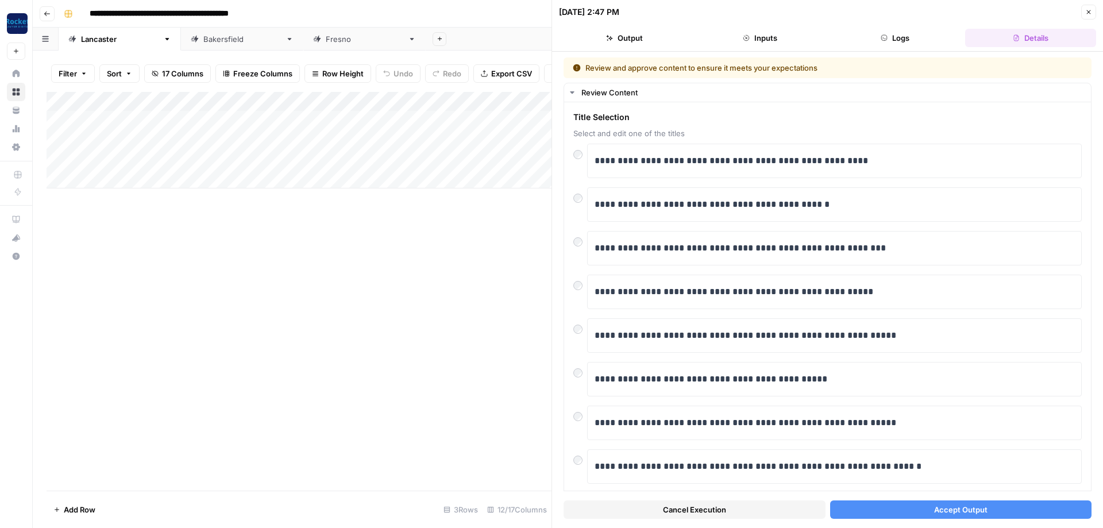
click at [1092, 10] on button "Close" at bounding box center [1089, 12] width 15 height 15
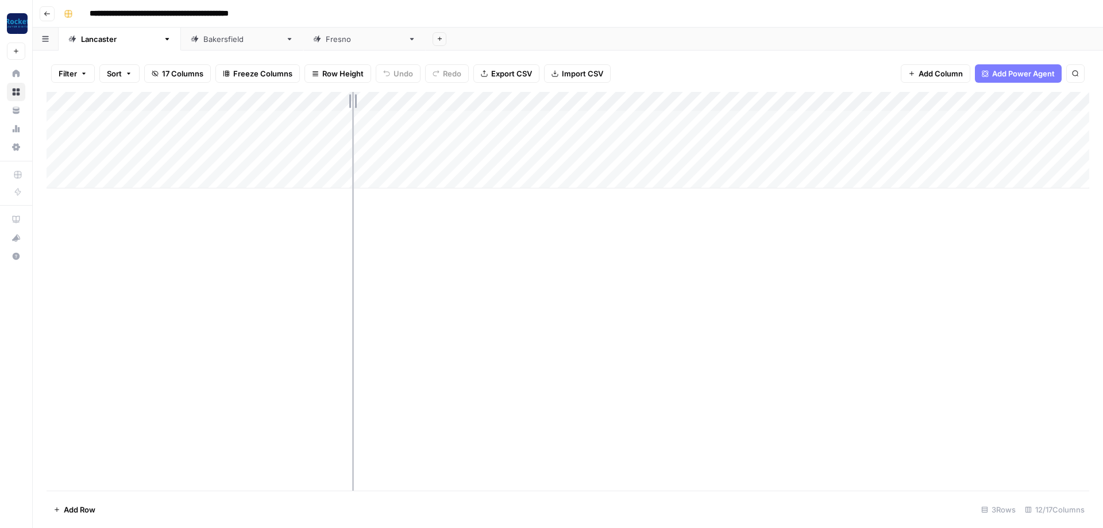
drag, startPoint x: 247, startPoint y: 94, endPoint x: 383, endPoint y: 107, distance: 136.8
click at [383, 107] on div "Add Column" at bounding box center [568, 140] width 1043 height 97
click at [825, 138] on div "Add Column" at bounding box center [568, 140] width 1043 height 97
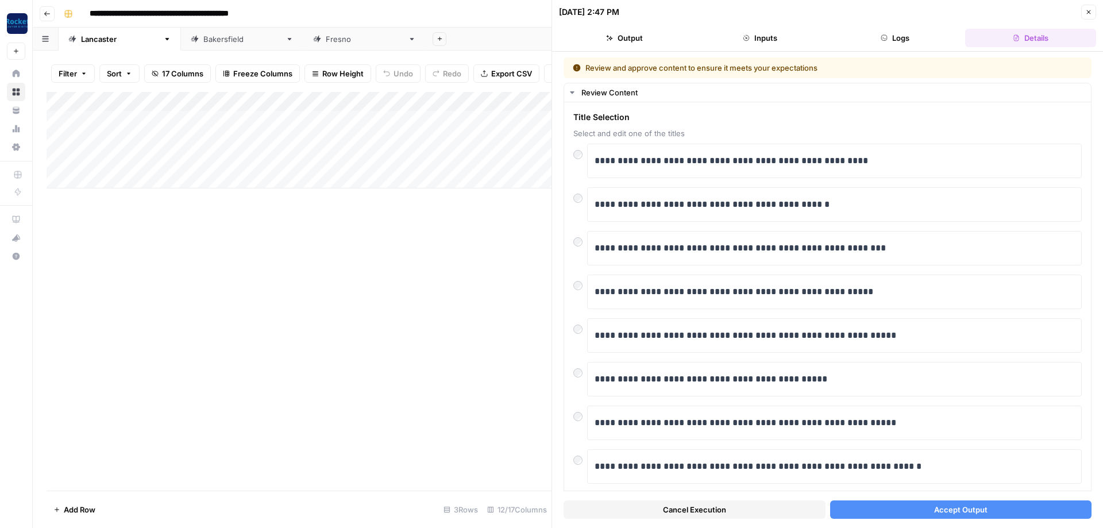
click at [864, 522] on div "Cancel Execution Accept Output" at bounding box center [828, 506] width 528 height 31
click at [863, 511] on button "Accept Output" at bounding box center [961, 510] width 262 height 18
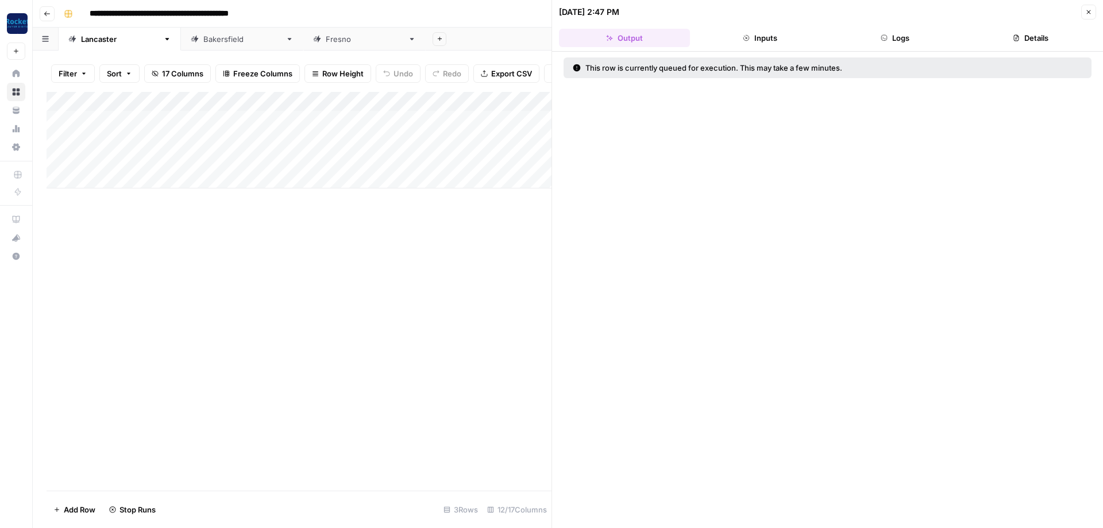
click at [1086, 11] on icon "button" at bounding box center [1089, 12] width 7 height 7
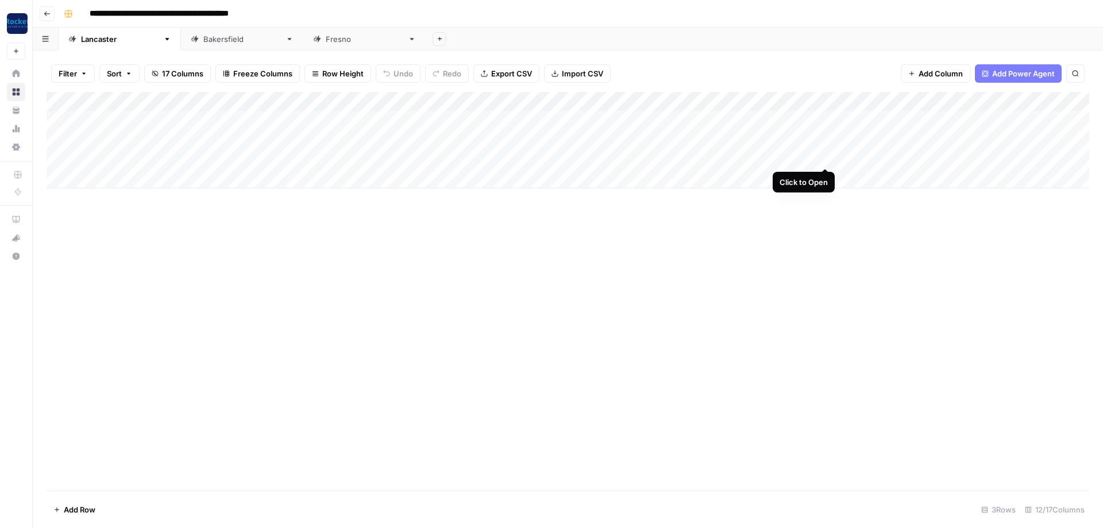
click at [825, 153] on div "Add Column" at bounding box center [568, 140] width 1043 height 97
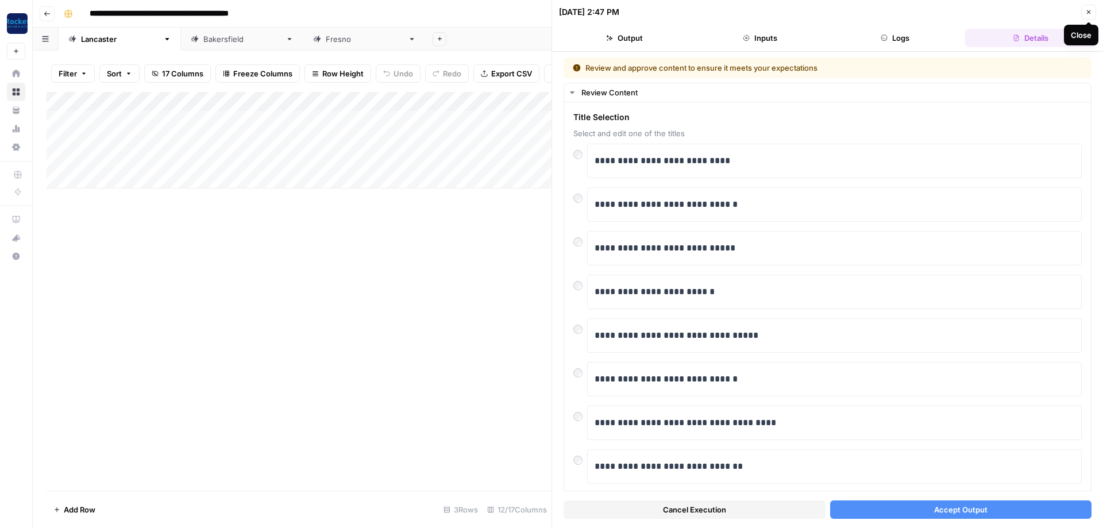
click at [1094, 13] on button "Close" at bounding box center [1089, 12] width 15 height 15
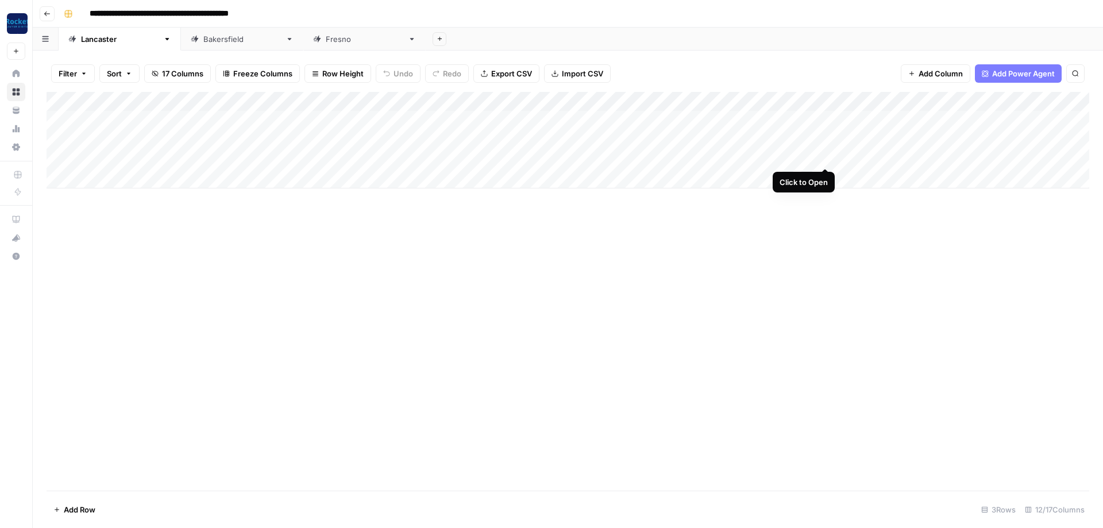
click at [825, 155] on div "Add Column" at bounding box center [568, 140] width 1043 height 97
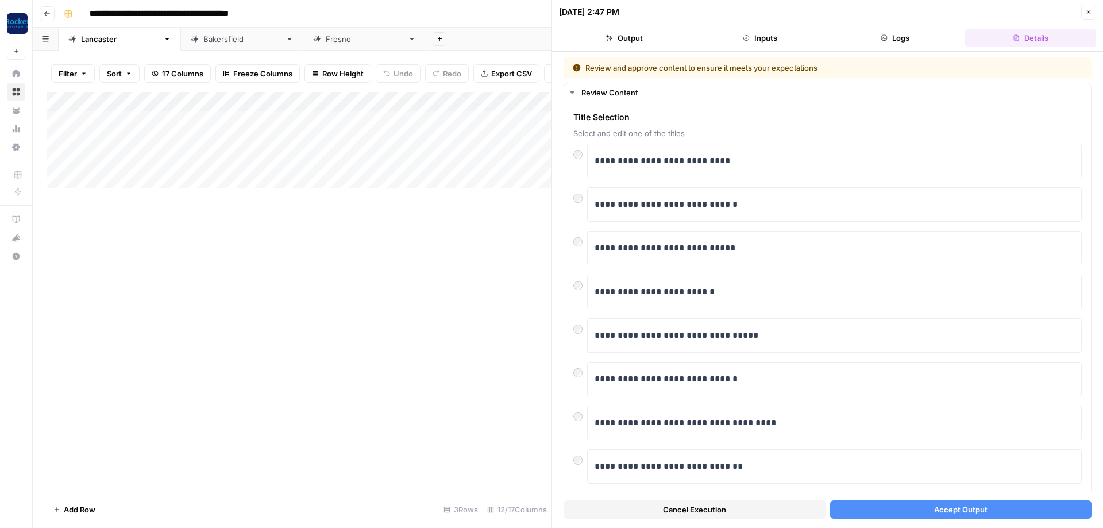
click at [942, 509] on span "Accept Output" at bounding box center [960, 509] width 53 height 11
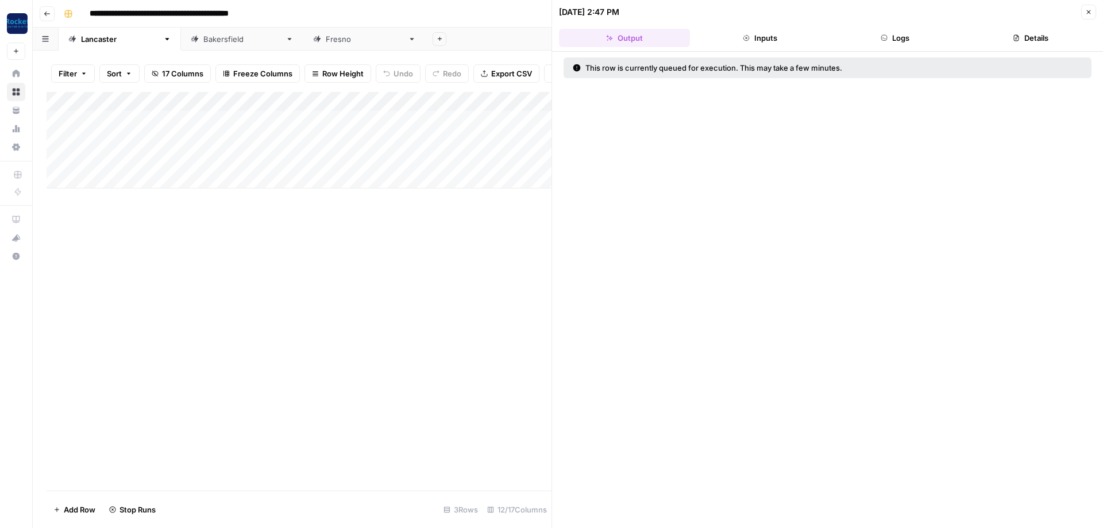
click at [1082, 14] on button "Close" at bounding box center [1089, 12] width 15 height 15
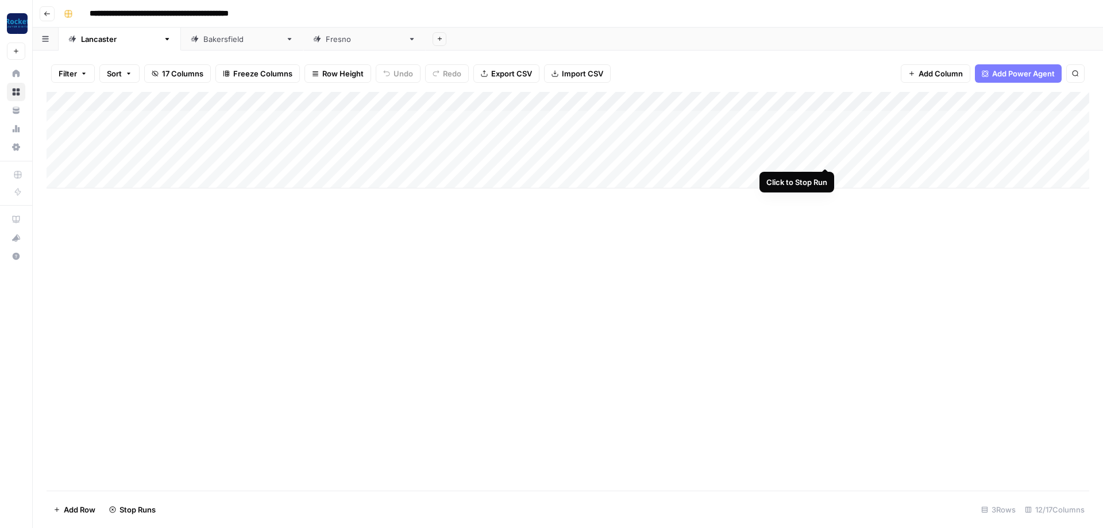
click at [826, 155] on div "Add Column" at bounding box center [568, 140] width 1043 height 97
click at [203, 41] on div "[GEOGRAPHIC_DATA]" at bounding box center [242, 38] width 78 height 11
drag, startPoint x: 769, startPoint y: 97, endPoint x: 836, endPoint y: 95, distance: 67.2
click at [836, 95] on div "Add Column" at bounding box center [568, 150] width 1043 height 116
drag, startPoint x: 836, startPoint y: 96, endPoint x: 779, endPoint y: 96, distance: 56.3
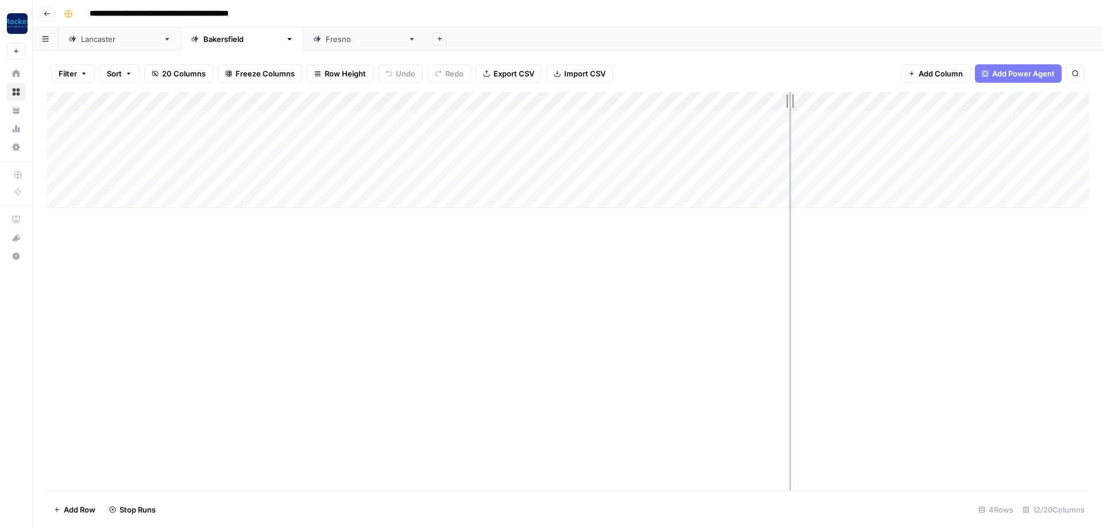
click at [779, 96] on div "Add Column" at bounding box center [568, 150] width 1043 height 116
click at [326, 39] on div "[GEOGRAPHIC_DATA]" at bounding box center [365, 38] width 78 height 11
click at [643, 157] on div "Add Column" at bounding box center [568, 150] width 1043 height 116
click at [665, 116] on div "Add Column" at bounding box center [568, 150] width 1043 height 116
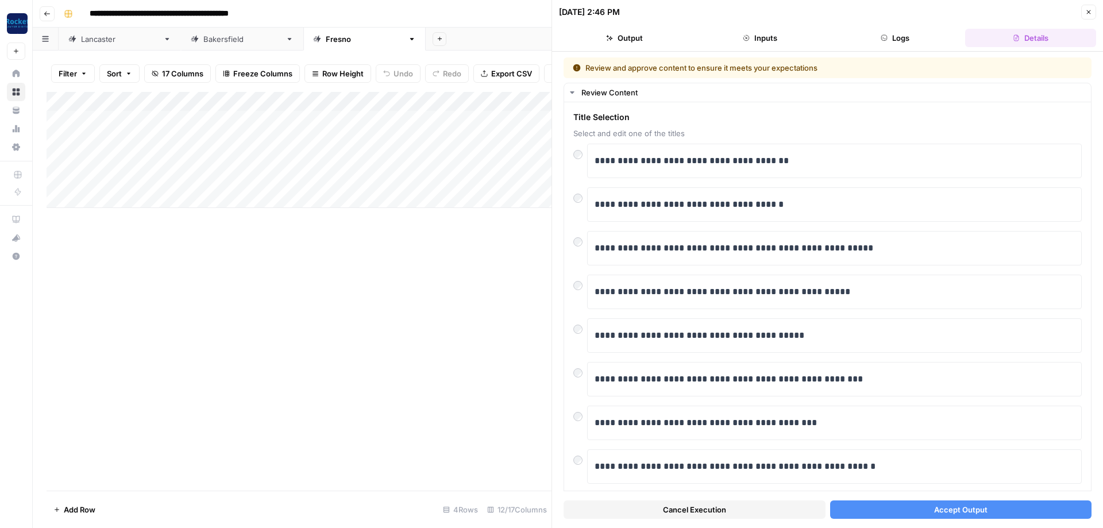
click at [897, 505] on button "Accept Output" at bounding box center [961, 510] width 262 height 18
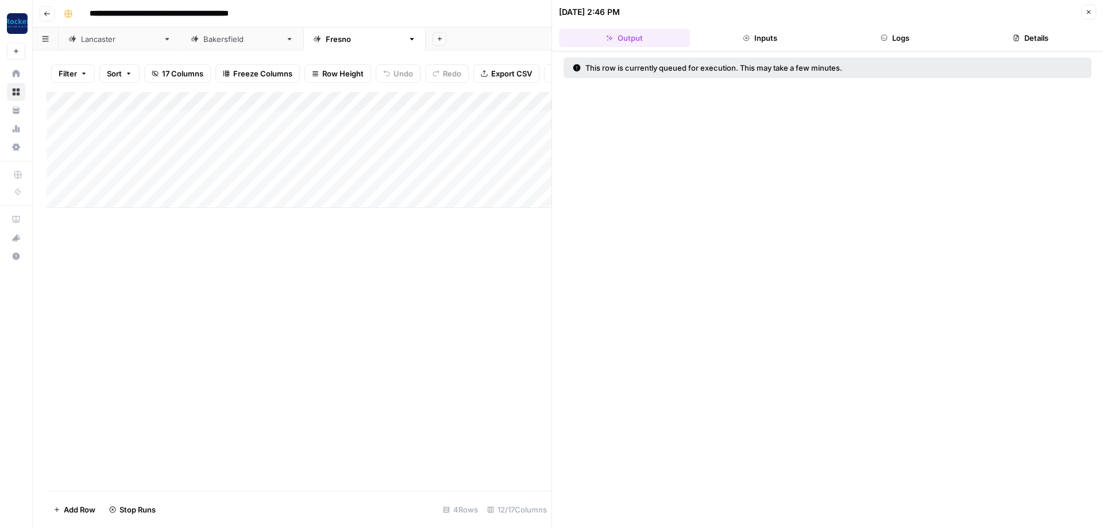
click at [1091, 13] on icon "button" at bounding box center [1089, 12] width 7 height 7
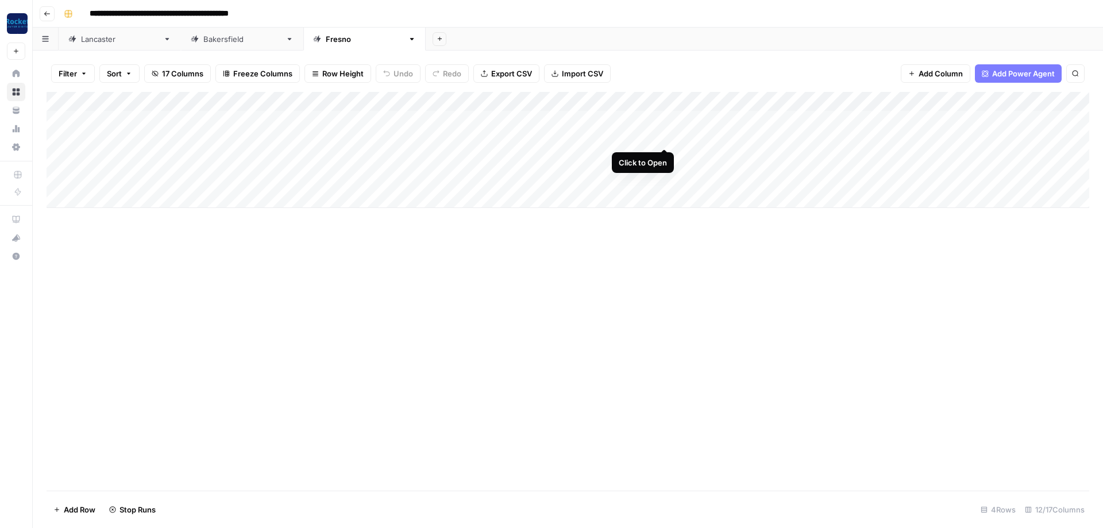
click at [662, 138] on div "Add Column" at bounding box center [568, 150] width 1043 height 116
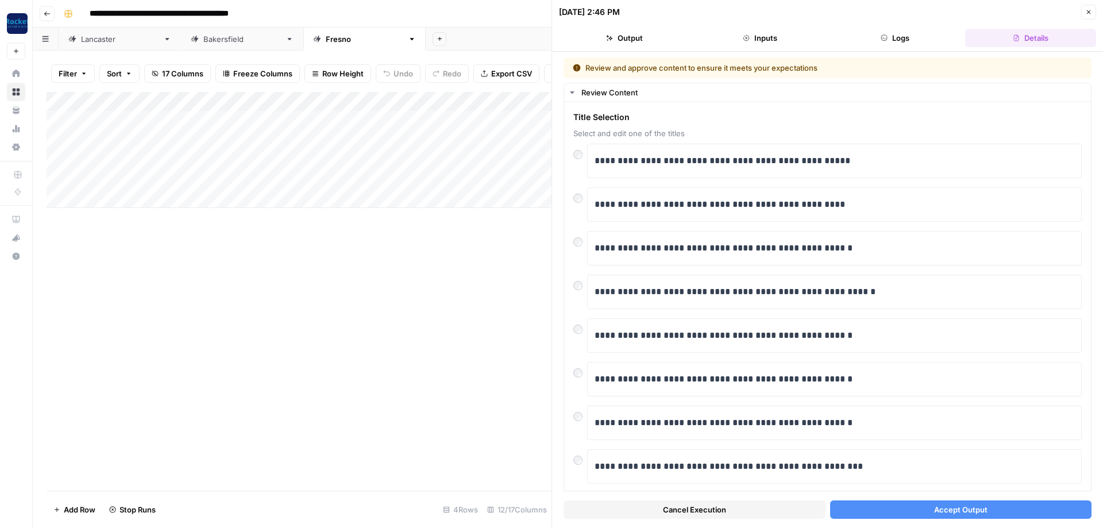
click at [886, 509] on button "Accept Output" at bounding box center [961, 510] width 262 height 18
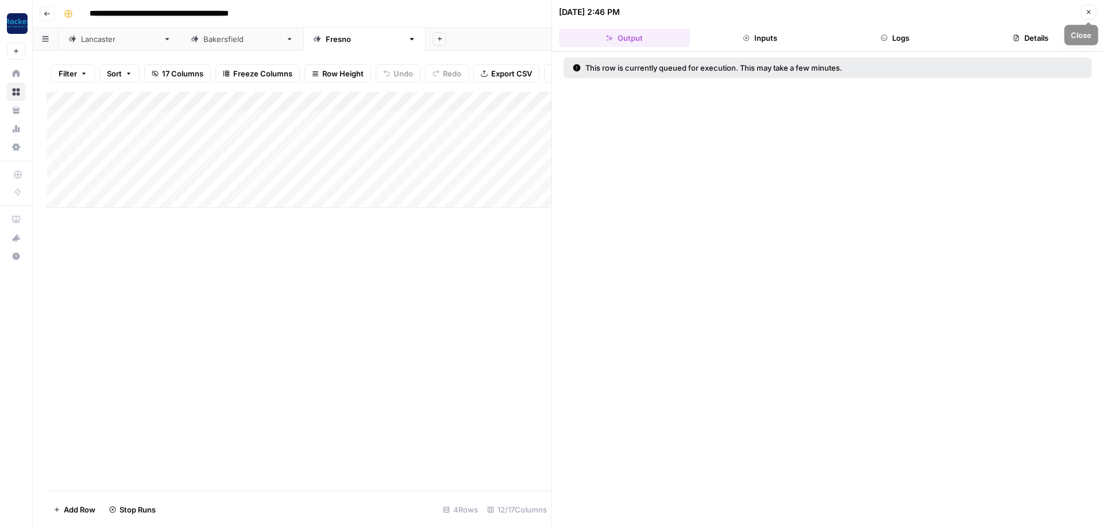
click at [1086, 16] on button "Close" at bounding box center [1089, 12] width 15 height 15
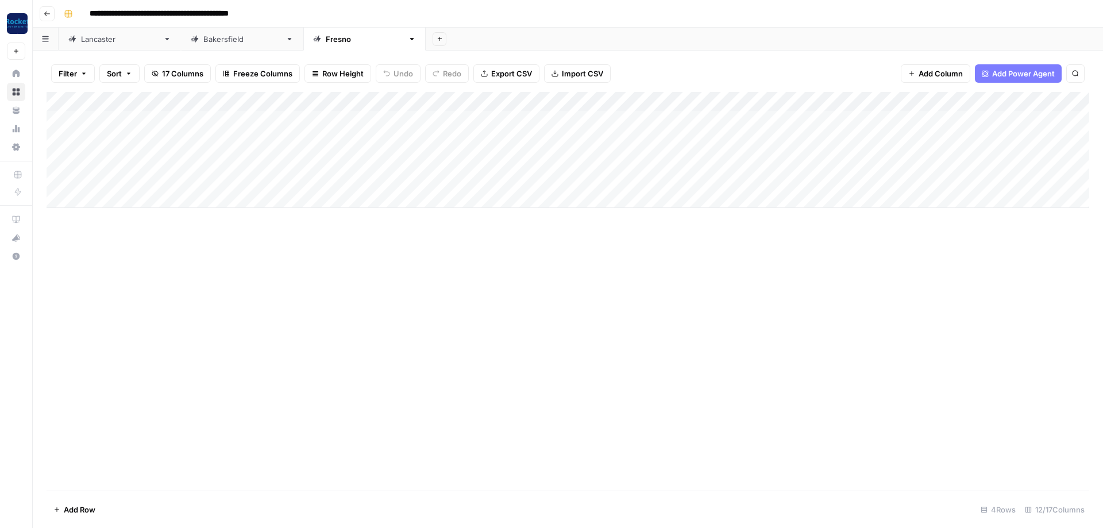
click at [203, 42] on div "[GEOGRAPHIC_DATA]" at bounding box center [242, 38] width 78 height 11
click at [765, 116] on div "Add Column" at bounding box center [568, 150] width 1043 height 116
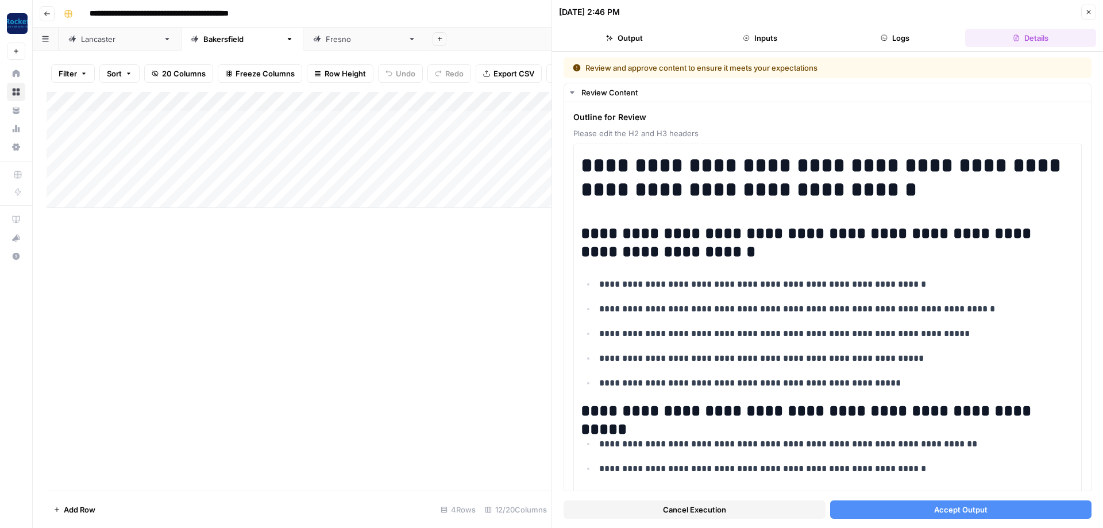
click at [988, 506] on button "Accept Output" at bounding box center [961, 510] width 262 height 18
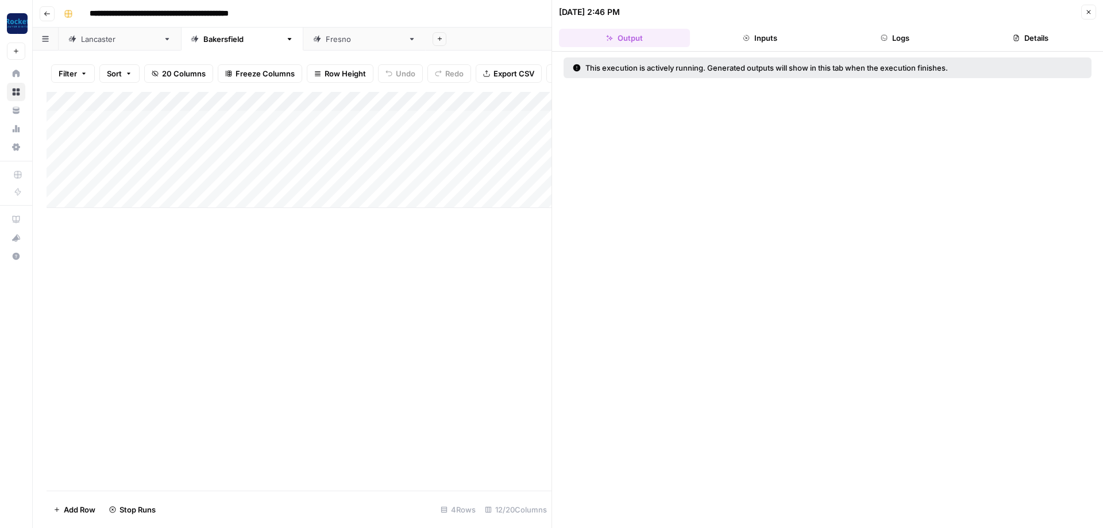
click at [1091, 17] on button "Close" at bounding box center [1089, 12] width 15 height 15
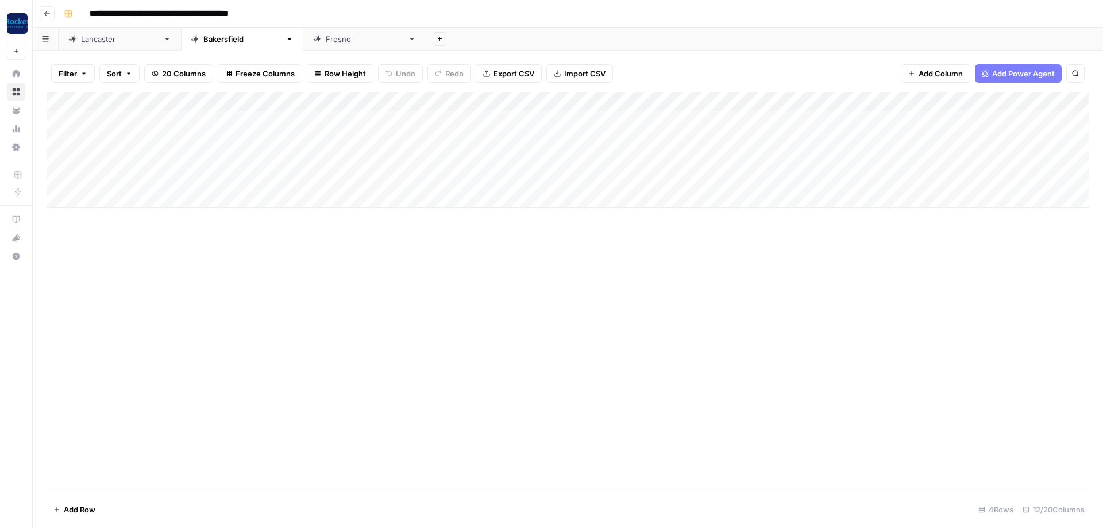
click at [769, 136] on div "Add Column" at bounding box center [568, 150] width 1043 height 116
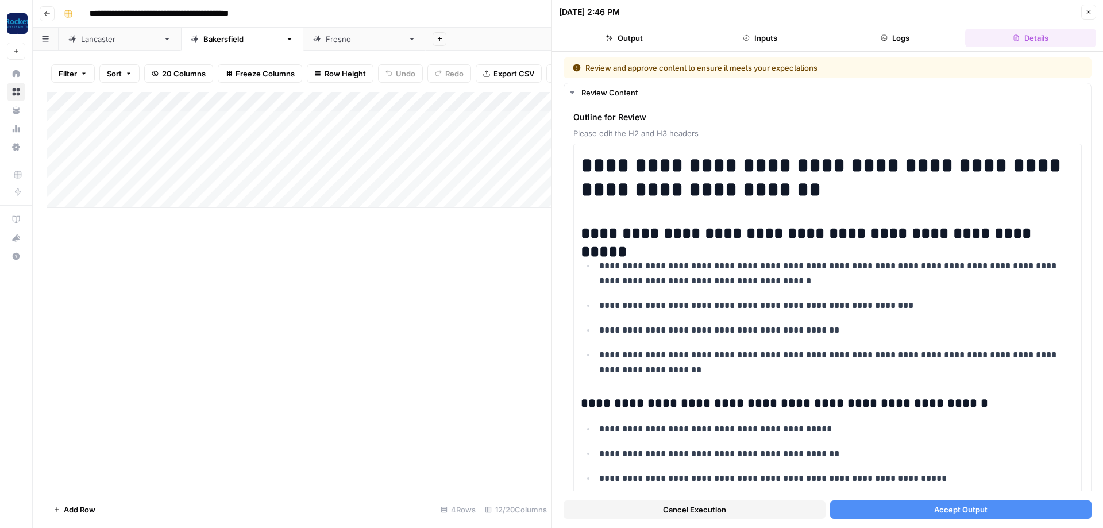
click at [982, 505] on span "Accept Output" at bounding box center [960, 509] width 53 height 11
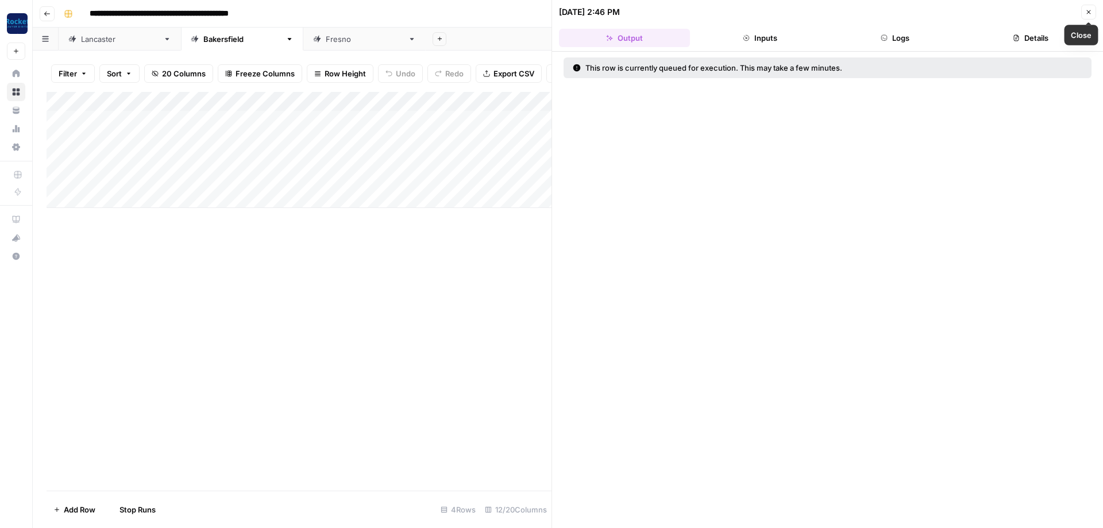
click at [1087, 17] on button "Close" at bounding box center [1089, 12] width 15 height 15
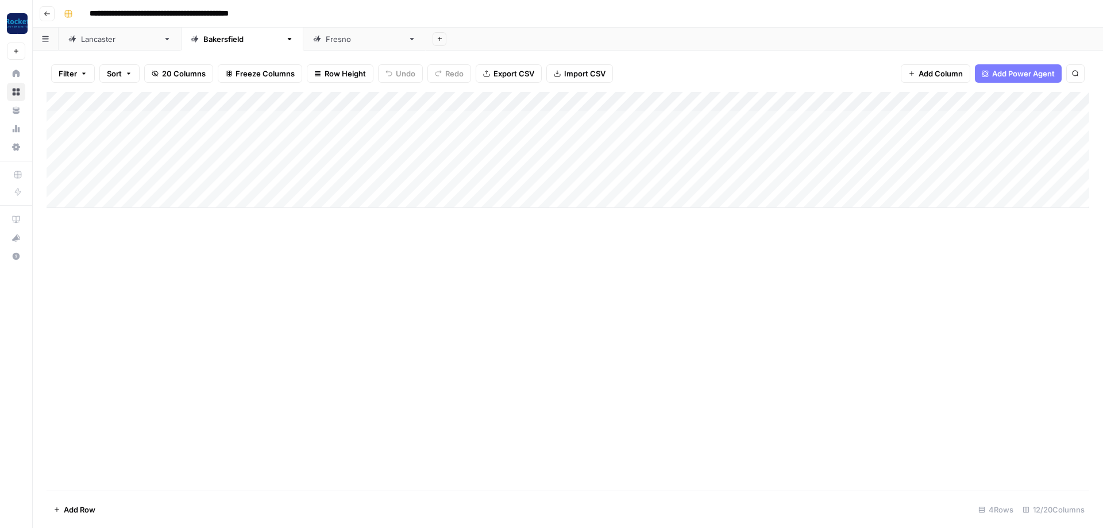
click at [769, 158] on div "Add Column" at bounding box center [568, 150] width 1043 height 116
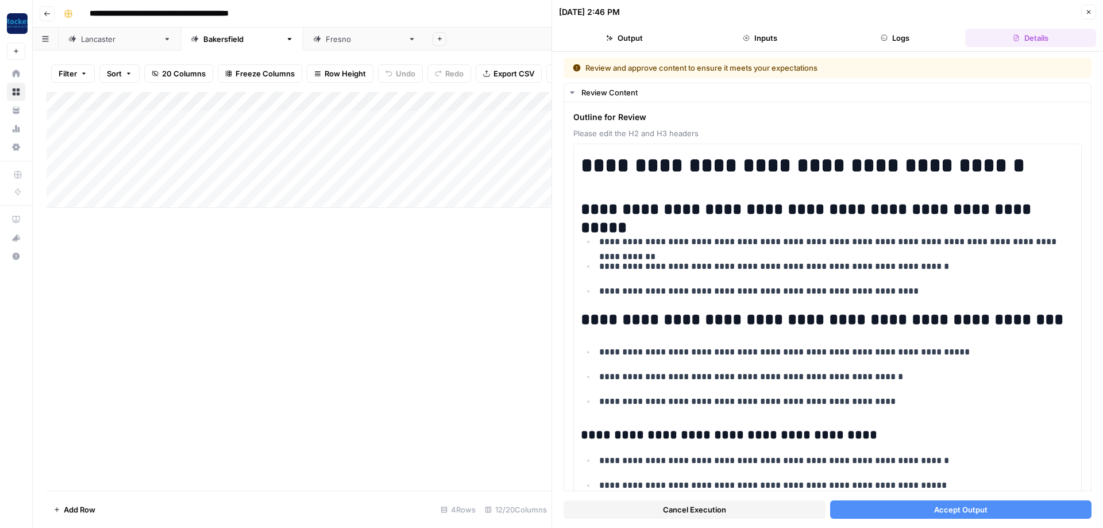
click at [988, 513] on button "Accept Output" at bounding box center [961, 510] width 262 height 18
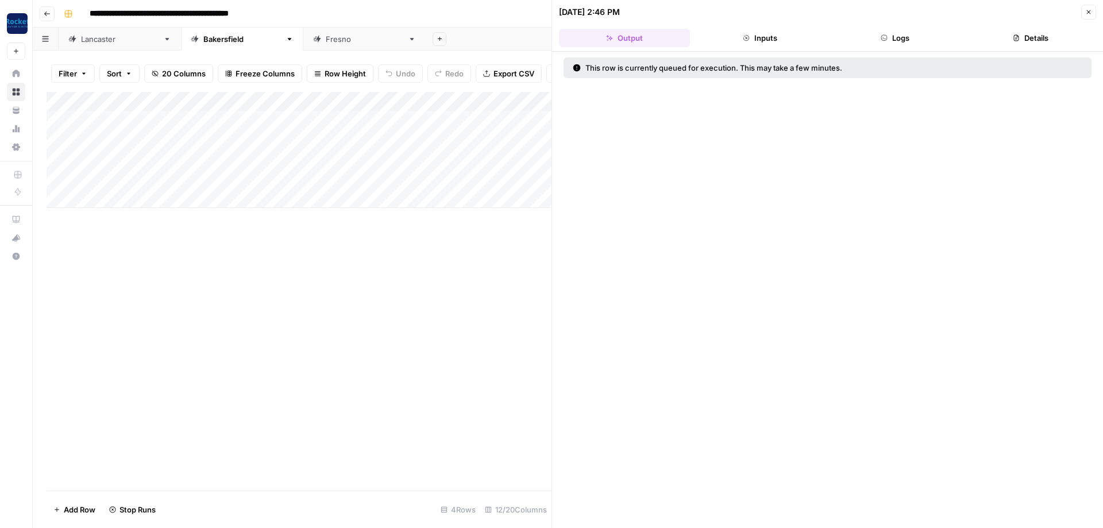
click at [1091, 13] on icon "button" at bounding box center [1089, 12] width 7 height 7
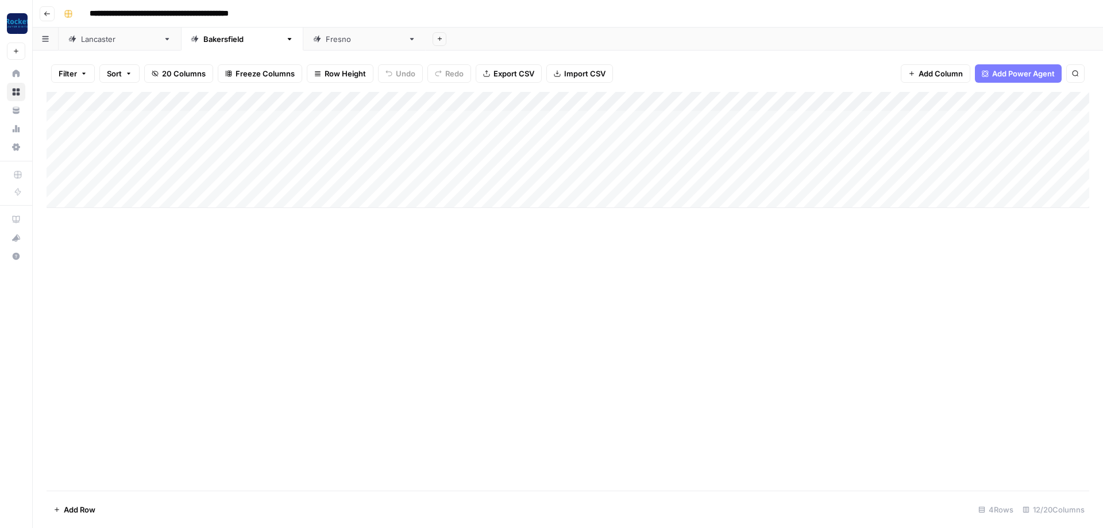
click at [91, 37] on div "[GEOGRAPHIC_DATA]" at bounding box center [120, 38] width 78 height 11
click at [822, 138] on div "Add Column" at bounding box center [568, 140] width 1043 height 97
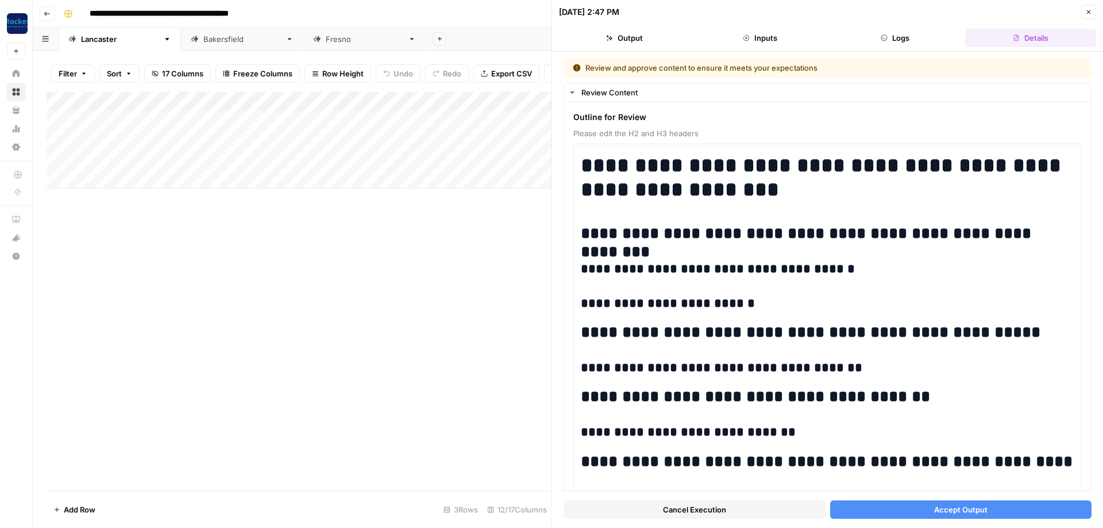
click at [935, 513] on span "Accept Output" at bounding box center [960, 509] width 53 height 11
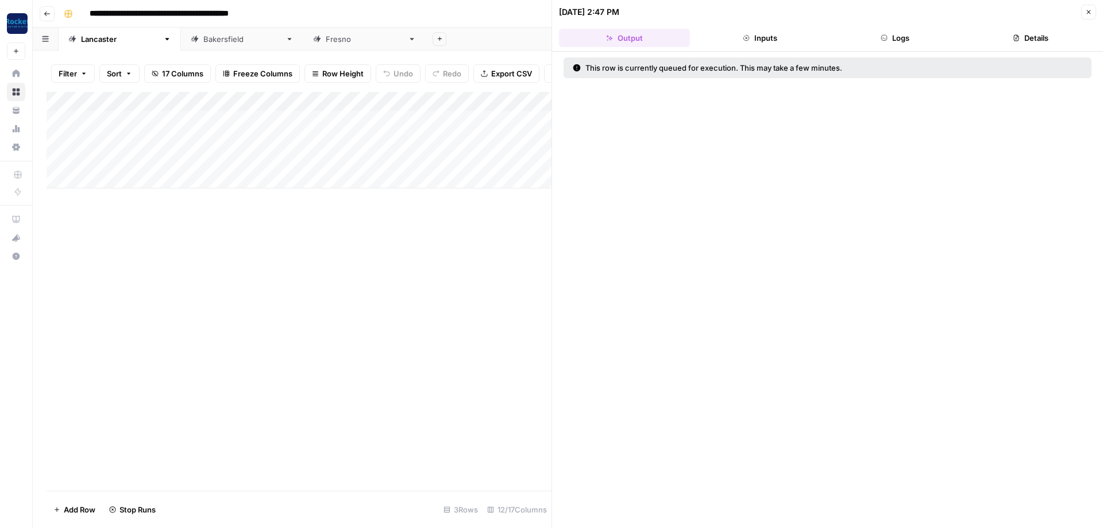
click at [1091, 10] on icon "button" at bounding box center [1089, 12] width 7 height 7
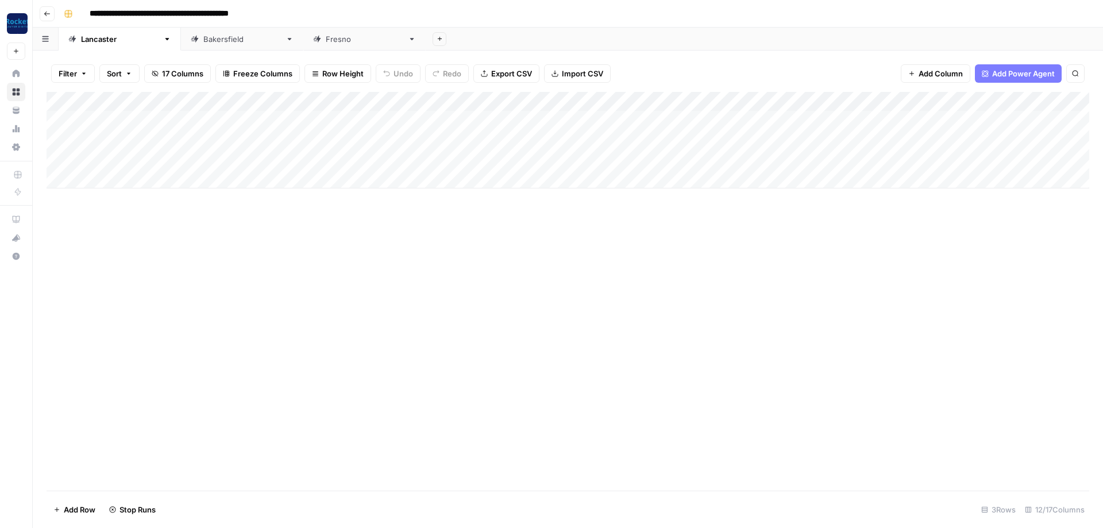
click at [303, 28] on link "[GEOGRAPHIC_DATA]" at bounding box center [364, 39] width 122 height 23
click at [326, 37] on div "[GEOGRAPHIC_DATA]" at bounding box center [365, 38] width 78 height 11
click at [663, 156] on div "Add Column" at bounding box center [568, 150] width 1043 height 116
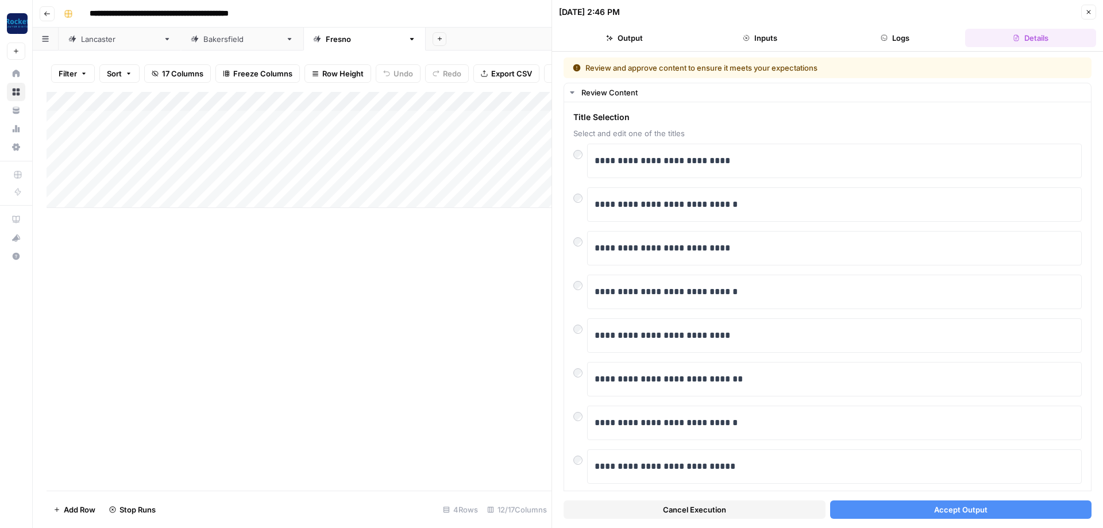
click at [1090, 14] on icon "button" at bounding box center [1089, 12] width 7 height 7
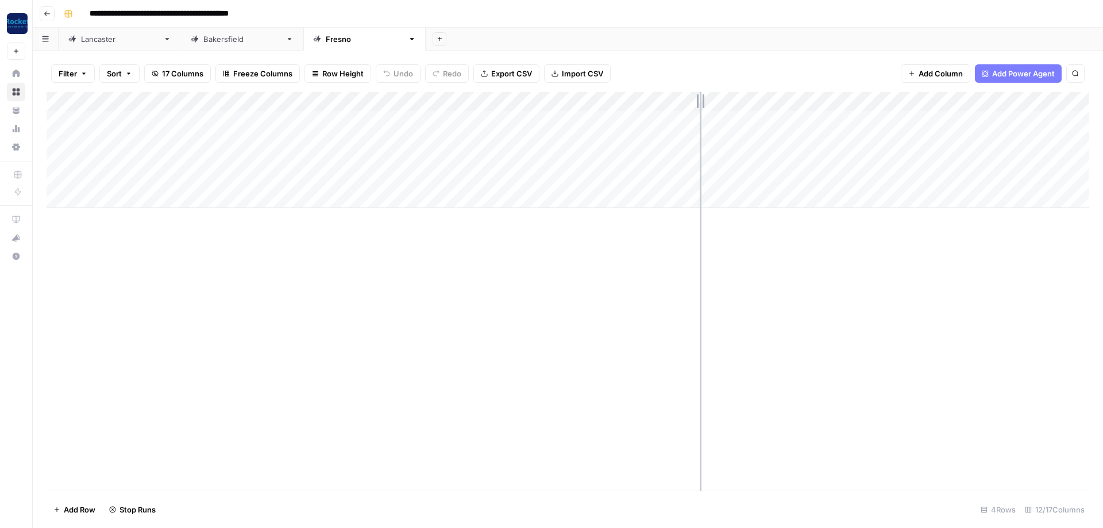
drag, startPoint x: 675, startPoint y: 99, endPoint x: 703, endPoint y: 99, distance: 28.2
click at [703, 99] on div "Add Column" at bounding box center [568, 150] width 1043 height 116
click at [106, 44] on link "[GEOGRAPHIC_DATA]" at bounding box center [120, 39] width 122 height 23
click at [191, 41] on div "[GEOGRAPHIC_DATA]" at bounding box center [236, 38] width 90 height 11
click at [326, 41] on div "[GEOGRAPHIC_DATA]" at bounding box center [365, 38] width 78 height 11
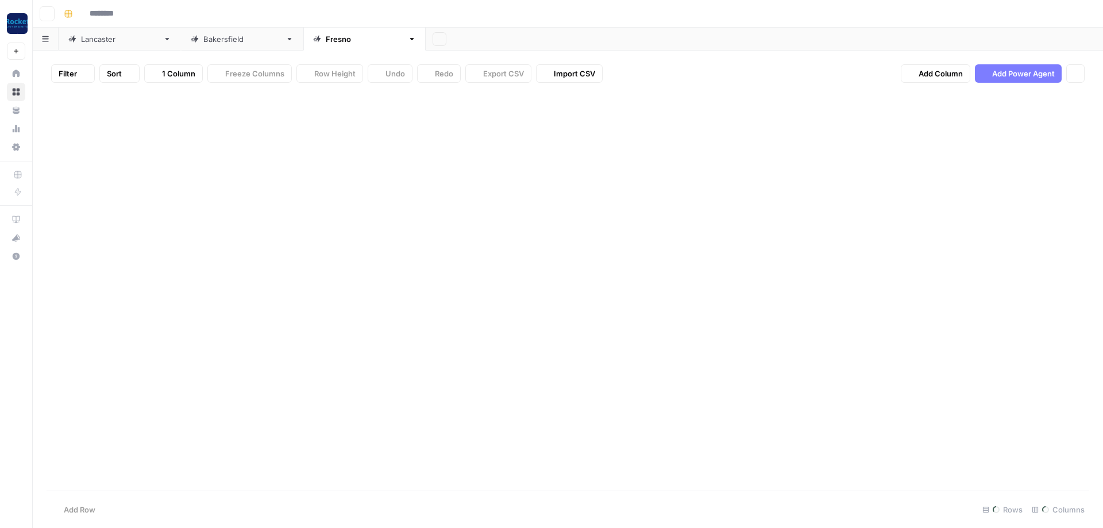
type input "**********"
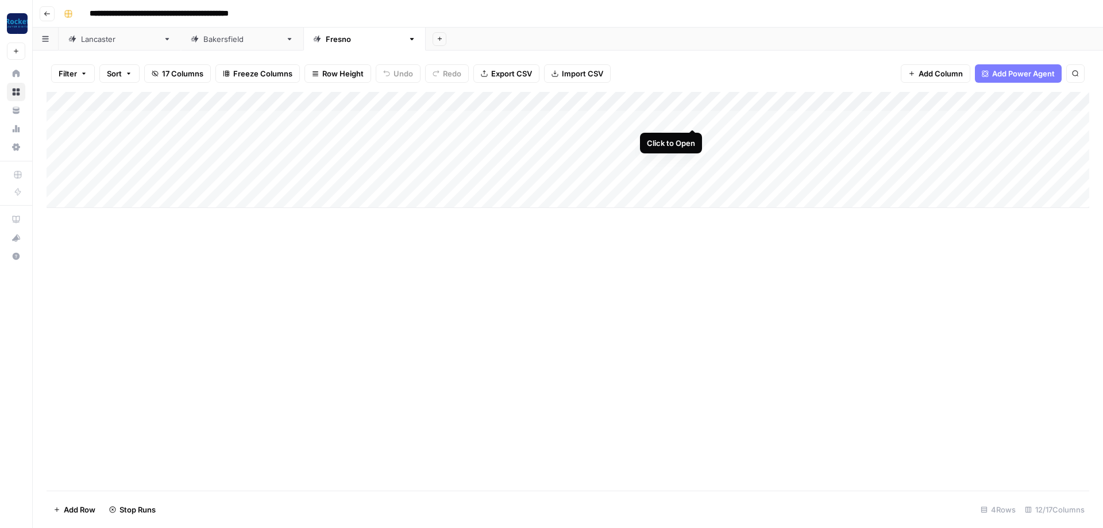
click at [695, 117] on div "Add Column" at bounding box center [568, 150] width 1043 height 116
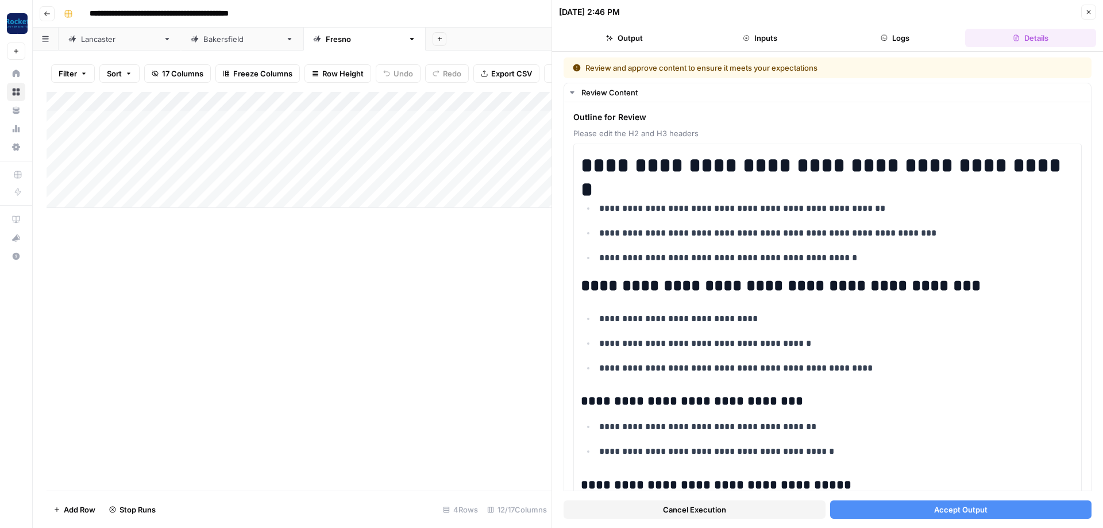
click at [898, 507] on button "Accept Output" at bounding box center [961, 510] width 262 height 18
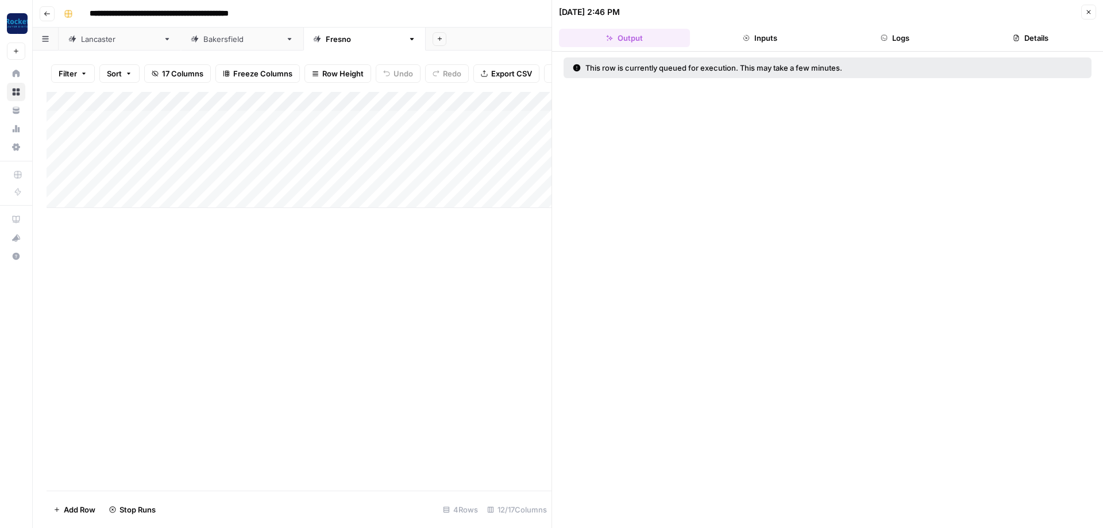
click at [1095, 13] on button "Close" at bounding box center [1089, 12] width 15 height 15
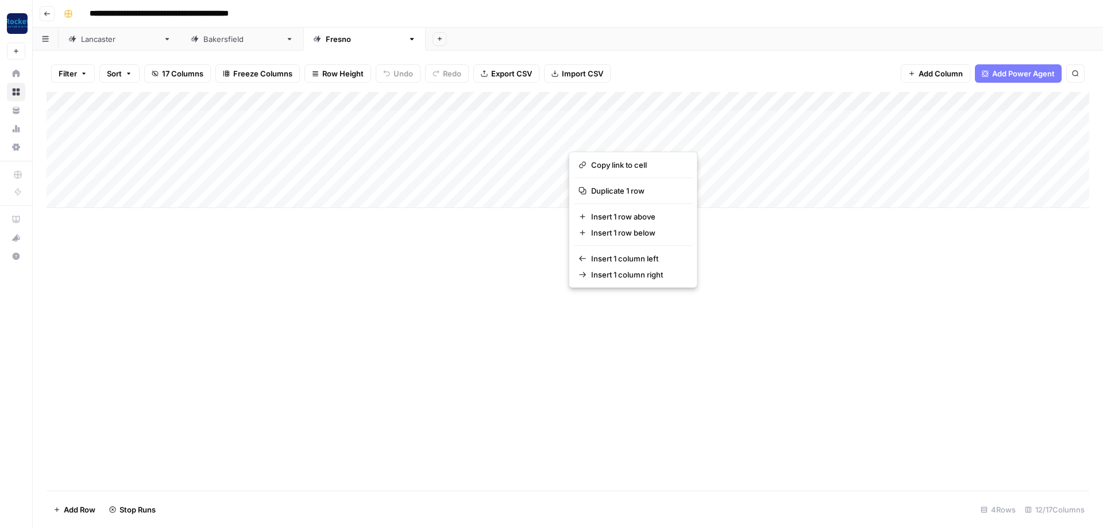
click at [761, 272] on div "Add Column" at bounding box center [568, 291] width 1043 height 399
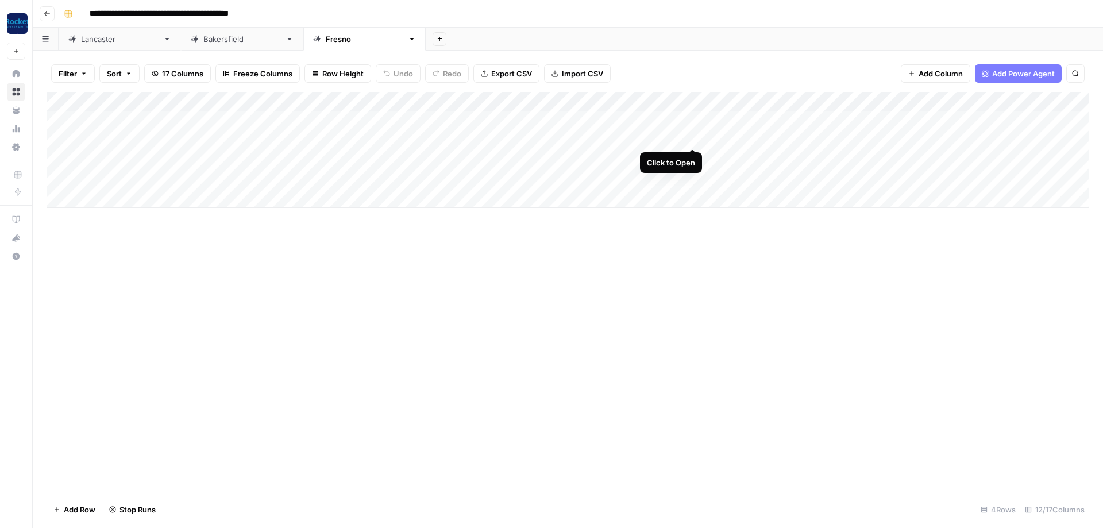
click at [694, 137] on div "Add Column" at bounding box center [568, 150] width 1043 height 116
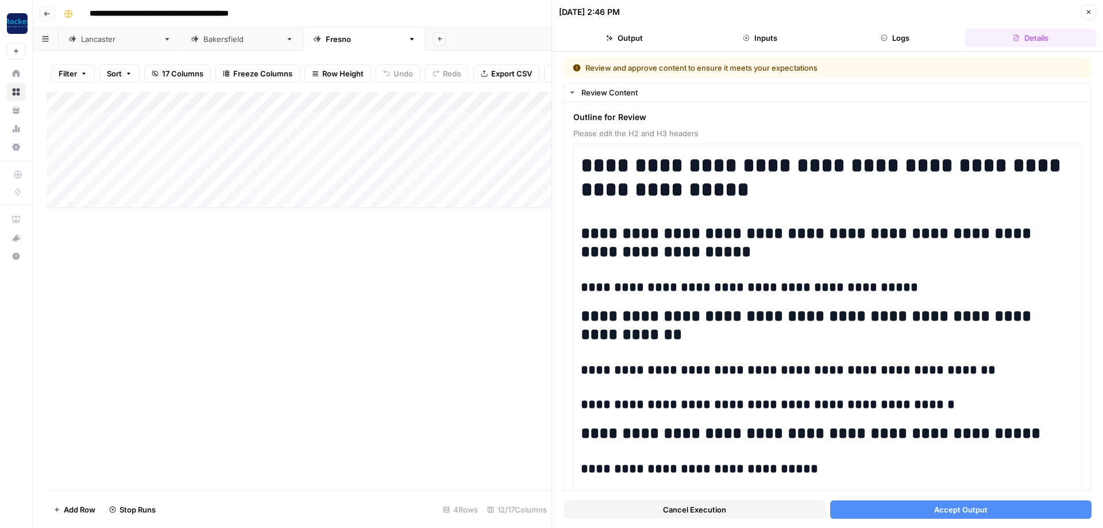
click at [1002, 506] on button "Accept Output" at bounding box center [961, 510] width 262 height 18
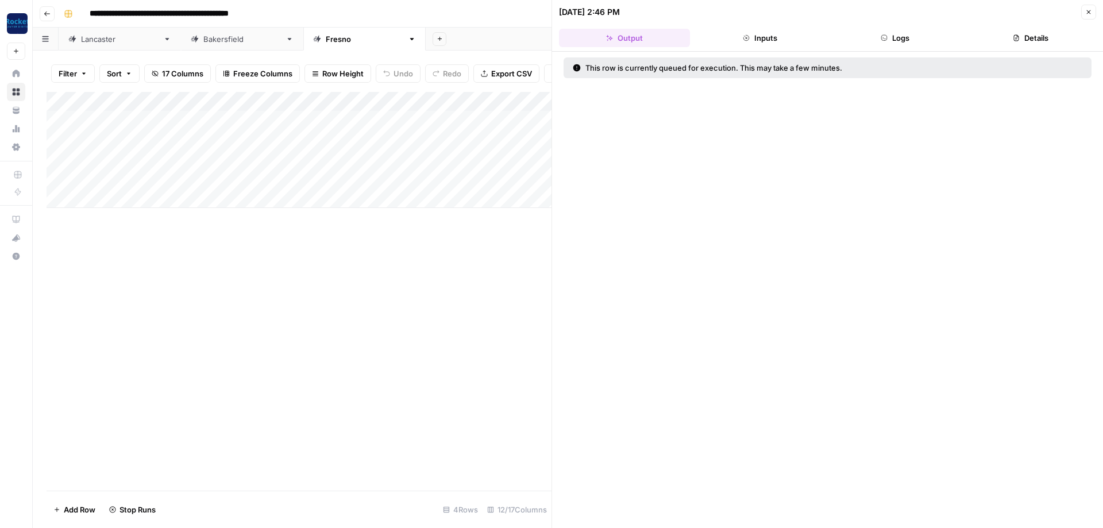
click at [494, 304] on div "Add Column" at bounding box center [299, 291] width 505 height 399
click at [1084, 17] on button "Close" at bounding box center [1089, 12] width 15 height 15
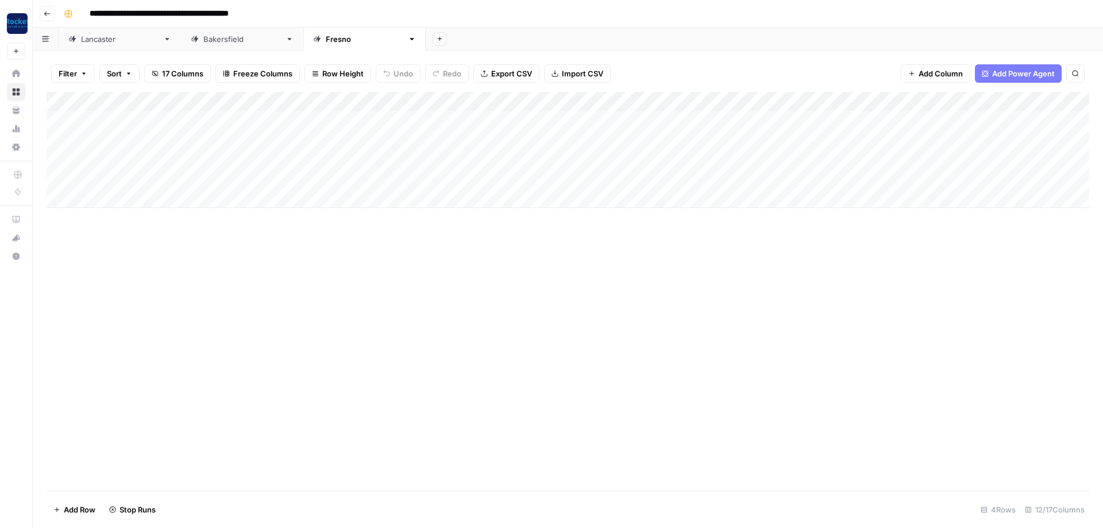
click at [183, 46] on link "[GEOGRAPHIC_DATA]" at bounding box center [242, 39] width 122 height 23
click at [907, 98] on div "Add Column" at bounding box center [568, 150] width 1043 height 116
click at [669, 268] on div "Add Column" at bounding box center [568, 291] width 1043 height 399
click at [856, 116] on div "Add Column" at bounding box center [568, 150] width 1043 height 116
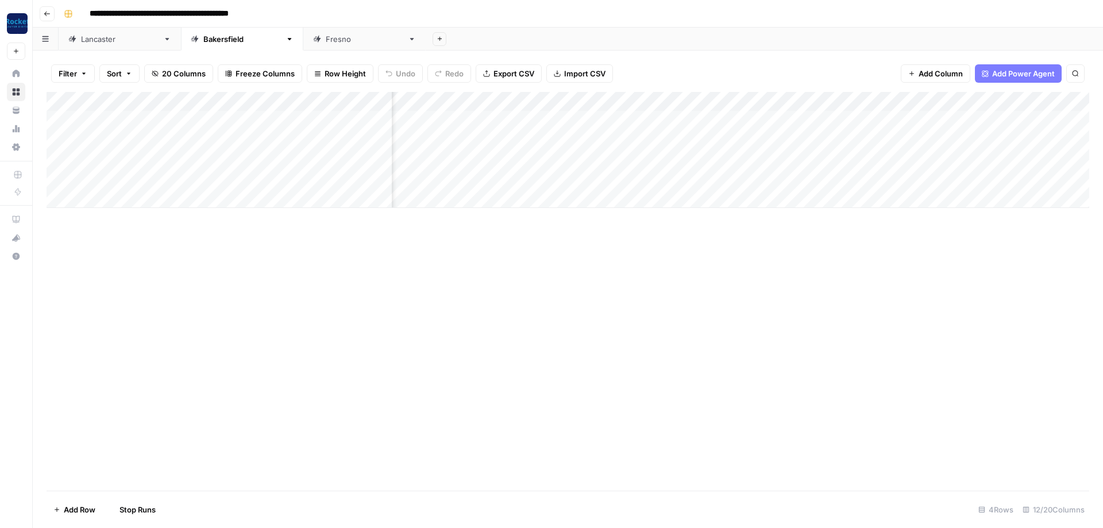
click at [857, 136] on div "Add Column" at bounding box center [568, 150] width 1043 height 116
click at [855, 155] on div "Add Column" at bounding box center [568, 150] width 1043 height 116
click at [102, 41] on div "[GEOGRAPHIC_DATA]" at bounding box center [120, 38] width 78 height 11
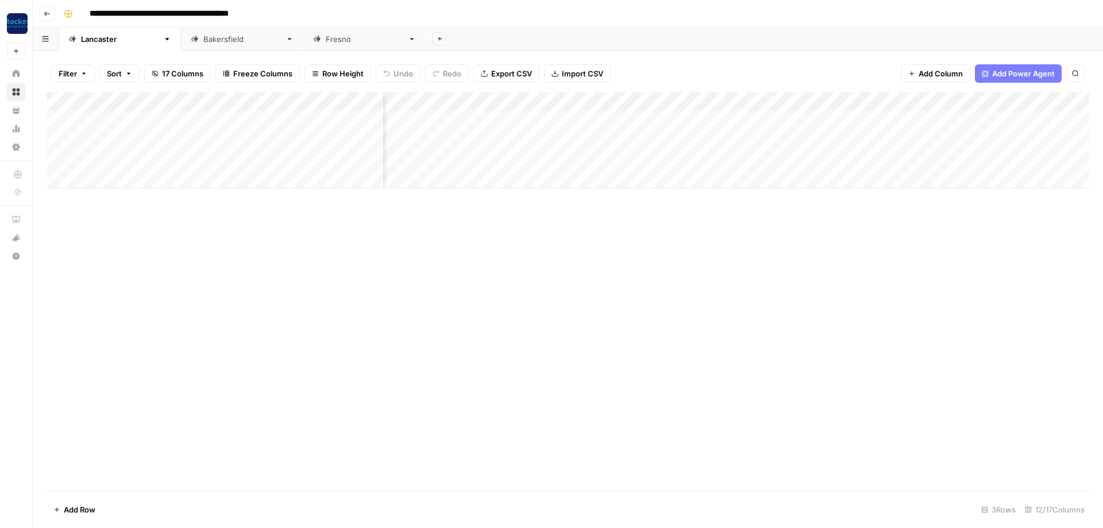
click at [896, 136] on div "Add Column" at bounding box center [568, 140] width 1043 height 97
click at [203, 43] on div "[GEOGRAPHIC_DATA]" at bounding box center [242, 38] width 78 height 11
click at [326, 39] on div "[GEOGRAPHIC_DATA]" at bounding box center [365, 38] width 78 height 11
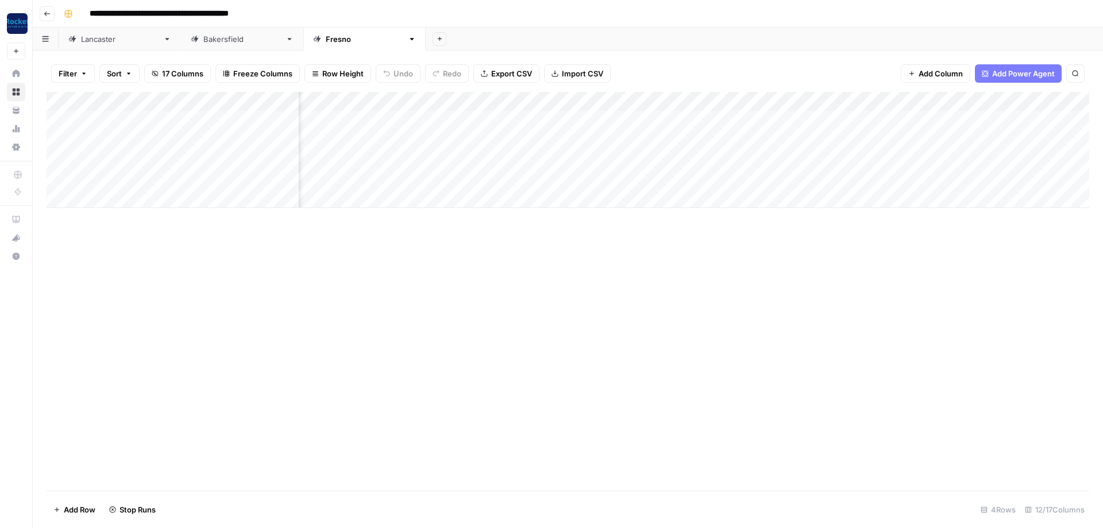
scroll to position [0, 69]
click at [993, 116] on div "Add Column" at bounding box center [568, 150] width 1043 height 116
click at [609, 117] on div "Add Column" at bounding box center [568, 150] width 1043 height 116
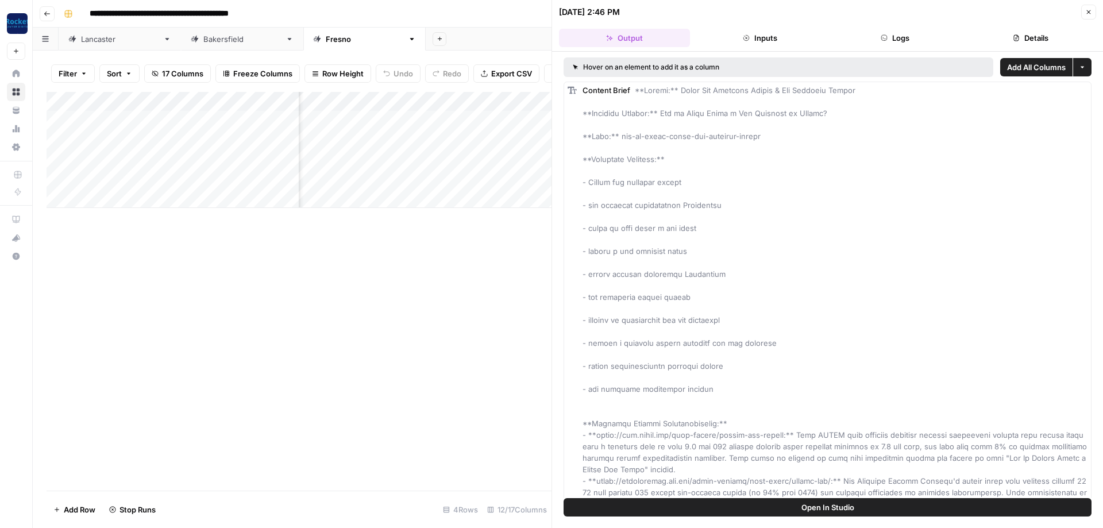
click at [1087, 9] on button "Close" at bounding box center [1089, 12] width 15 height 15
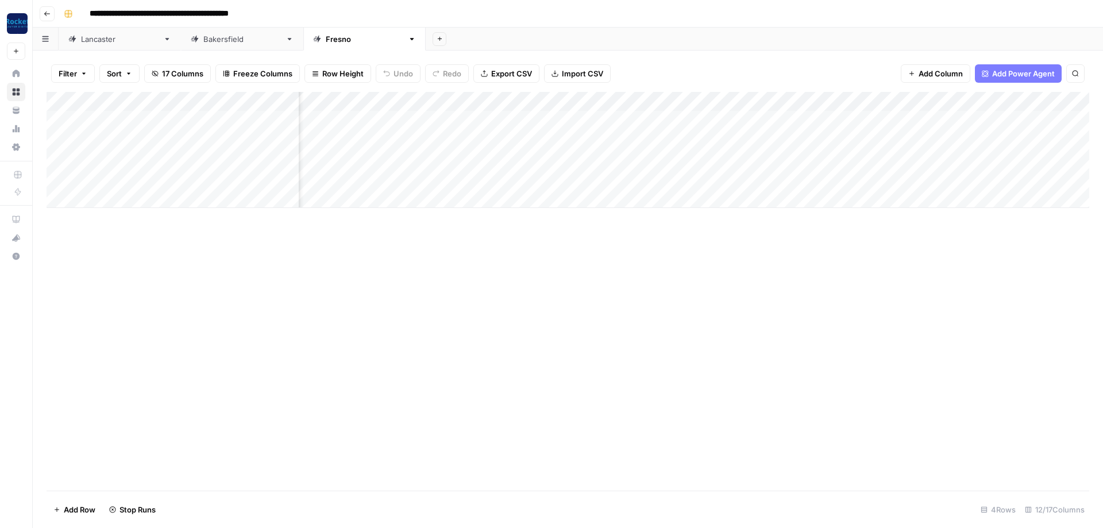
click at [549, 114] on div "Add Column" at bounding box center [568, 150] width 1043 height 116
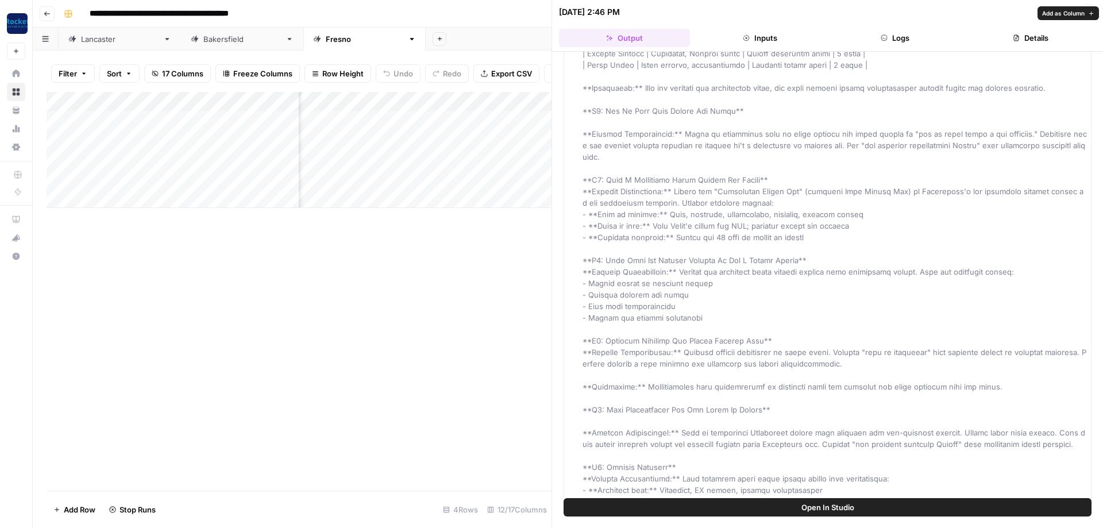
scroll to position [1583, 0]
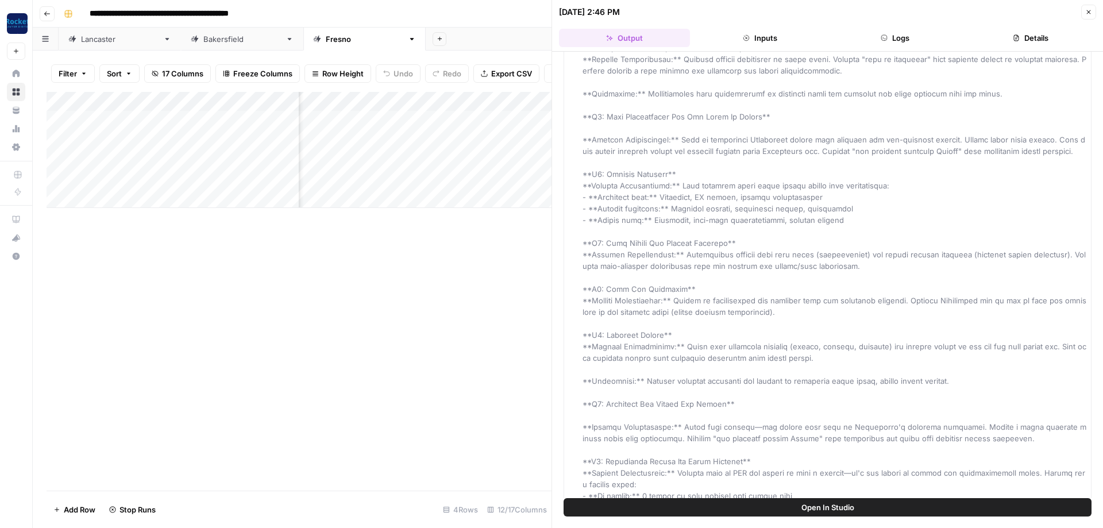
click at [1090, 12] on icon "button" at bounding box center [1089, 12] width 7 height 7
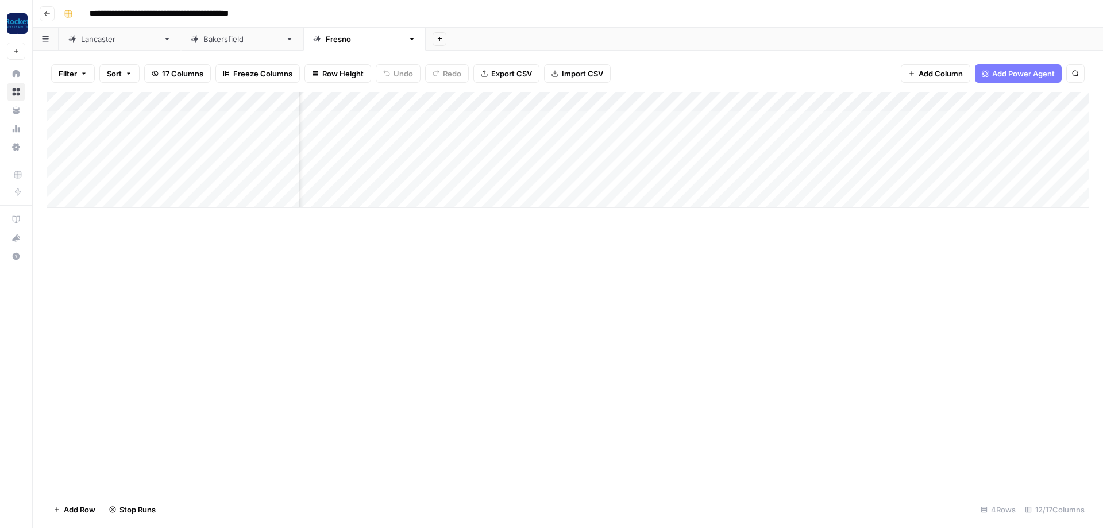
click at [691, 123] on div "Add Column" at bounding box center [568, 150] width 1043 height 116
click at [729, 117] on div "Add Column" at bounding box center [568, 150] width 1043 height 116
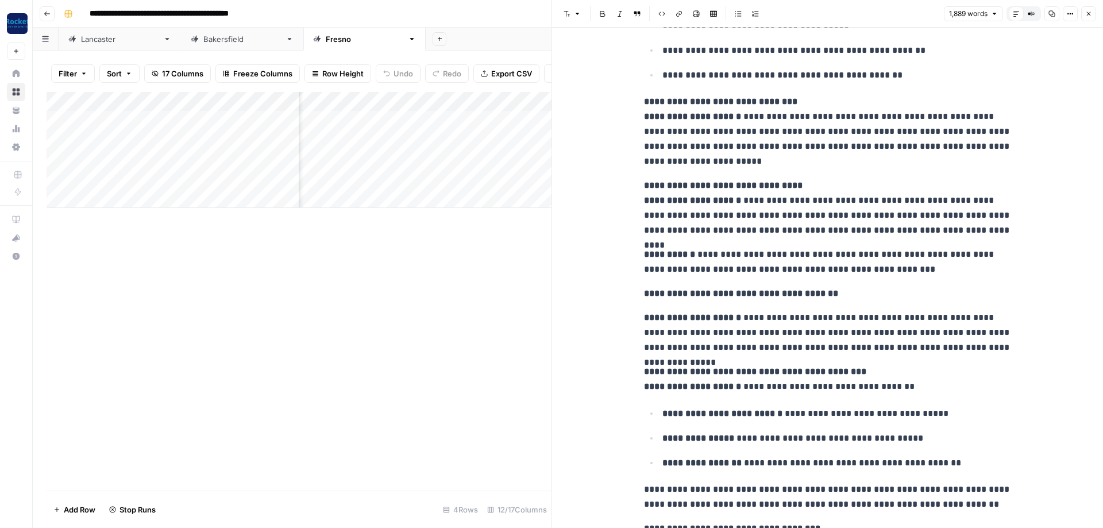
scroll to position [1379, 0]
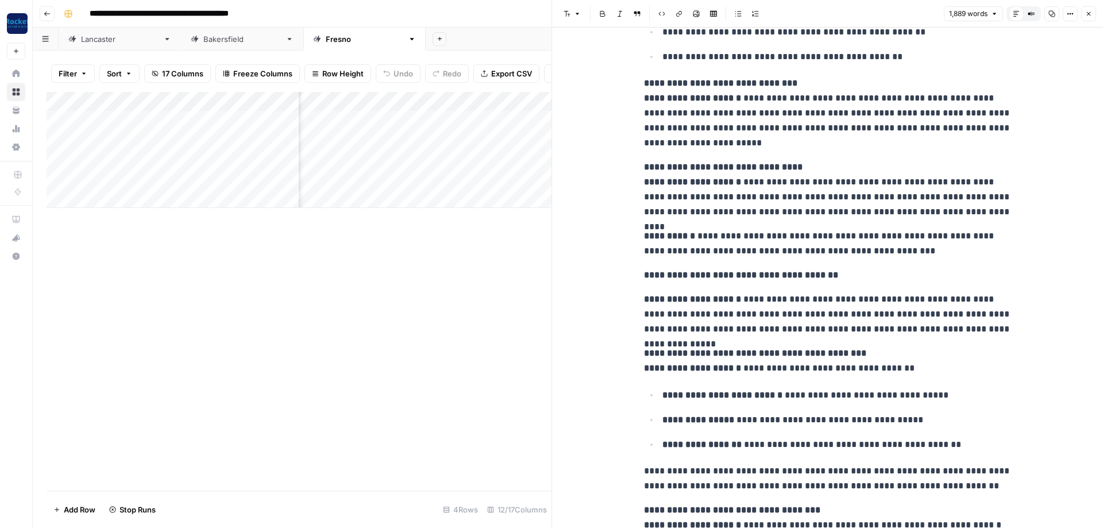
click at [1087, 15] on icon "button" at bounding box center [1089, 13] width 7 height 7
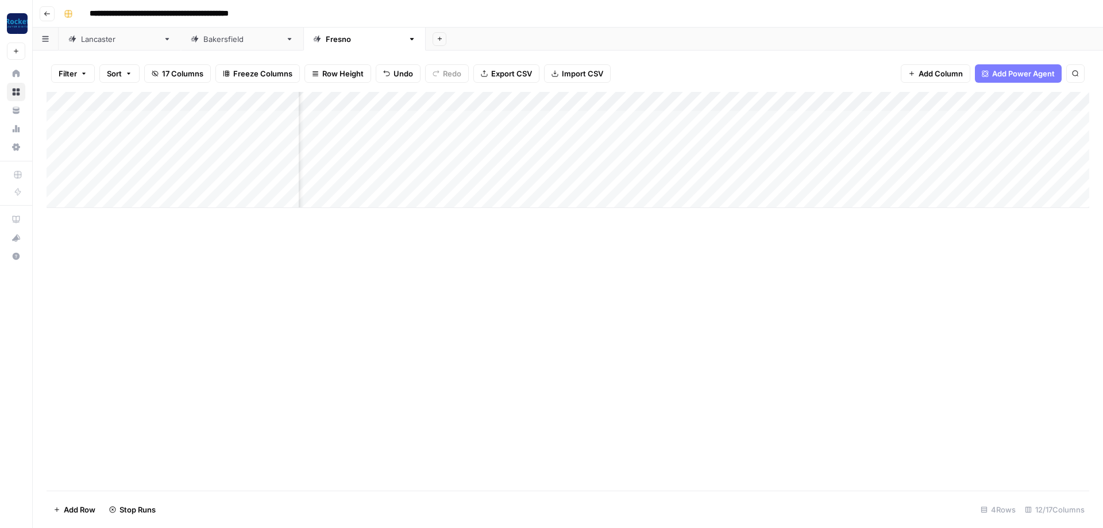
click at [988, 136] on div "Add Column" at bounding box center [568, 150] width 1043 height 116
click at [97, 43] on div "[GEOGRAPHIC_DATA]" at bounding box center [120, 38] width 78 height 11
click at [790, 117] on div "Add Column" at bounding box center [568, 140] width 1043 height 97
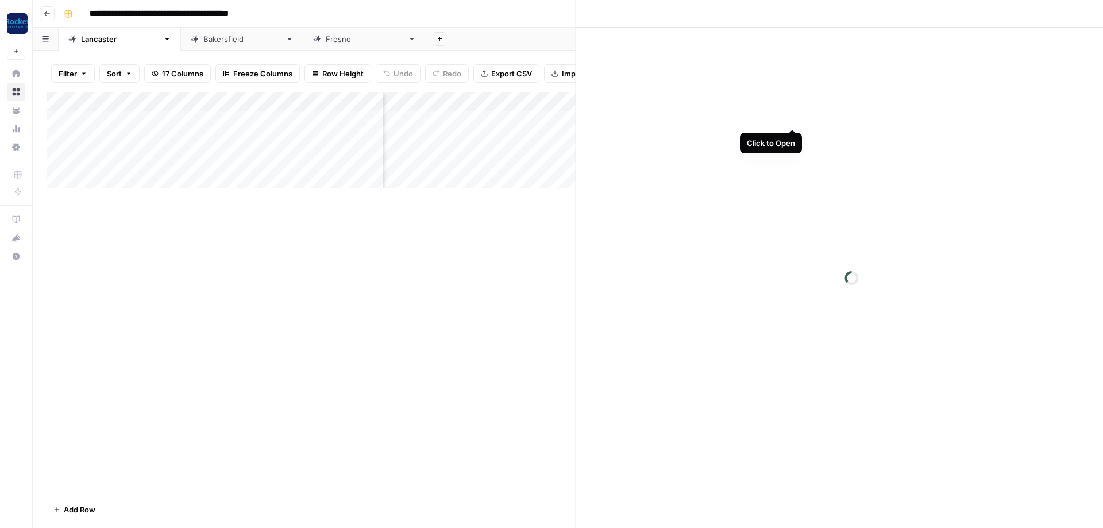
scroll to position [0, 533]
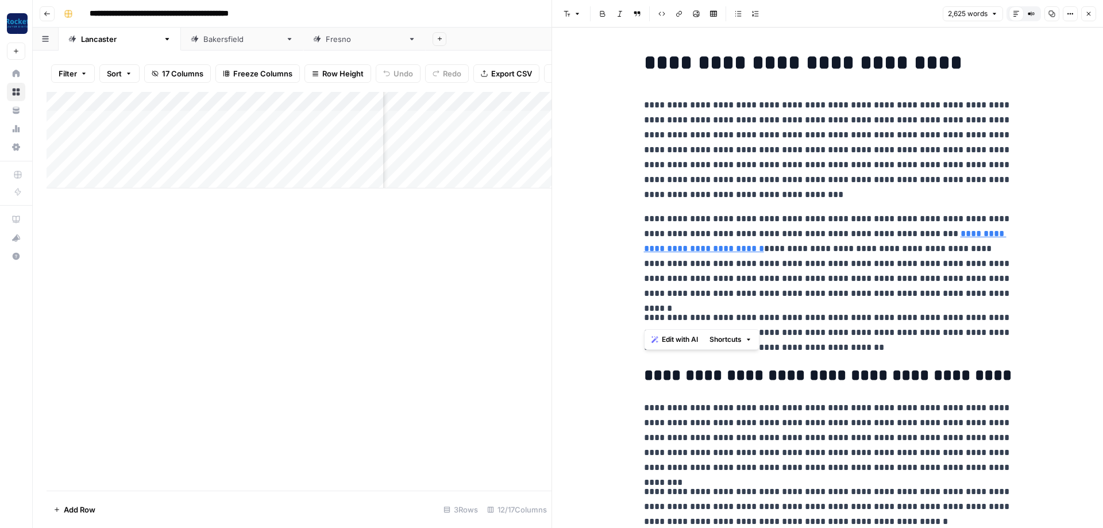
drag, startPoint x: 645, startPoint y: 318, endPoint x: 686, endPoint y: 315, distance: 40.9
click at [686, 315] on p "**********" at bounding box center [828, 332] width 368 height 45
click at [682, 341] on span "Edit with AI" at bounding box center [680, 339] width 36 height 10
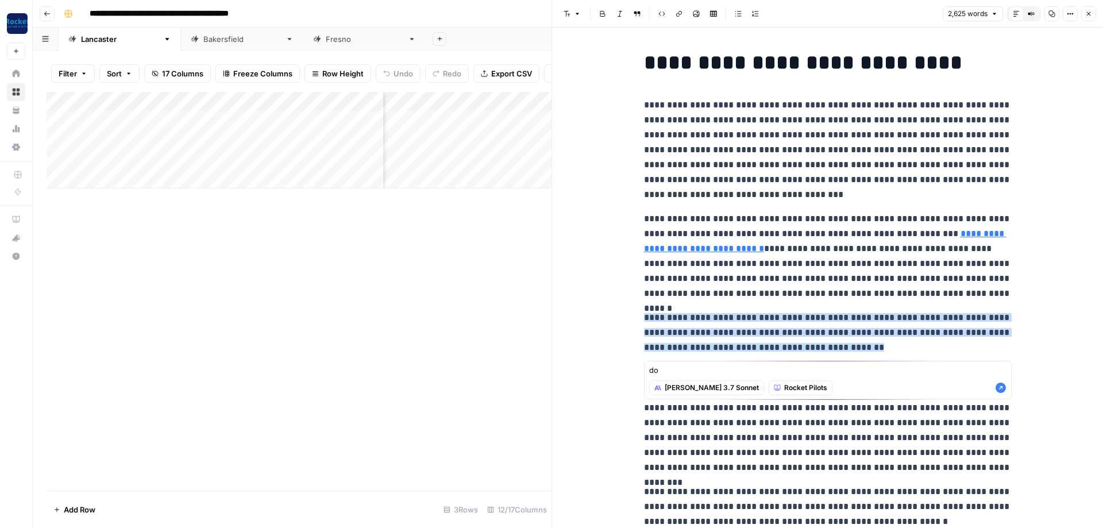
type textarea "d"
type textarea "this is not a guide. This is a practice area page for a lawyer. Treat it like a…"
click at [1003, 388] on icon "button" at bounding box center [1001, 388] width 10 height 10
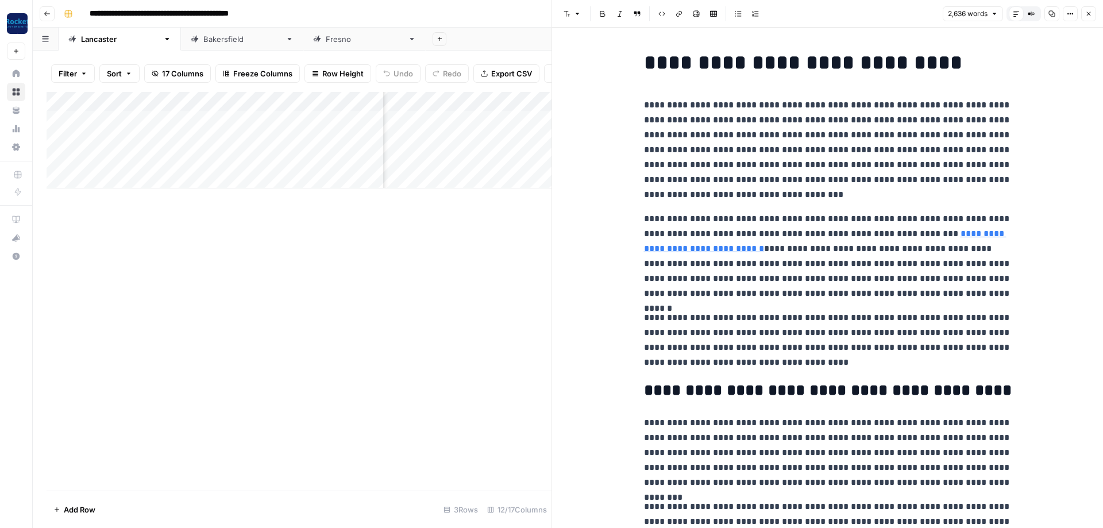
click at [407, 313] on div "Add Column" at bounding box center [299, 291] width 505 height 399
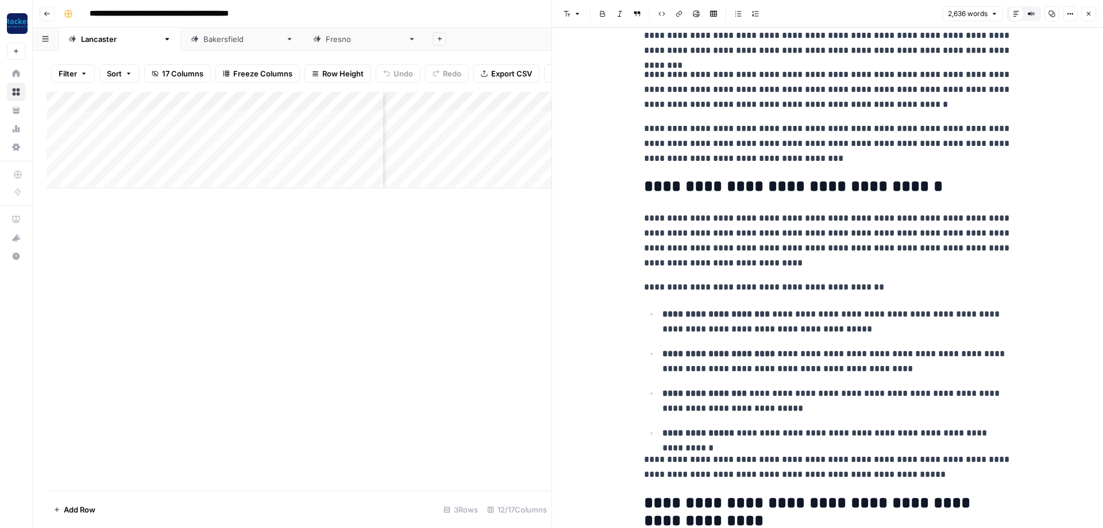
scroll to position [552, 0]
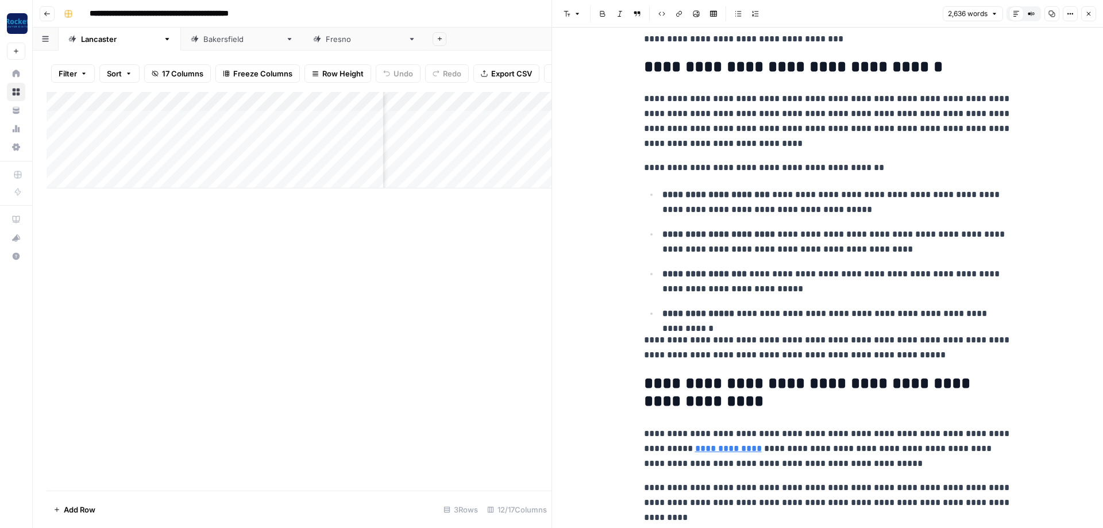
click at [228, 301] on div "Add Column" at bounding box center [299, 291] width 505 height 399
click at [1087, 13] on icon "button" at bounding box center [1089, 13] width 7 height 7
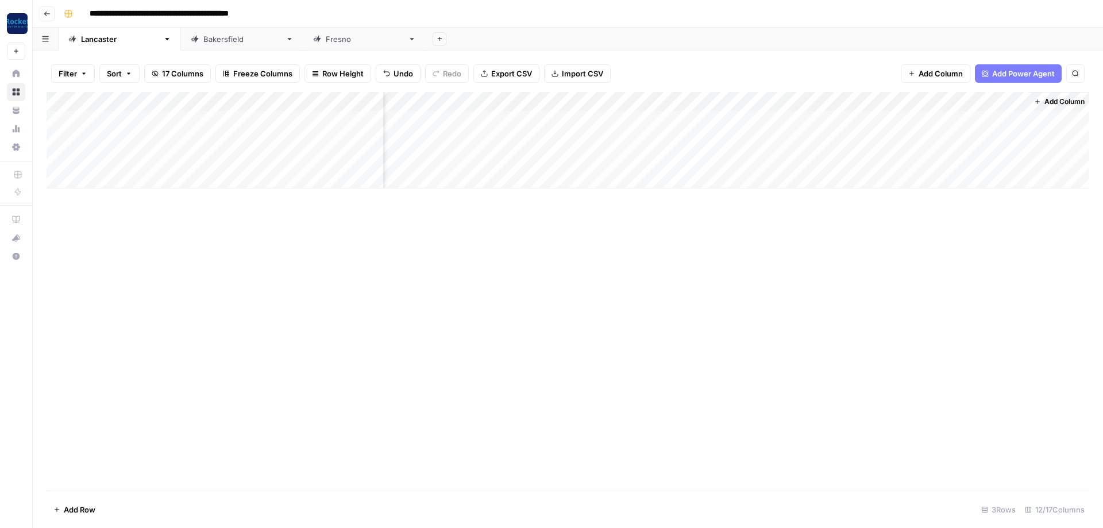
scroll to position [0, 521]
click at [195, 45] on link "[GEOGRAPHIC_DATA]" at bounding box center [242, 39] width 122 height 23
click at [871, 156] on div "Add Column" at bounding box center [568, 150] width 1043 height 116
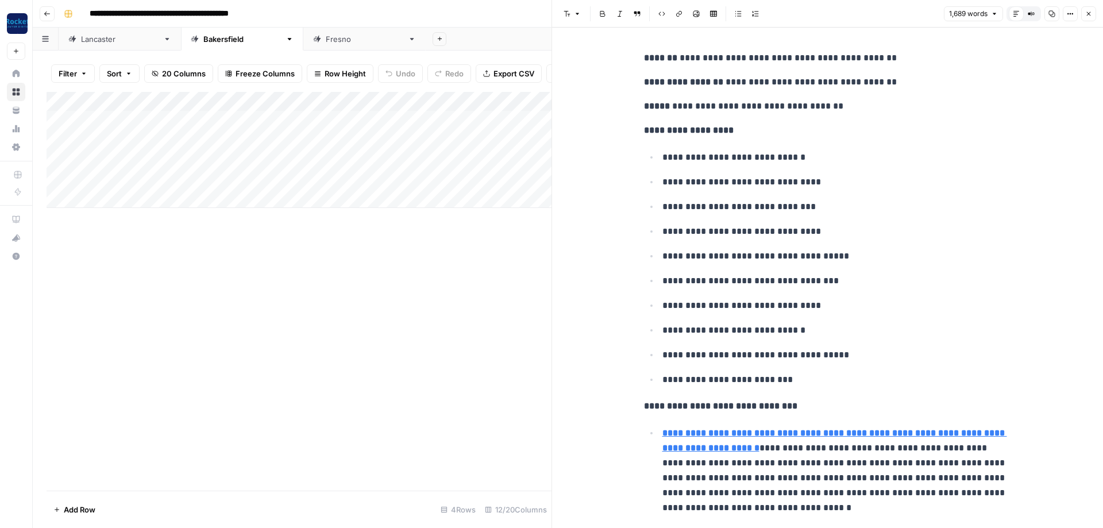
click at [1086, 17] on icon "button" at bounding box center [1089, 13] width 7 height 7
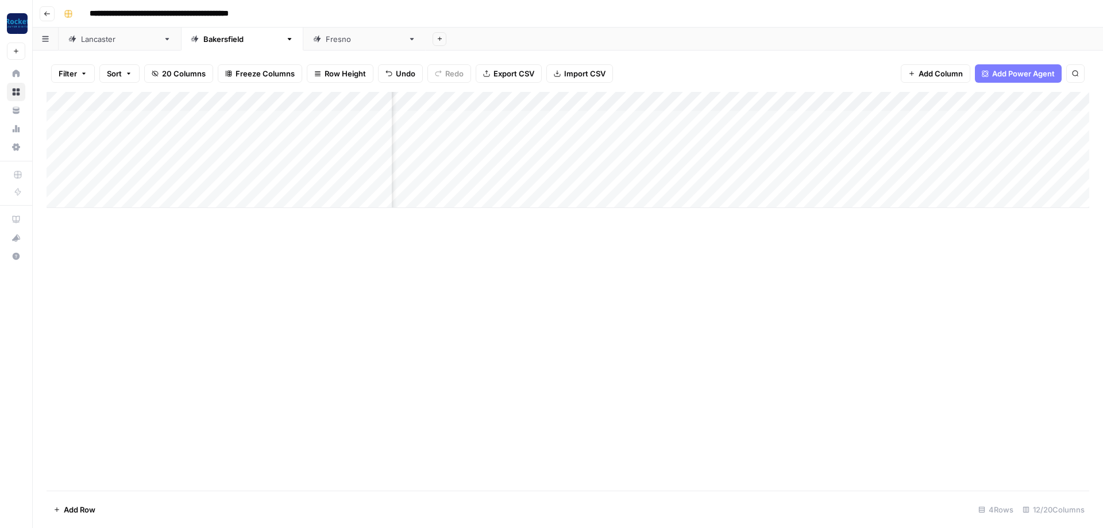
scroll to position [0, 241]
click at [102, 43] on div "[GEOGRAPHIC_DATA]" at bounding box center [120, 38] width 78 height 11
type input "**********"
click at [326, 40] on div "[GEOGRAPHIC_DATA]" at bounding box center [365, 38] width 78 height 11
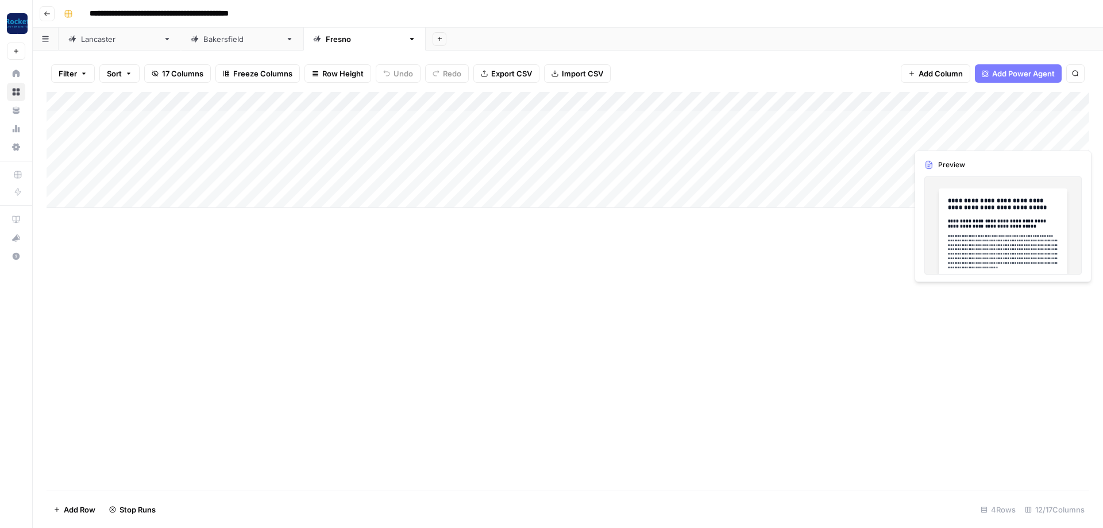
scroll to position [0, 207]
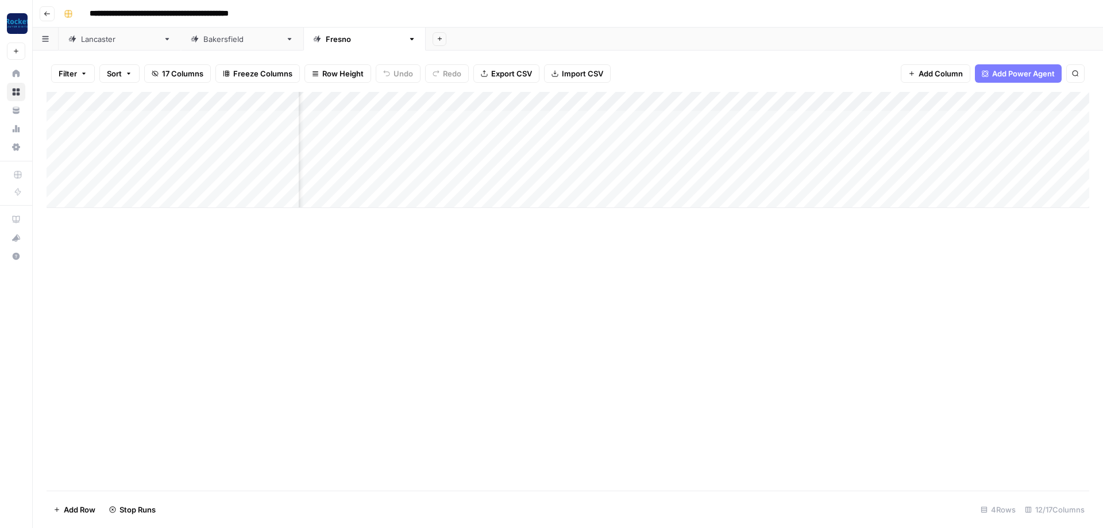
click at [203, 37] on div "[GEOGRAPHIC_DATA]" at bounding box center [242, 38] width 78 height 11
click at [102, 44] on div "[GEOGRAPHIC_DATA]" at bounding box center [120, 38] width 78 height 11
click at [950, 116] on div "Add Column" at bounding box center [568, 140] width 1043 height 97
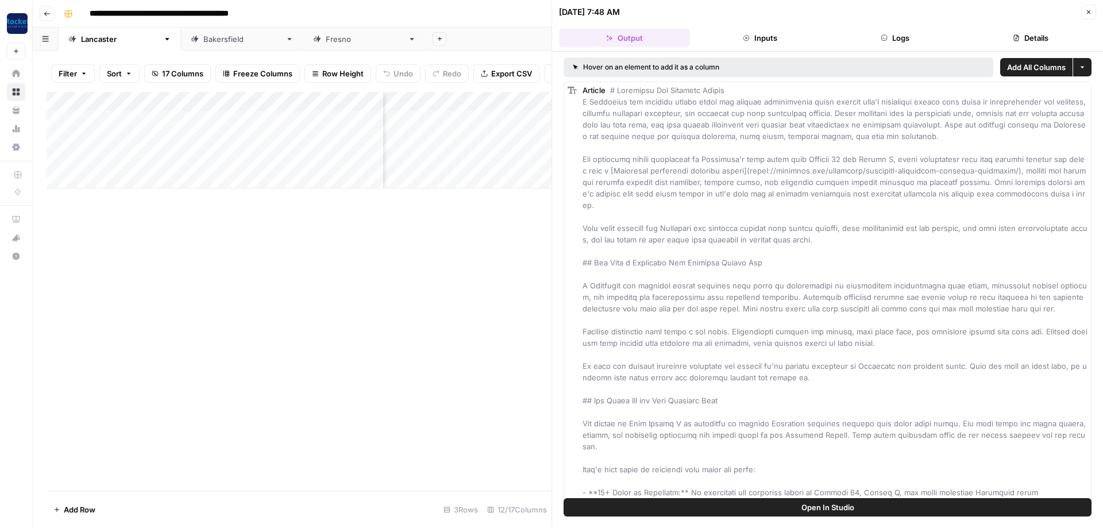
click at [1088, 13] on icon "button" at bounding box center [1089, 12] width 4 height 4
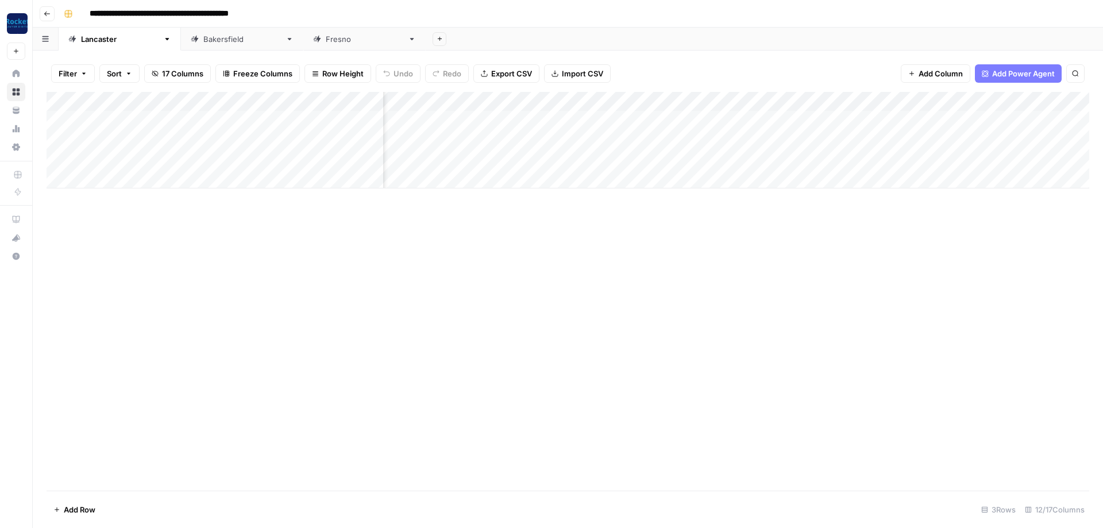
click at [1066, 138] on div "Add Column" at bounding box center [568, 140] width 1043 height 97
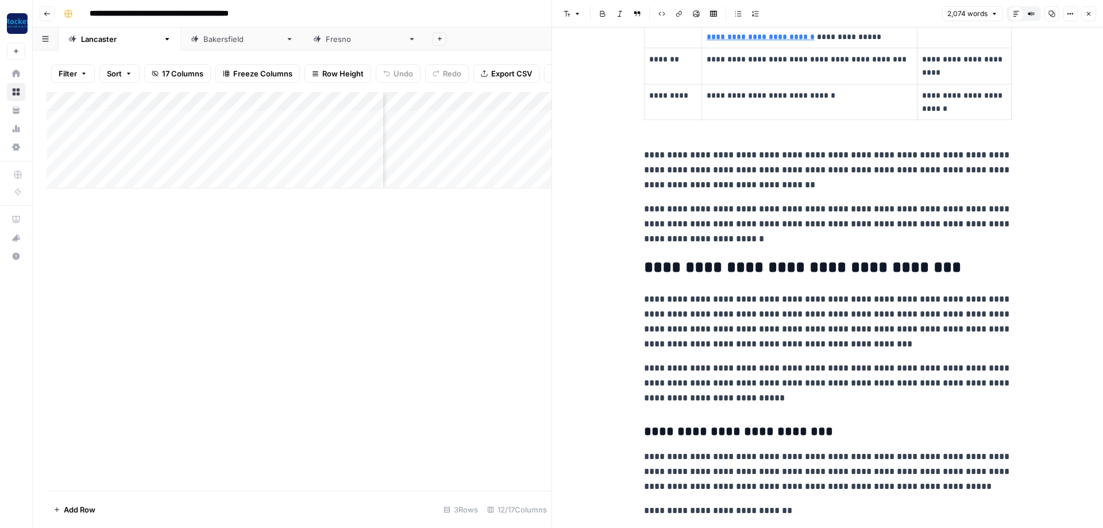
scroll to position [1724, 0]
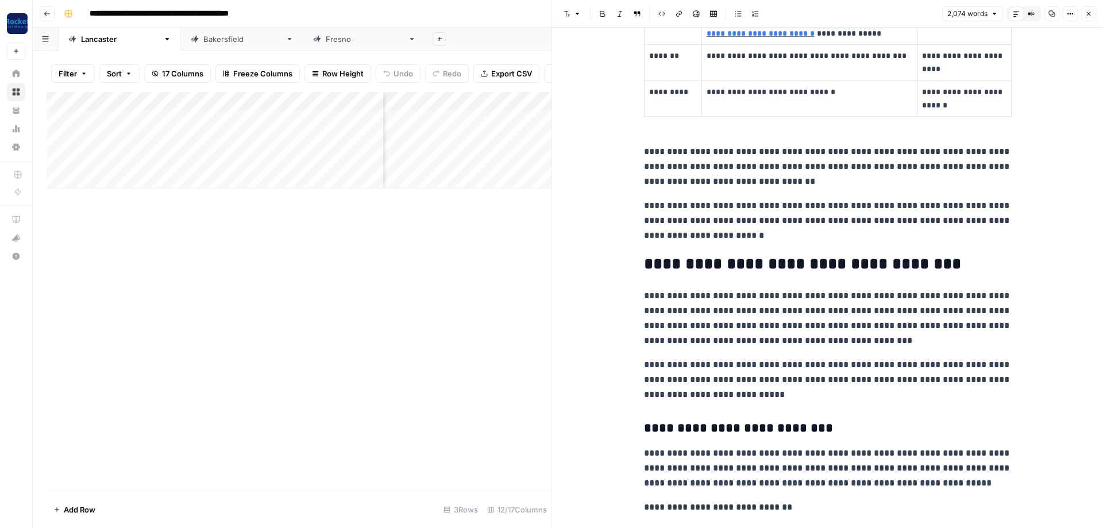
click at [1090, 11] on icon "button" at bounding box center [1089, 13] width 7 height 7
